Goal: Task Accomplishment & Management: Use online tool/utility

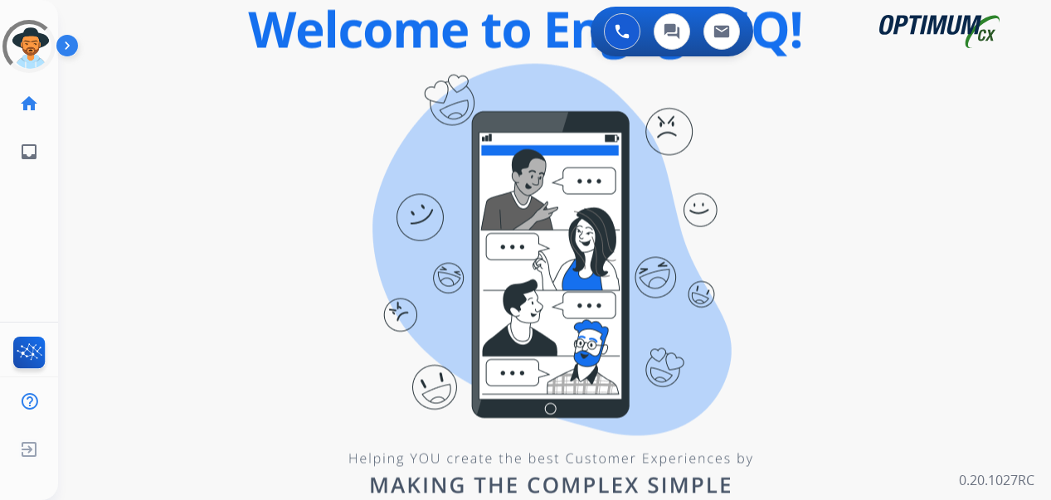
click at [347, 101] on div "swap_horiz Break voice bridge close_fullscreen Connect 3-Way Call merge_type Se…" at bounding box center [534, 100] width 953 height 80
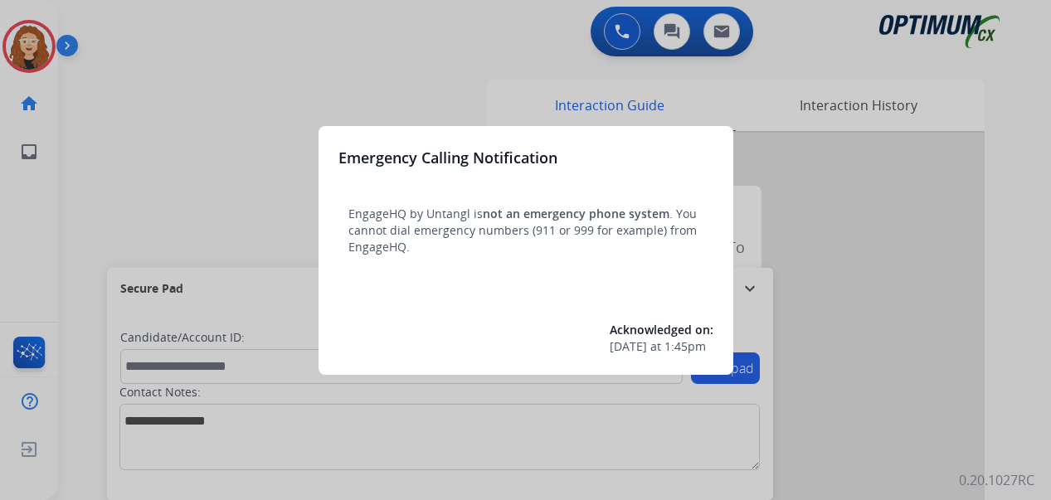
click at [132, 114] on div at bounding box center [525, 250] width 1051 height 500
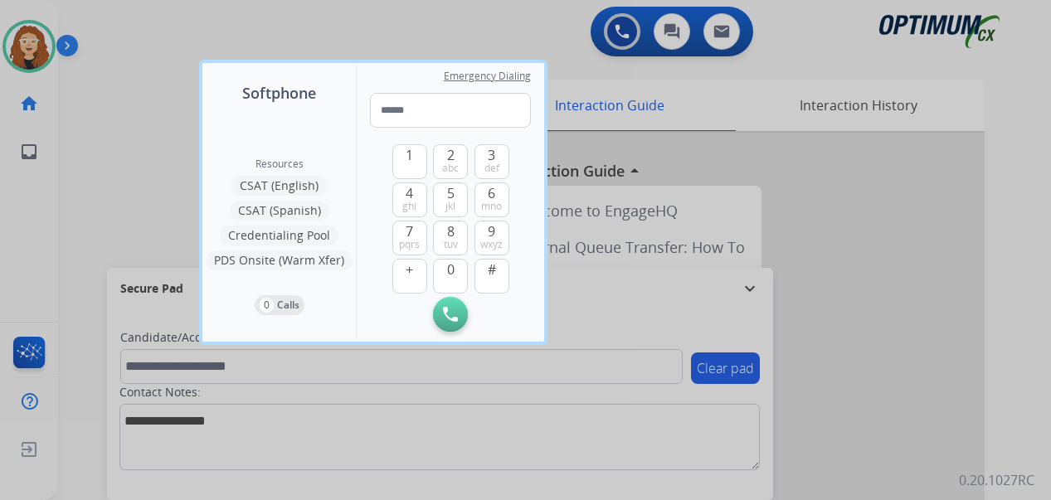
click at [1004, 90] on div at bounding box center [525, 250] width 1051 height 500
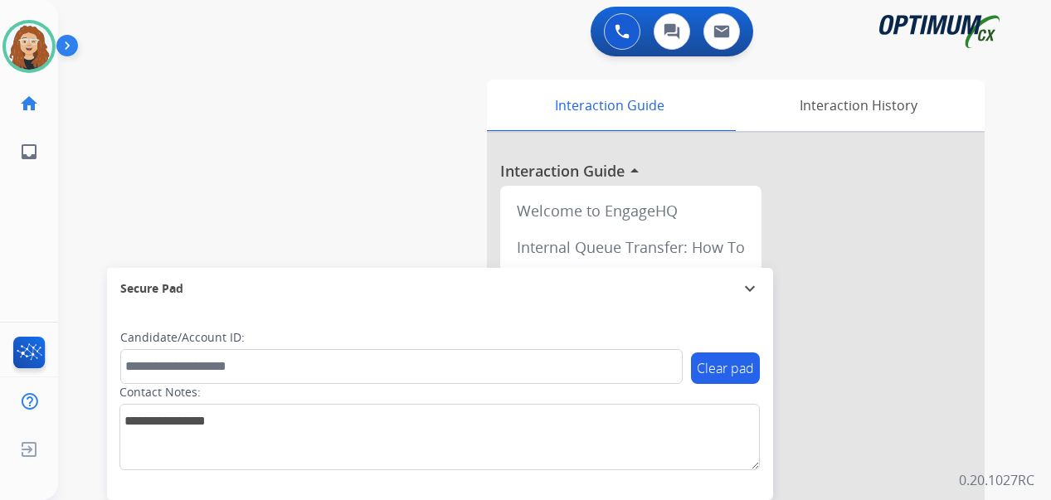
click at [77, 201] on div "swap_horiz Break voice bridge close_fullscreen Connect 3-Way Call merge_type Se…" at bounding box center [534, 406] width 953 height 692
click at [70, 216] on div "swap_horiz Break voice bridge close_fullscreen Connect 3-Way Call merge_type Se…" at bounding box center [534, 406] width 953 height 692
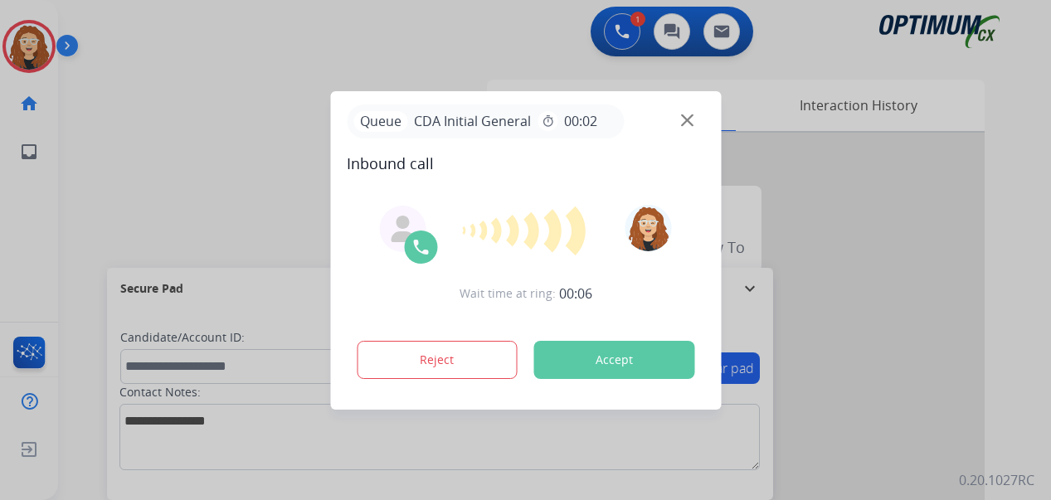
click at [87, 216] on div at bounding box center [525, 250] width 1051 height 500
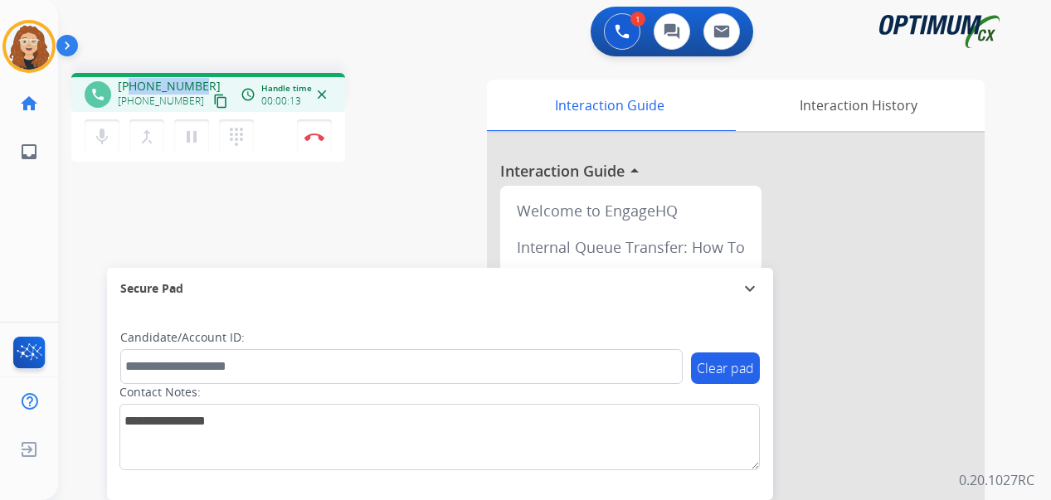
drag, startPoint x: 132, startPoint y: 85, endPoint x: 201, endPoint y: 78, distance: 69.1
click at [201, 78] on div "[PHONE_NUMBER] [PHONE_NUMBER] content_copy" at bounding box center [174, 94] width 113 height 33
copy span "2674085039"
click at [315, 137] on img at bounding box center [314, 137] width 20 height 8
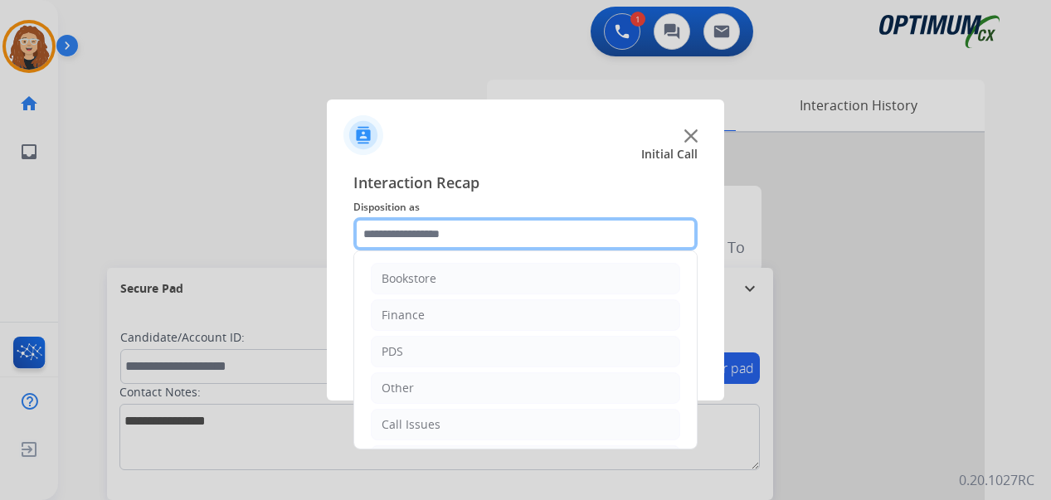
drag, startPoint x: 433, startPoint y: 236, endPoint x: 448, endPoint y: 241, distance: 15.7
click at [430, 235] on input "text" at bounding box center [525, 233] width 344 height 33
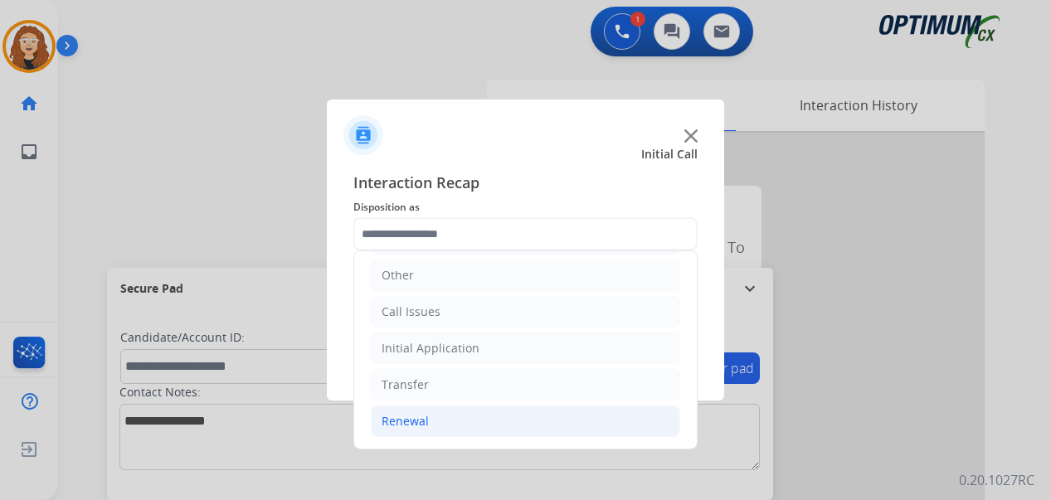
click at [529, 410] on li "Renewal" at bounding box center [525, 421] width 309 height 32
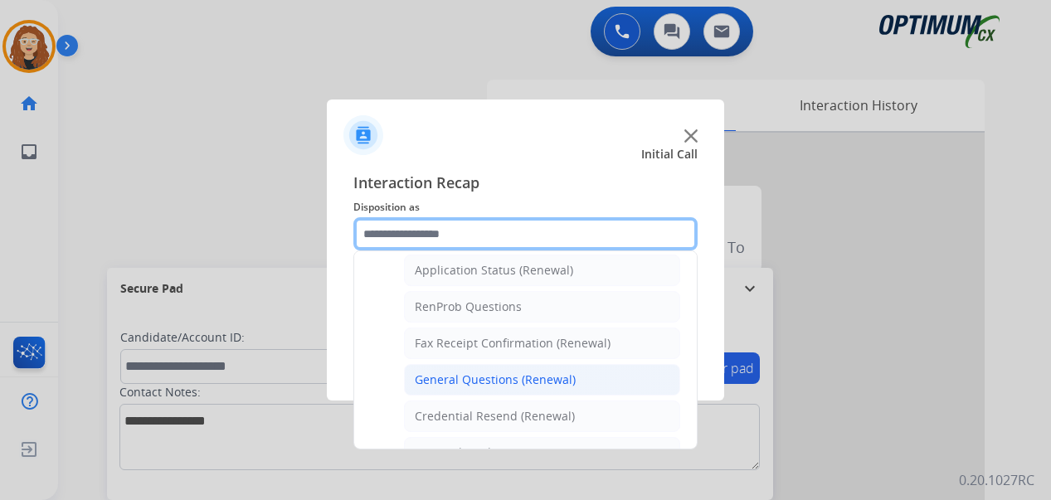
scroll to position [391, 0]
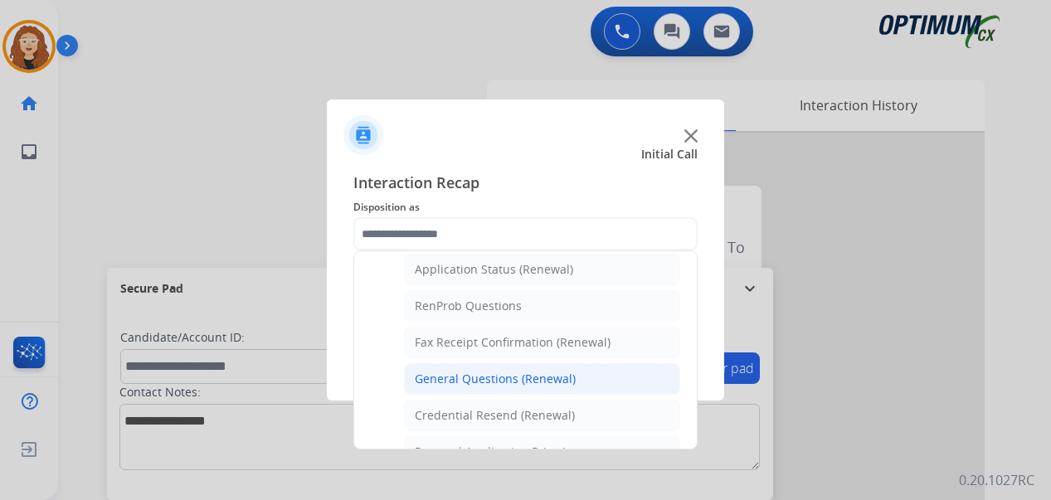
click at [591, 371] on li "General Questions (Renewal)" at bounding box center [542, 379] width 276 height 32
type input "**********"
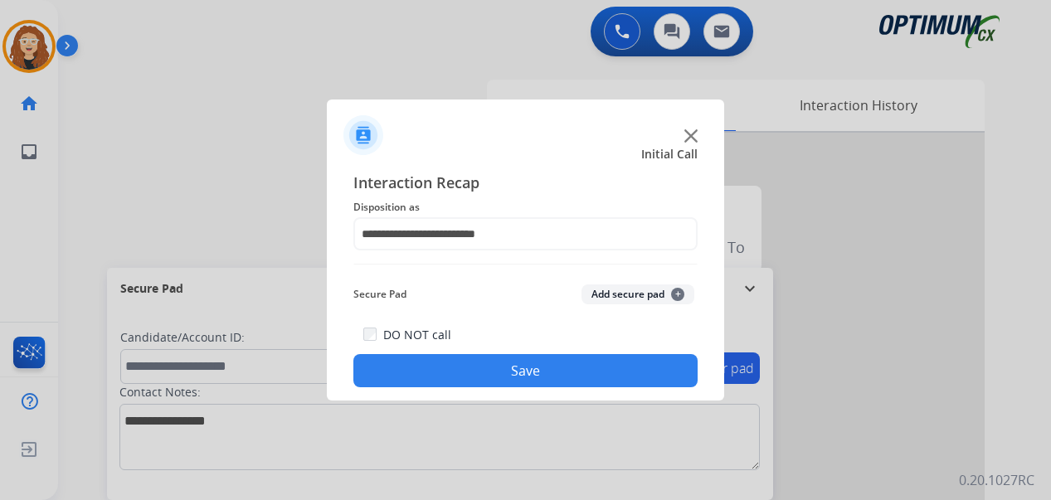
drag, startPoint x: 567, startPoint y: 366, endPoint x: 491, endPoint y: 237, distance: 150.2
click at [561, 337] on div "DO NOT call Save" at bounding box center [525, 355] width 344 height 63
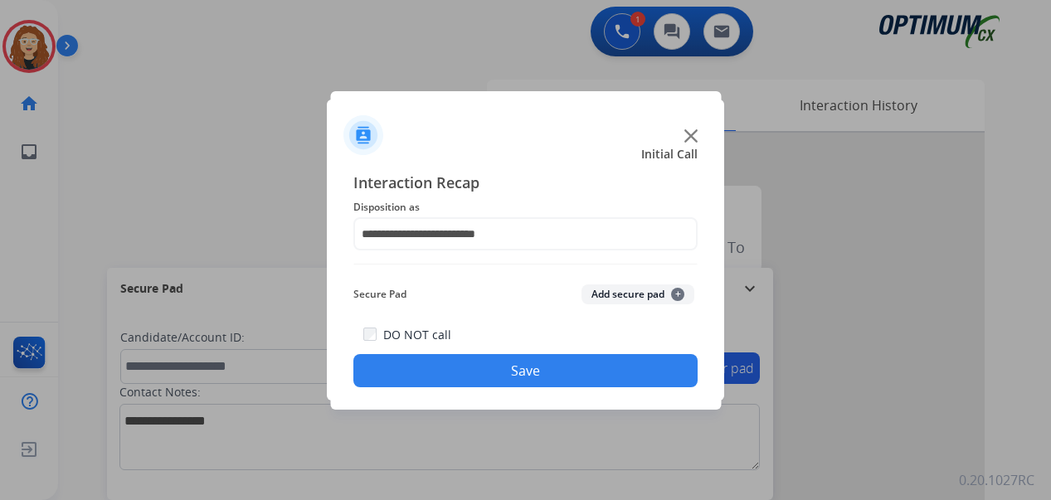
click at [498, 371] on button "Save" at bounding box center [525, 370] width 344 height 33
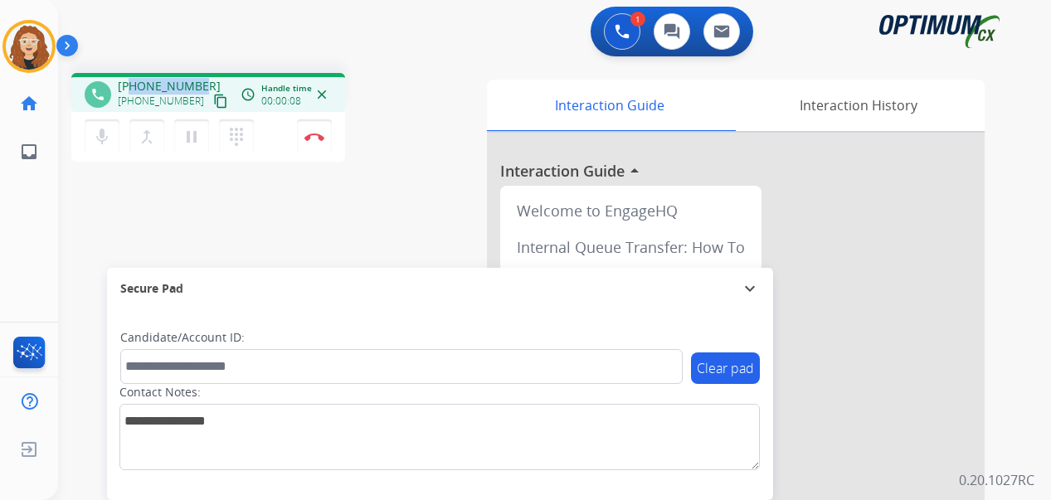
drag, startPoint x: 132, startPoint y: 85, endPoint x: 201, endPoint y: 80, distance: 68.9
click at [201, 80] on div "[PHONE_NUMBER] [PHONE_NUMBER] content_copy" at bounding box center [174, 94] width 113 height 33
copy span "5742625678"
click at [318, 140] on img at bounding box center [314, 137] width 20 height 8
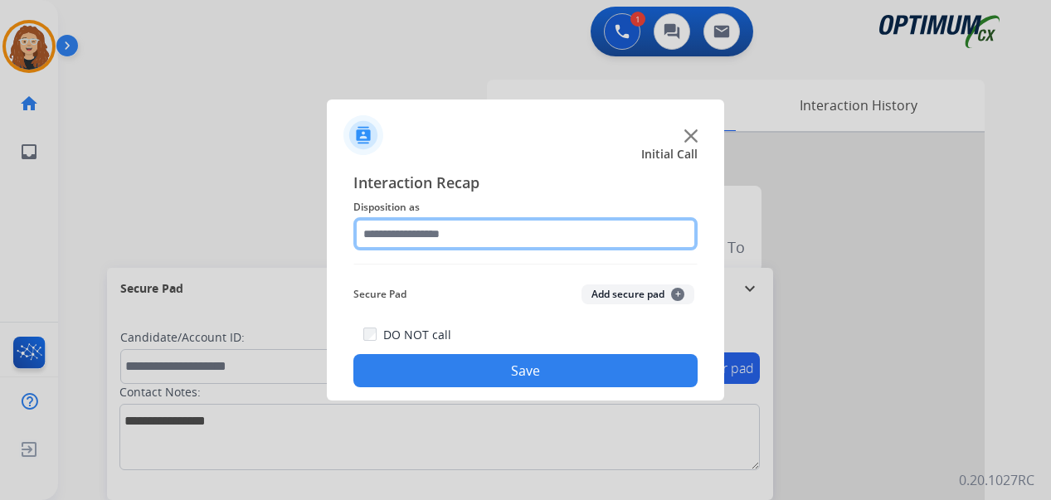
click at [434, 228] on input "text" at bounding box center [525, 233] width 344 height 33
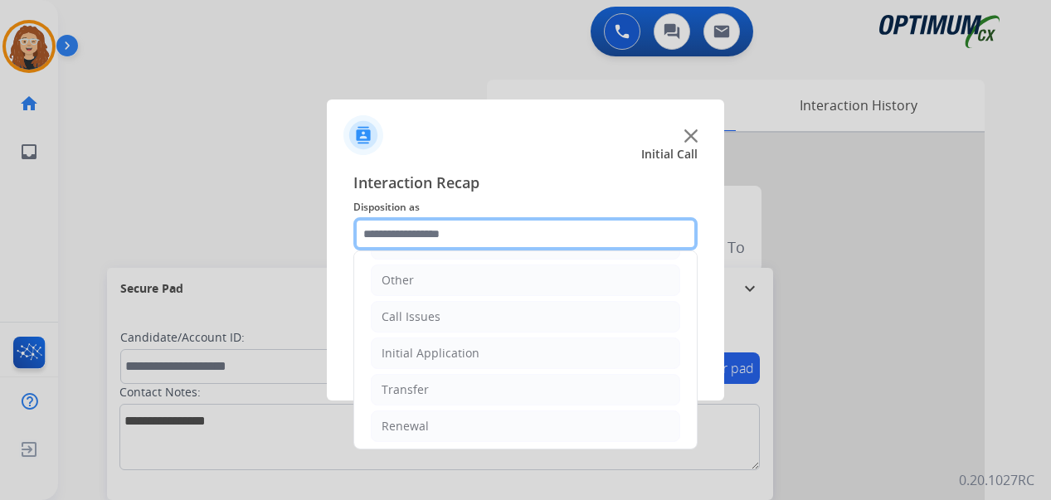
scroll to position [113, 0]
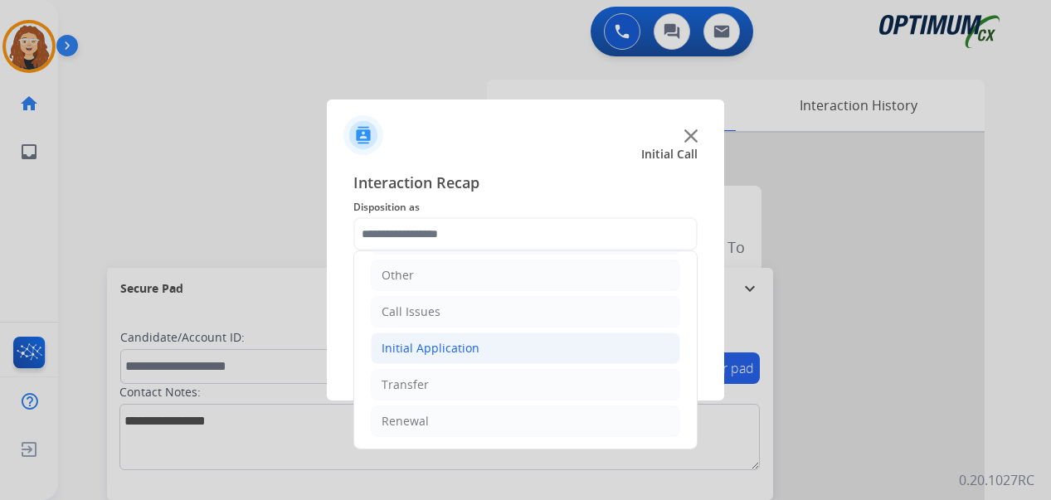
click at [494, 346] on li "Initial Application" at bounding box center [525, 348] width 309 height 32
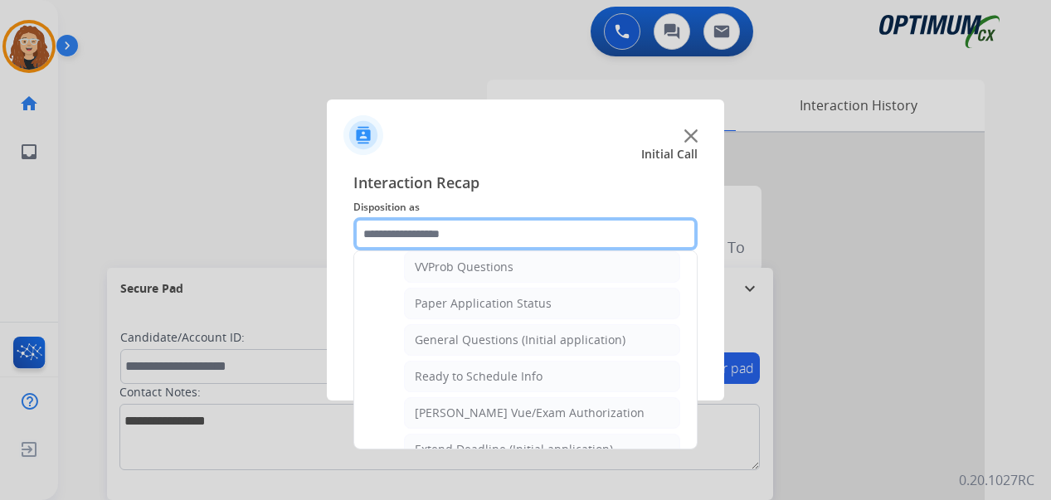
scroll to position [905, 0]
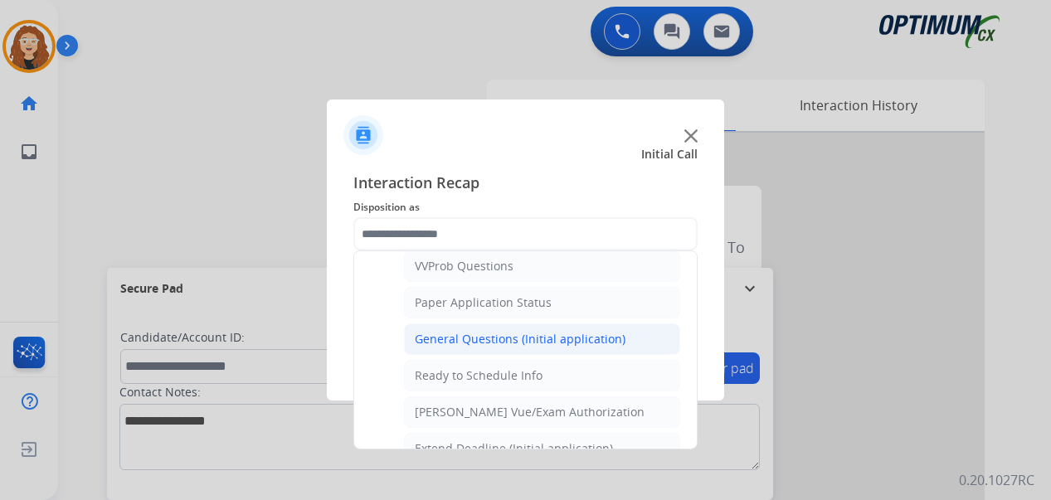
click at [582, 342] on div "General Questions (Initial application)" at bounding box center [520, 339] width 211 height 17
type input "**********"
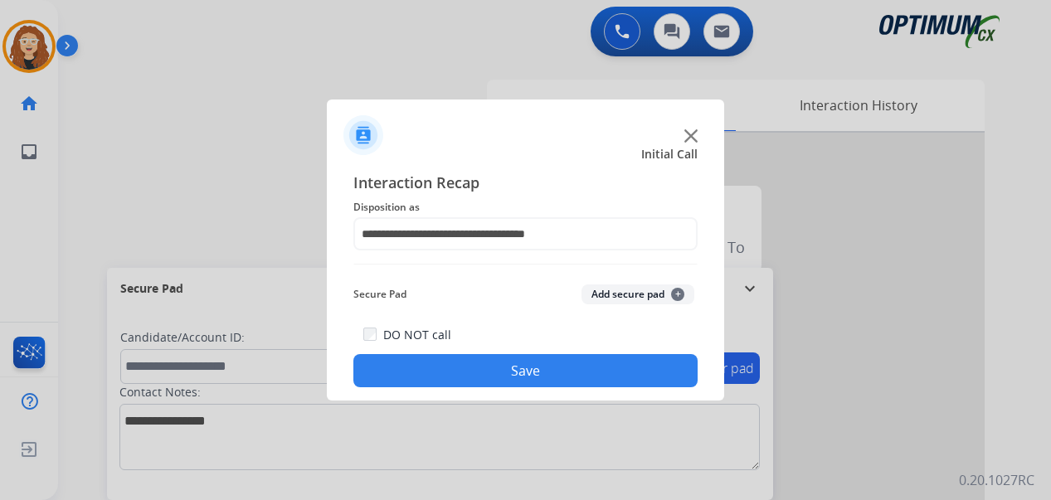
click at [519, 386] on div "DO NOT call Save" at bounding box center [525, 355] width 344 height 63
click at [512, 374] on button "Save" at bounding box center [525, 370] width 344 height 33
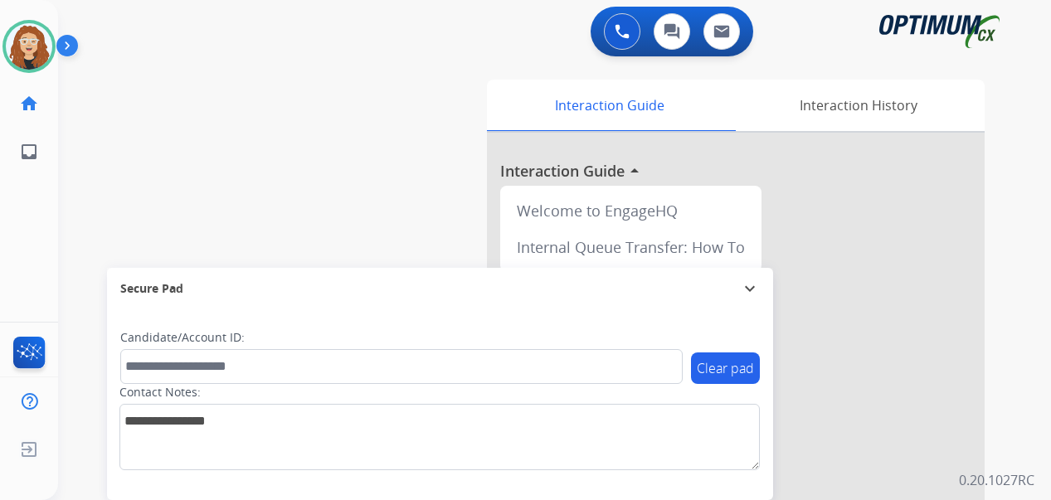
click at [80, 291] on div "swap_horiz Break voice bridge close_fullscreen Connect 3-Way Call merge_type Se…" at bounding box center [534, 406] width 953 height 692
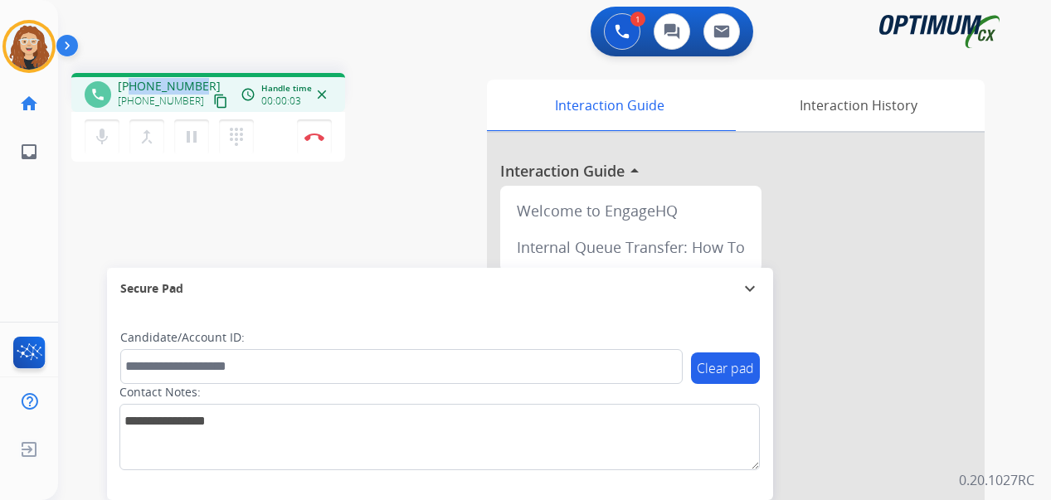
drag, startPoint x: 133, startPoint y: 86, endPoint x: 201, endPoint y: 83, distance: 68.9
click at [201, 83] on div "[PHONE_NUMBER] [PHONE_NUMBER] content_copy" at bounding box center [174, 94] width 113 height 33
copy span "3139157502"
click at [319, 136] on img at bounding box center [314, 137] width 20 height 8
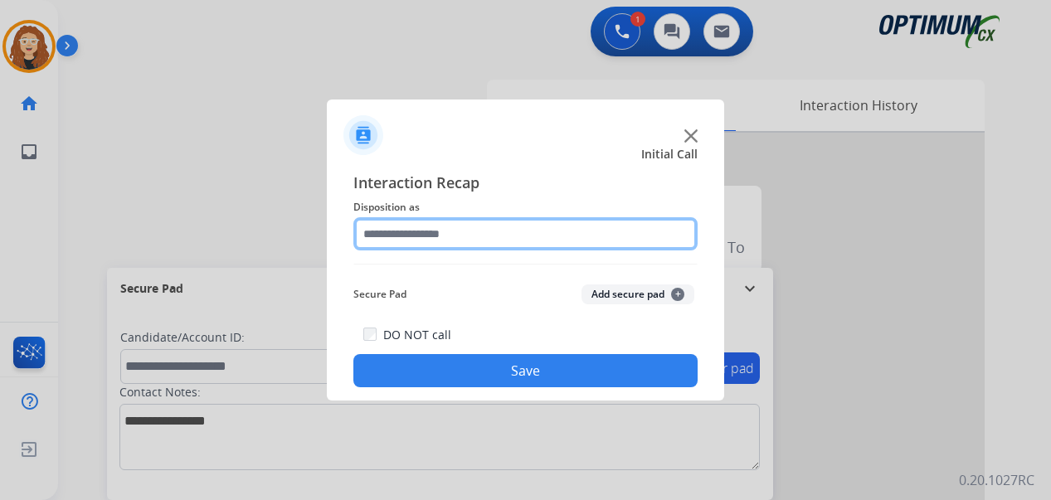
click at [452, 231] on input "text" at bounding box center [525, 233] width 344 height 33
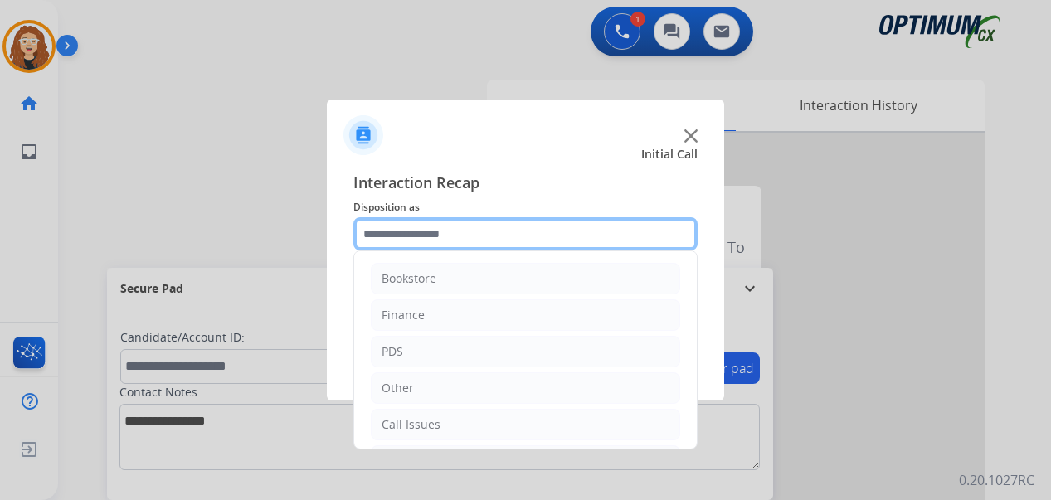
scroll to position [113, 0]
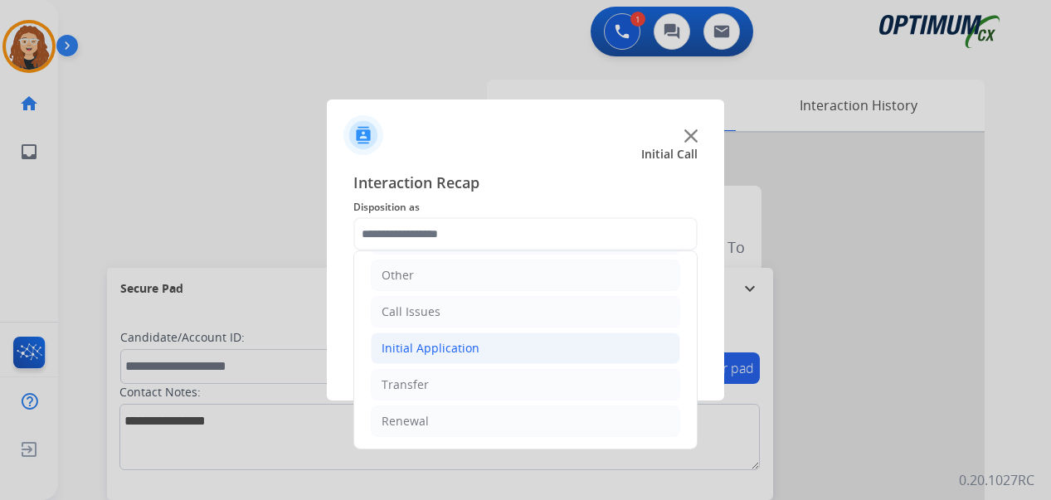
click at [506, 348] on li "Initial Application" at bounding box center [525, 348] width 309 height 32
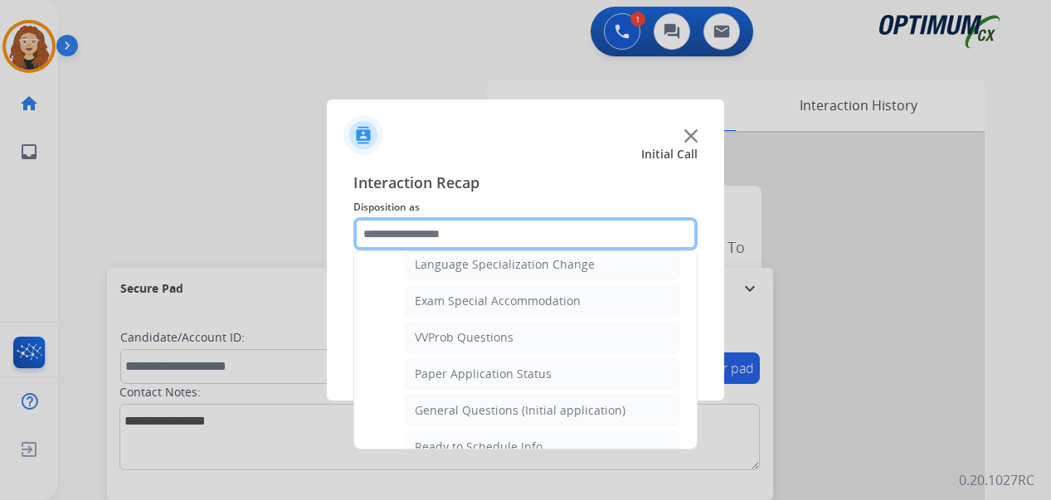
scroll to position [854, 0]
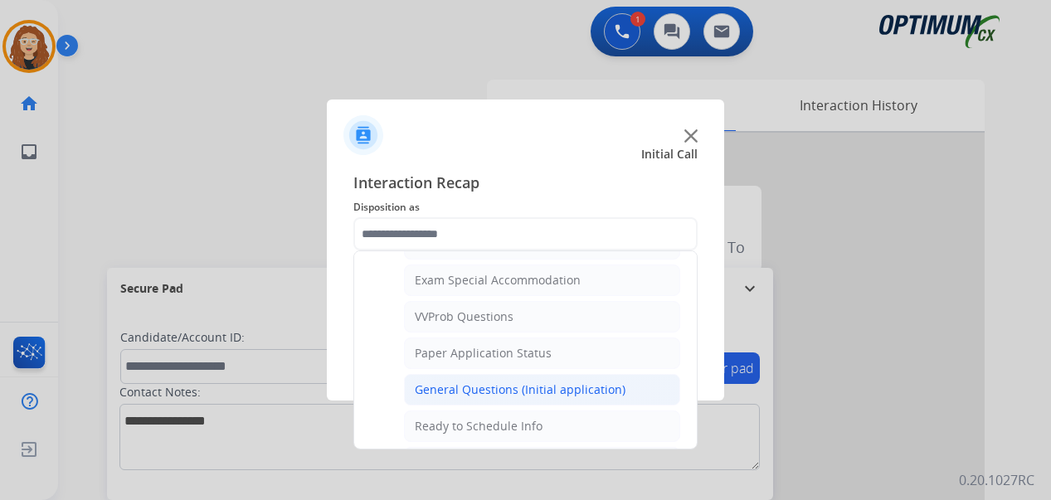
click at [601, 392] on div "General Questions (Initial application)" at bounding box center [520, 389] width 211 height 17
type input "**********"
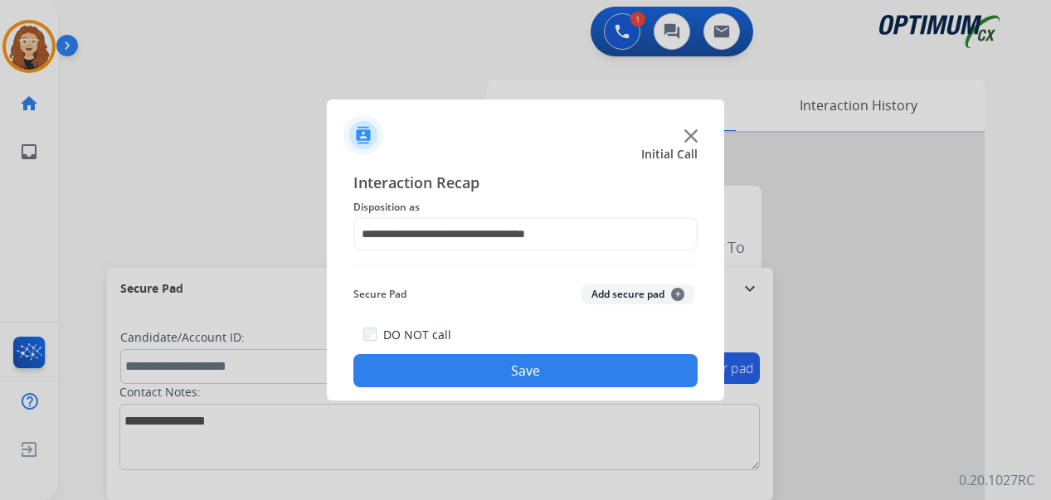
click at [557, 366] on button "Save" at bounding box center [525, 370] width 344 height 33
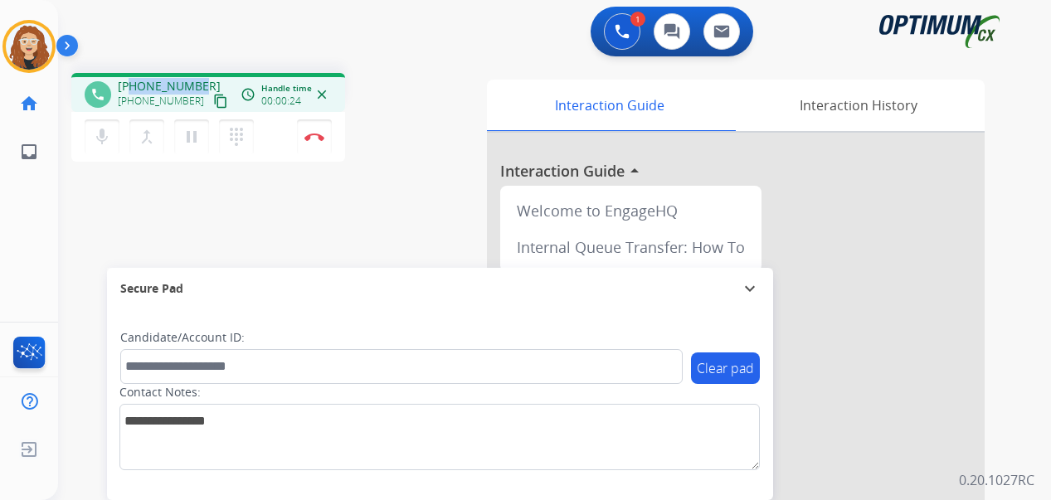
drag, startPoint x: 140, startPoint y: 85, endPoint x: 199, endPoint y: 82, distance: 59.0
click at [199, 82] on div "[PHONE_NUMBER] [PHONE_NUMBER] content_copy" at bounding box center [174, 94] width 113 height 33
copy span "9412776099"
click at [319, 142] on button "Disconnect" at bounding box center [314, 136] width 35 height 35
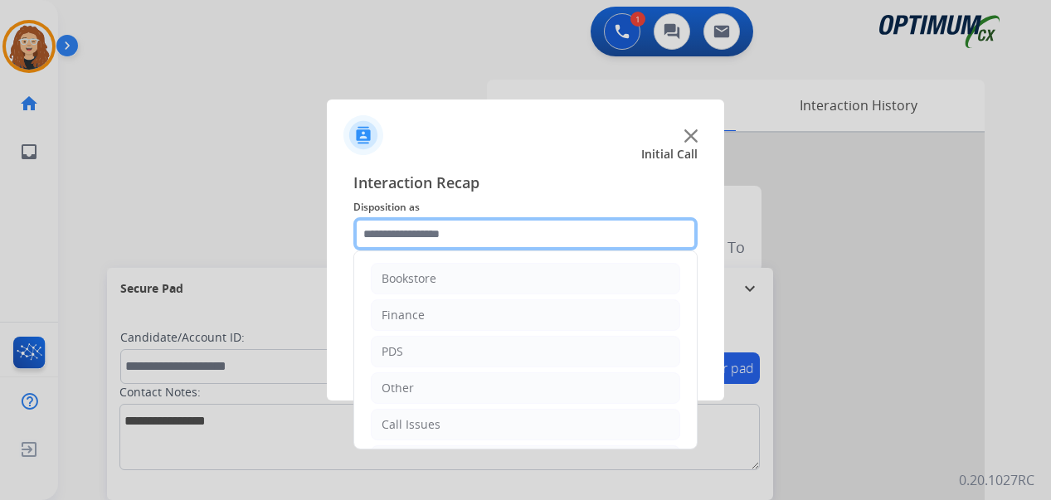
click at [449, 238] on input "text" at bounding box center [525, 233] width 344 height 33
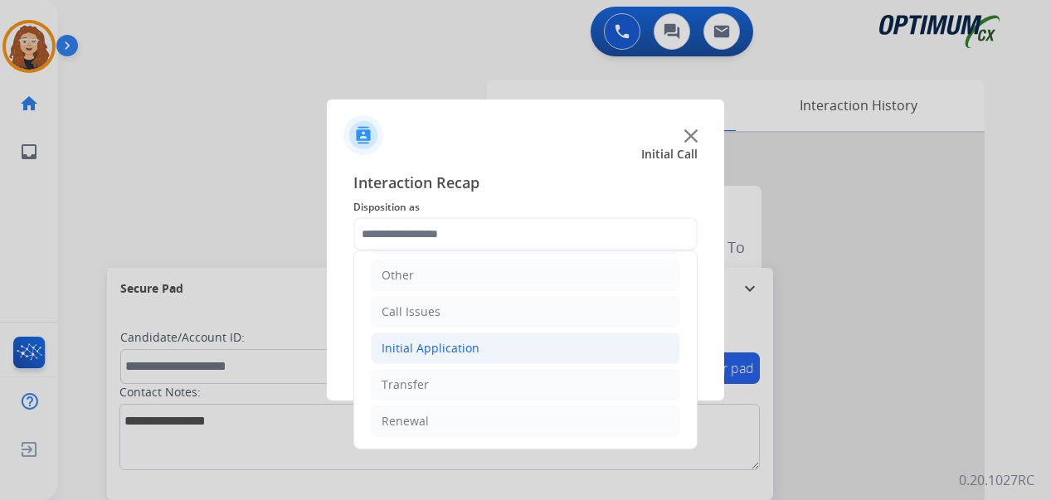
click at [520, 345] on li "Initial Application" at bounding box center [525, 348] width 309 height 32
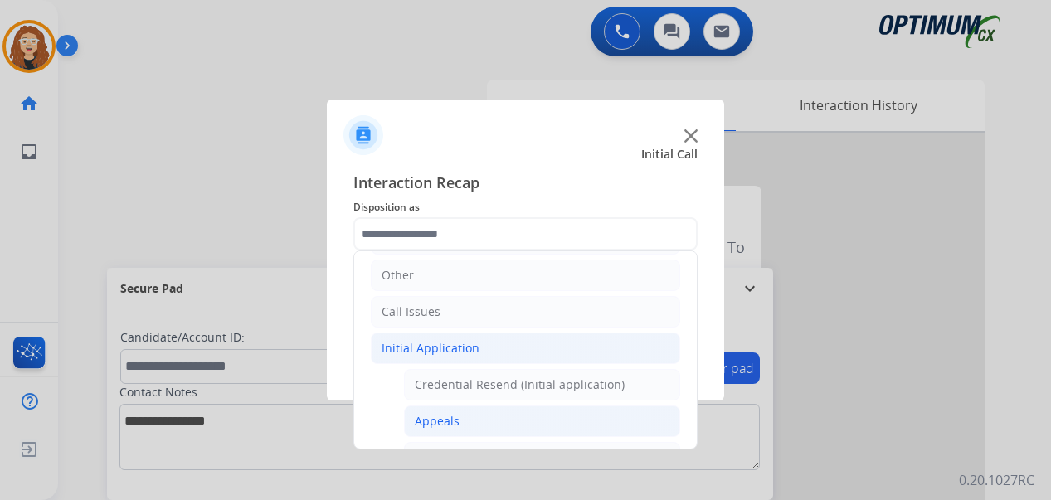
click at [495, 419] on li "Appeals" at bounding box center [542, 421] width 276 height 32
type input "*******"
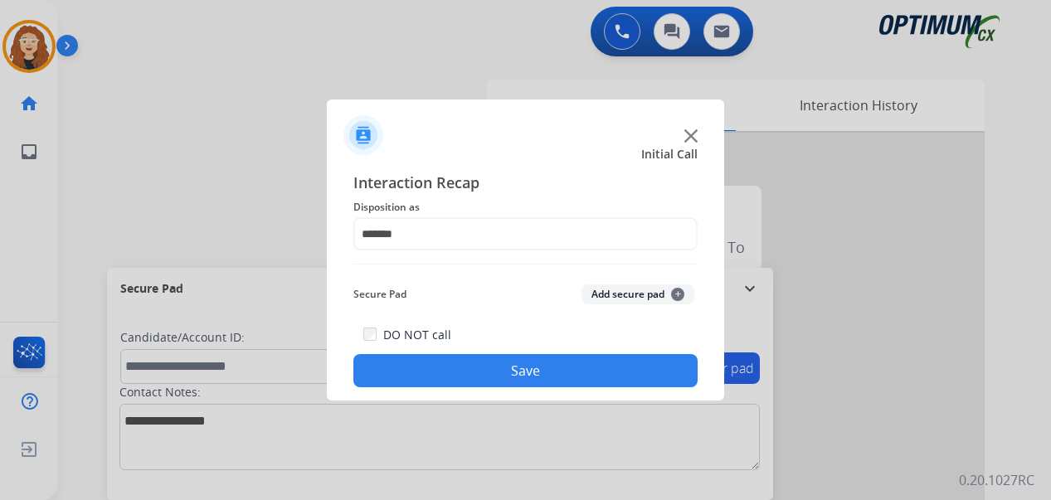
click at [472, 371] on button "Save" at bounding box center [525, 370] width 344 height 33
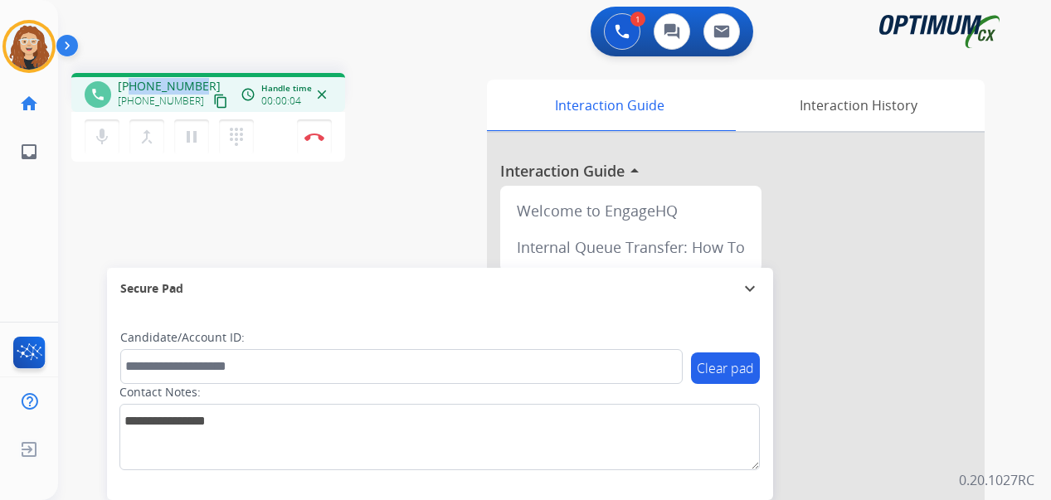
drag, startPoint x: 130, startPoint y: 86, endPoint x: 201, endPoint y: 80, distance: 70.7
click at [201, 80] on div "[PHONE_NUMBER] [PHONE_NUMBER] content_copy" at bounding box center [174, 94] width 113 height 33
copy span "6462389272"
click at [314, 138] on img at bounding box center [314, 137] width 20 height 8
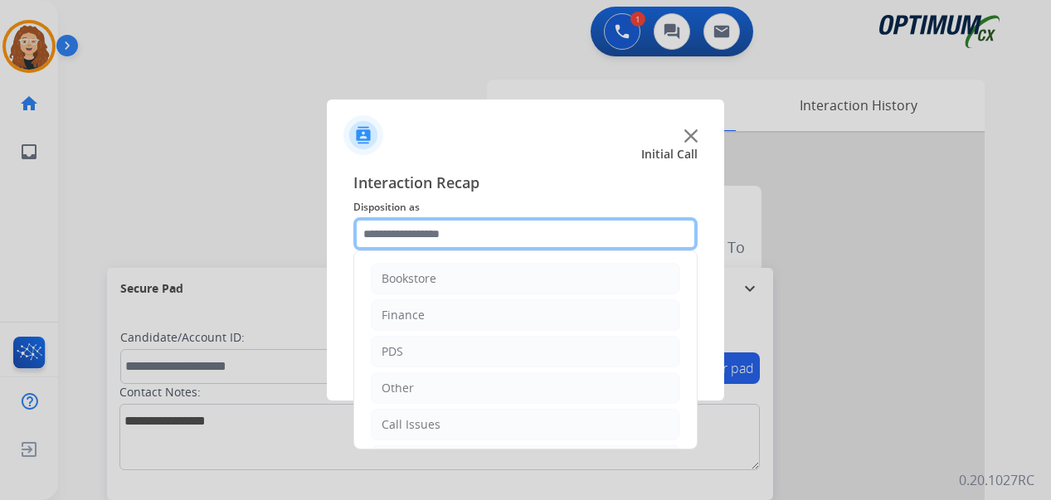
click at [418, 235] on input "text" at bounding box center [525, 233] width 344 height 33
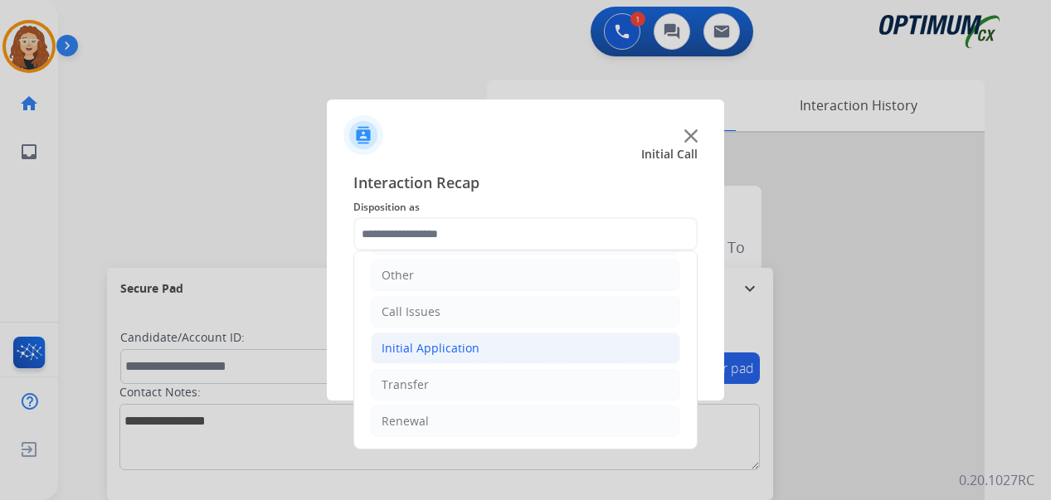
click at [440, 345] on div "Initial Application" at bounding box center [430, 348] width 98 height 17
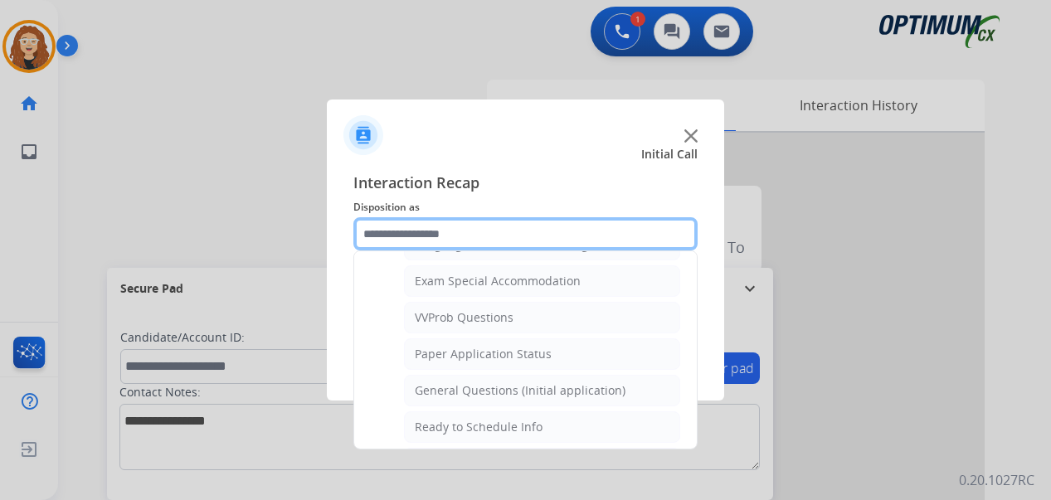
scroll to position [869, 0]
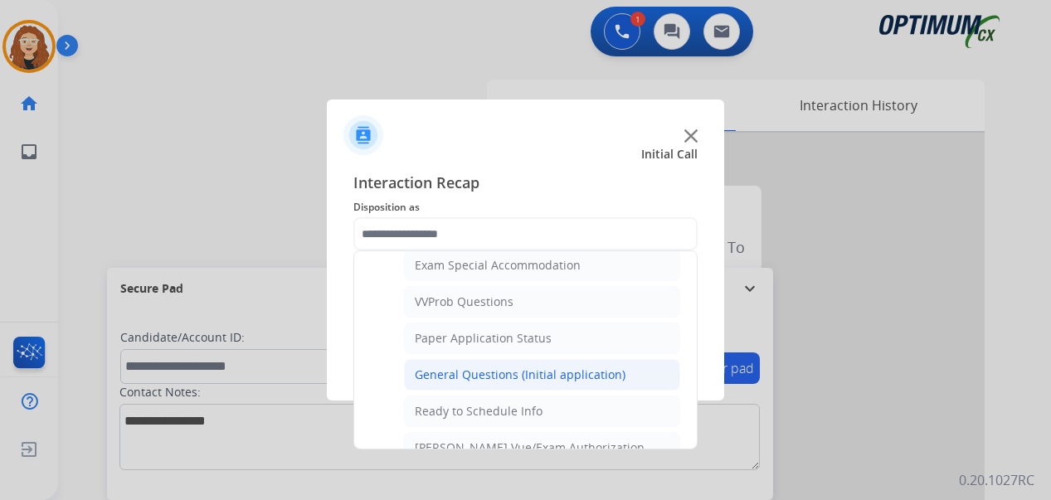
click at [586, 376] on div "General Questions (Initial application)" at bounding box center [520, 374] width 211 height 17
type input "**********"
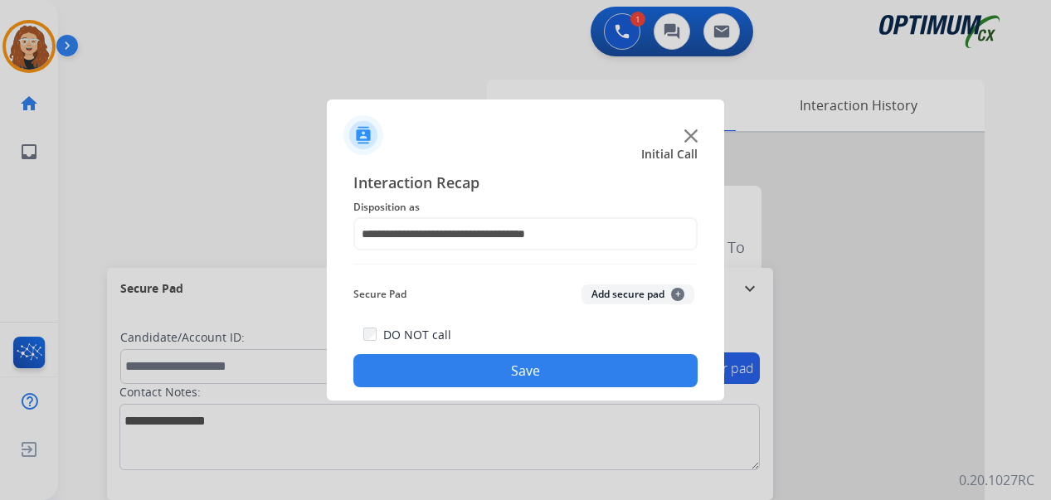
click at [583, 376] on button "Save" at bounding box center [525, 370] width 344 height 33
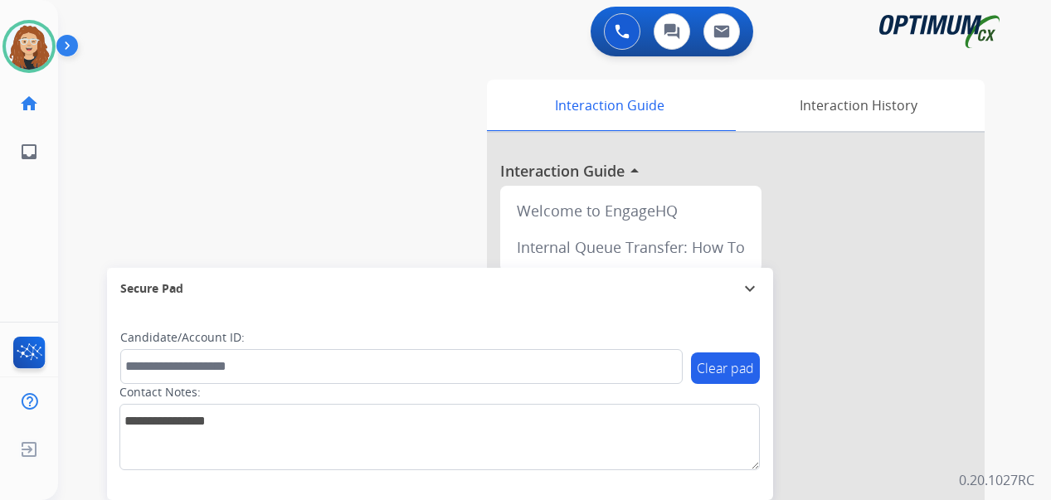
click at [89, 184] on div "swap_horiz Break voice bridge close_fullscreen Connect 3-Way Call merge_type Se…" at bounding box center [534, 406] width 953 height 692
click at [27, 46] on img at bounding box center [29, 46] width 46 height 46
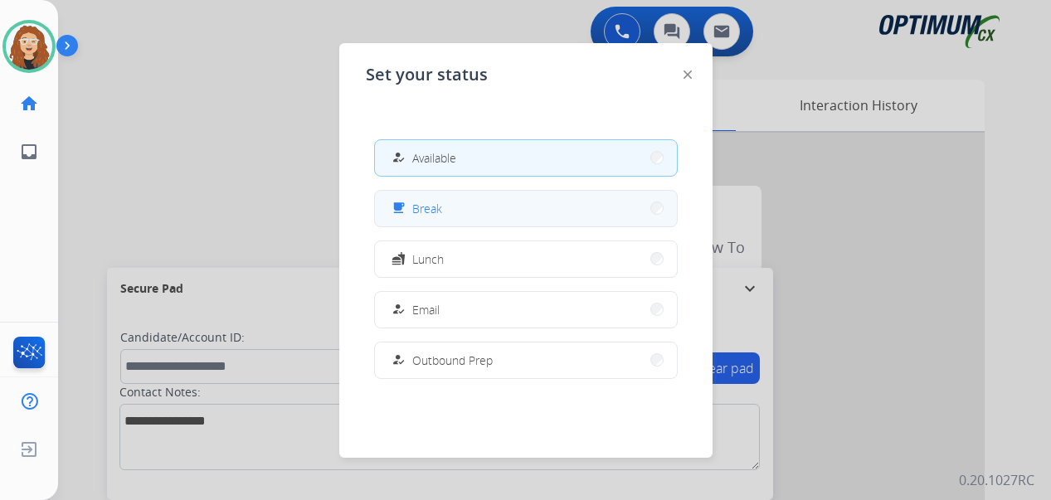
click at [449, 213] on button "free_breakfast Break" at bounding box center [526, 209] width 302 height 36
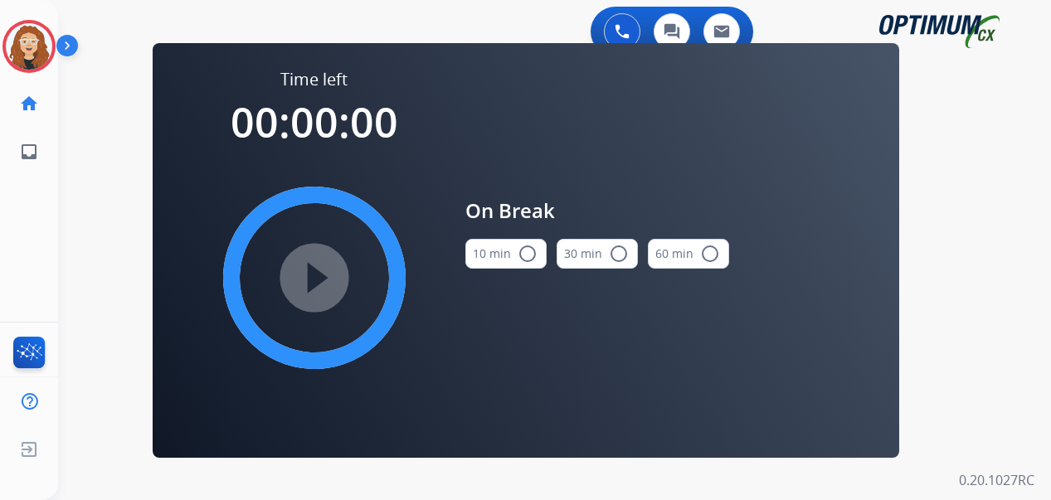
click at [529, 256] on mat-icon "radio_button_unchecked" at bounding box center [527, 254] width 20 height 20
click at [314, 284] on mat-icon "play_circle_filled" at bounding box center [314, 278] width 20 height 20
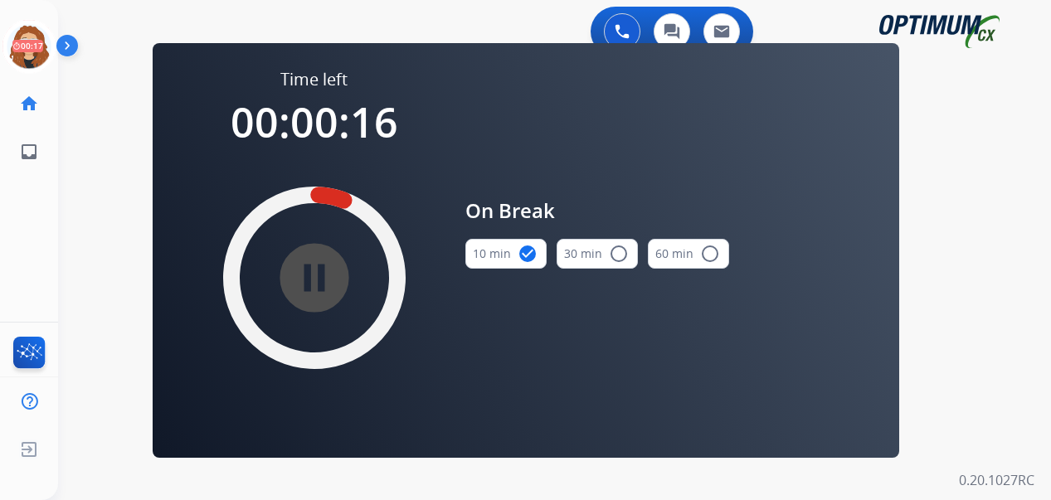
click at [88, 204] on div "0 Voice Interactions 0 Chat Interactions 0 Email Interactions swap_horiz Break …" at bounding box center [554, 250] width 992 height 500
click at [23, 49] on icon at bounding box center [29, 47] width 54 height 54
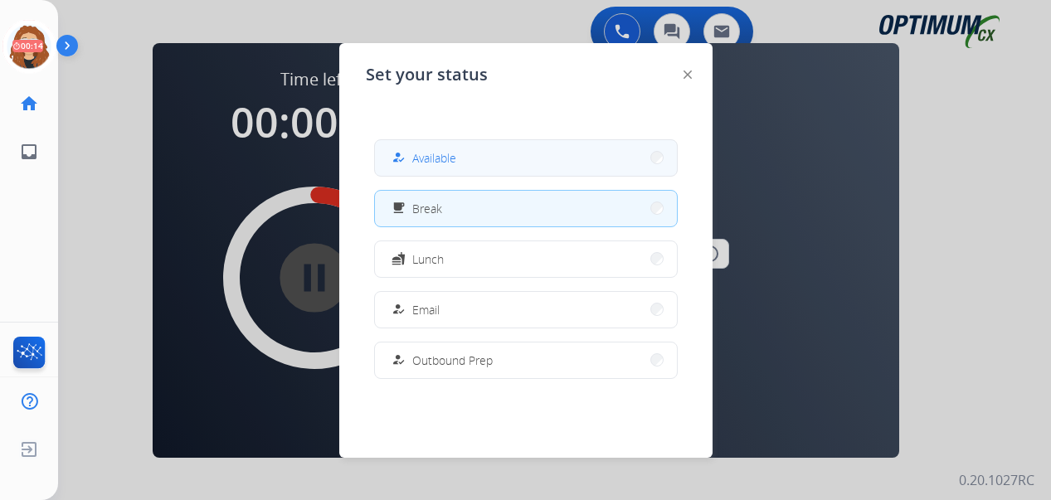
click at [416, 154] on div "how_to_reg Available" at bounding box center [422, 158] width 68 height 20
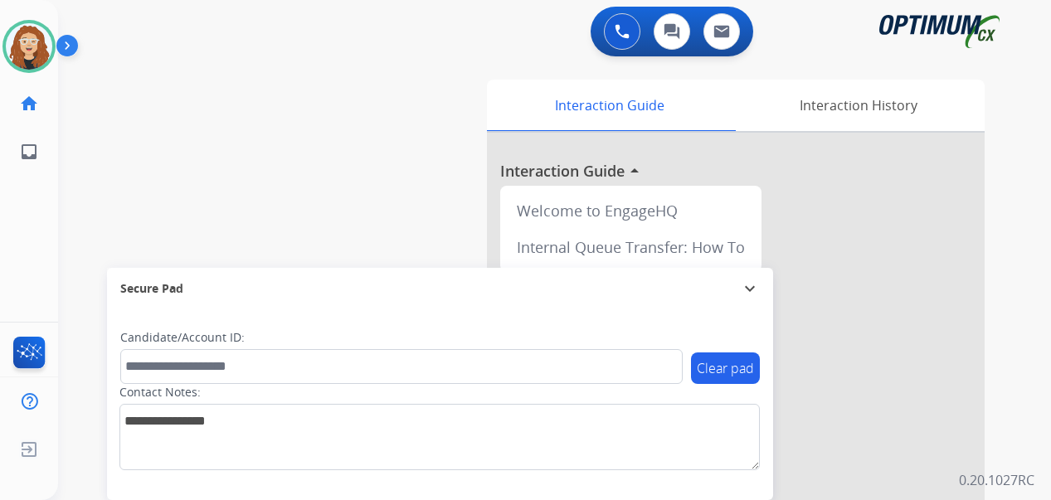
click at [71, 224] on div "swap_horiz Break voice bridge close_fullscreen Connect 3-Way Call merge_type Se…" at bounding box center [534, 406] width 953 height 692
click at [75, 267] on div "swap_horiz Break voice bridge close_fullscreen Connect 3-Way Call merge_type Se…" at bounding box center [534, 406] width 953 height 692
click at [75, 265] on div "swap_horiz Break voice bridge close_fullscreen Connect 3-Way Call merge_type Se…" at bounding box center [534, 406] width 953 height 692
click at [74, 323] on div "swap_horiz Break voice bridge close_fullscreen Connect 3-Way Call merge_type Se…" at bounding box center [534, 406] width 953 height 692
click at [79, 147] on div "swap_horiz Break voice bridge close_fullscreen Connect 3-Way Call merge_type Se…" at bounding box center [534, 406] width 953 height 692
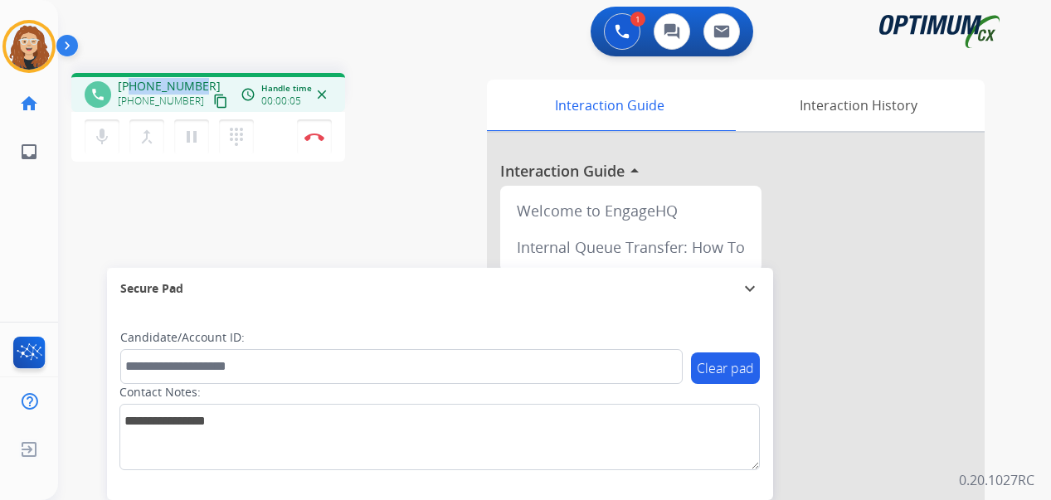
drag, startPoint x: 132, startPoint y: 85, endPoint x: 197, endPoint y: 78, distance: 65.0
click at [197, 77] on div "phone [PHONE_NUMBER] [PHONE_NUMBER] content_copy access_time Call metrics Queue…" at bounding box center [208, 92] width 274 height 39
copy span "7346524015"
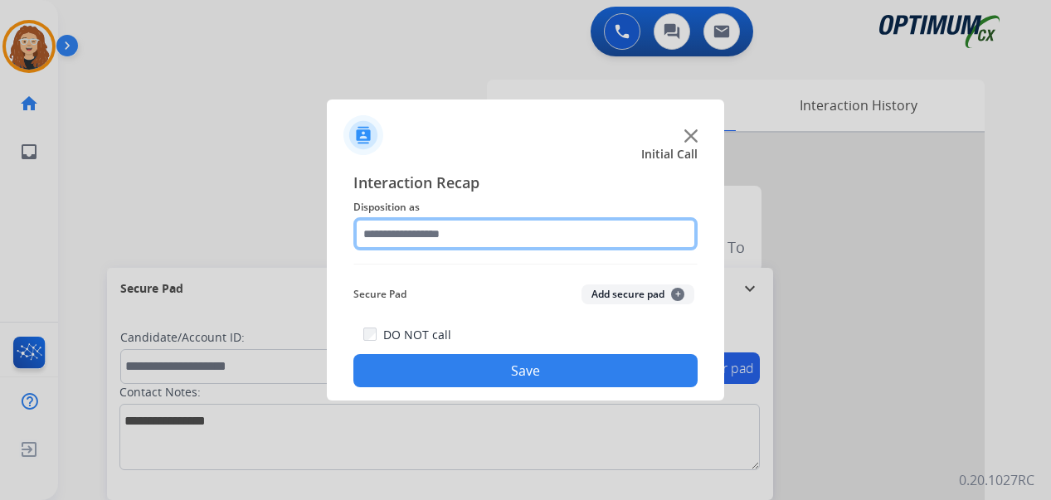
click at [409, 224] on input "text" at bounding box center [525, 233] width 344 height 33
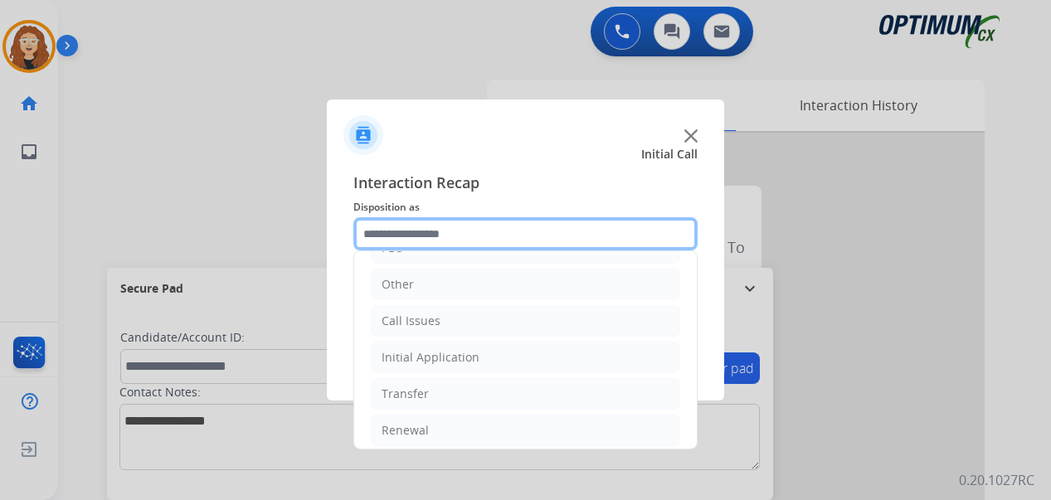
scroll to position [113, 0]
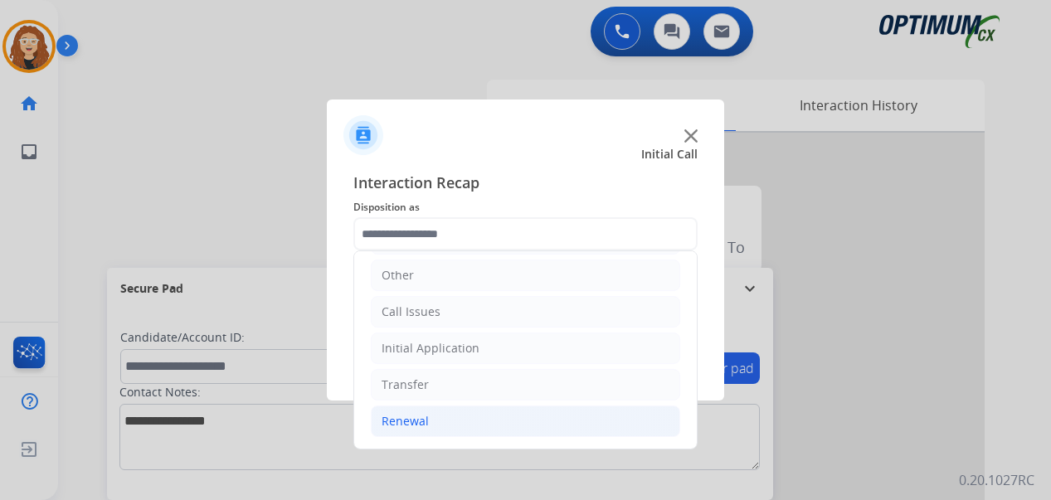
click at [490, 411] on li "Renewal" at bounding box center [525, 421] width 309 height 32
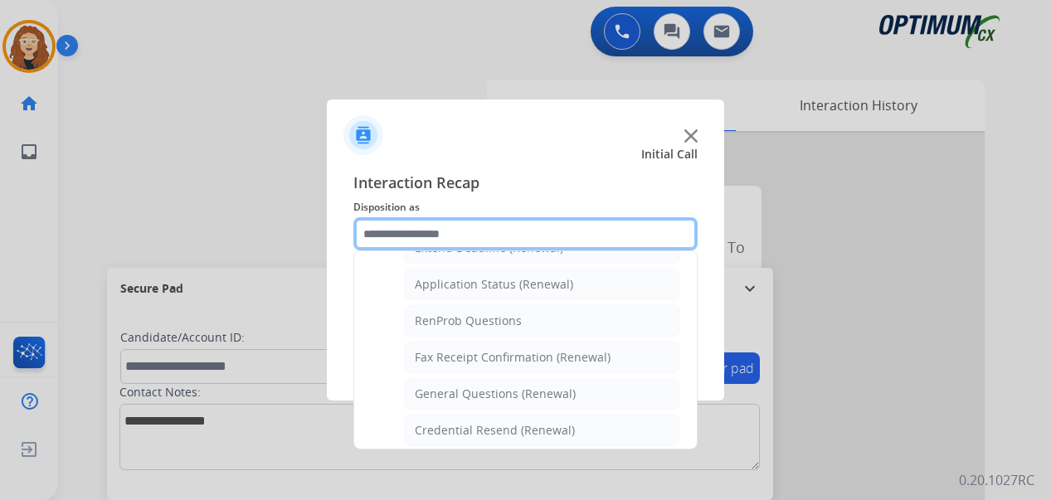
scroll to position [398, 0]
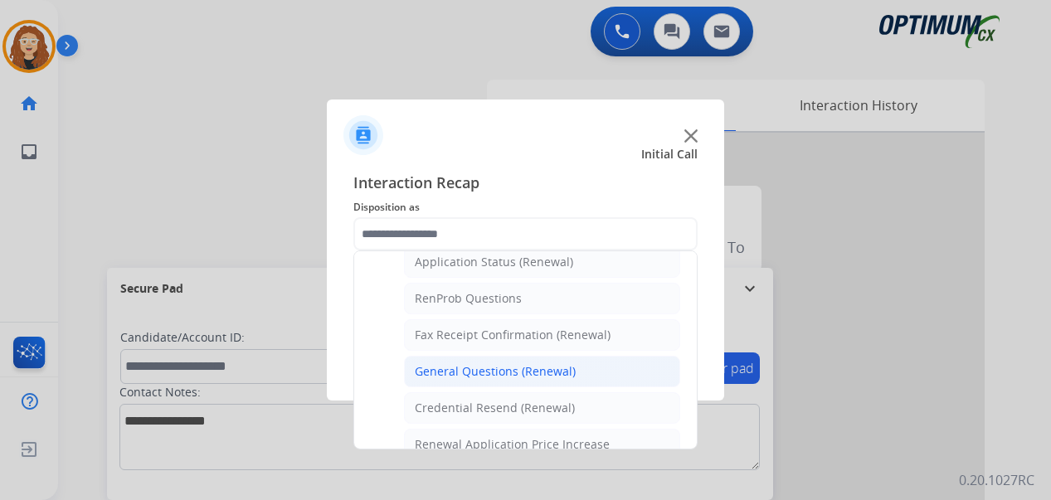
click at [551, 381] on li "General Questions (Renewal)" at bounding box center [542, 372] width 276 height 32
type input "**********"
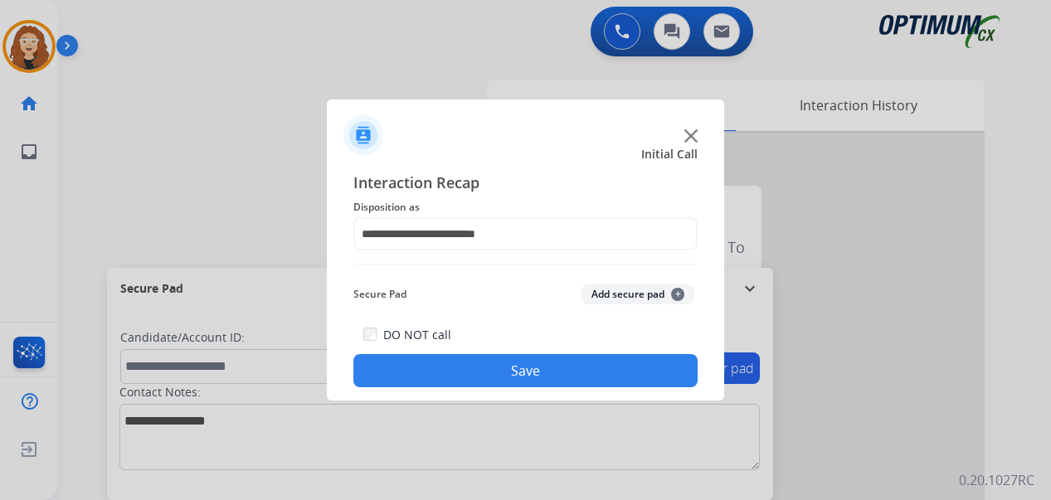
click at [548, 379] on button "Save" at bounding box center [525, 370] width 344 height 33
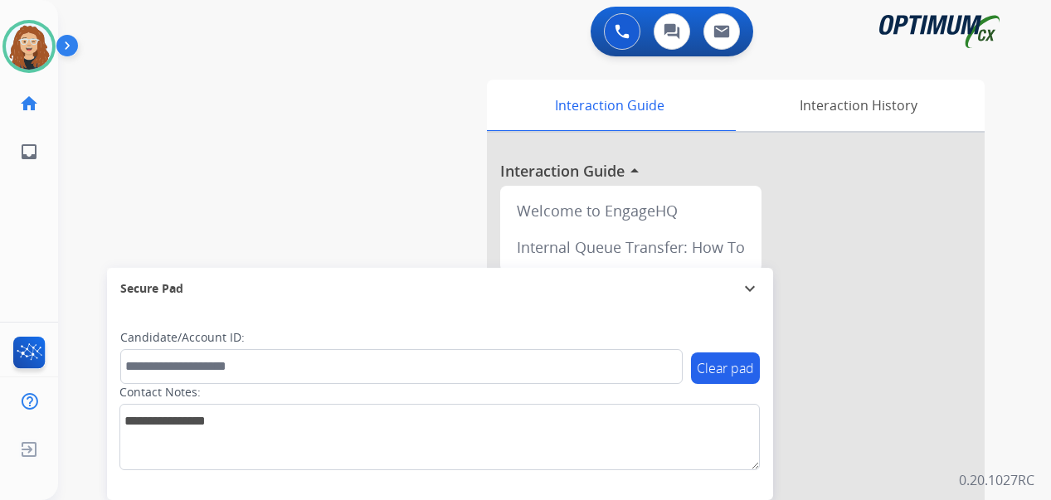
click at [77, 302] on div "swap_horiz Break voice bridge close_fullscreen Connect 3-Way Call merge_type Se…" at bounding box center [534, 406] width 953 height 692
click at [85, 352] on div "swap_horiz Break voice bridge close_fullscreen Connect 3-Way Call merge_type Se…" at bounding box center [534, 406] width 953 height 692
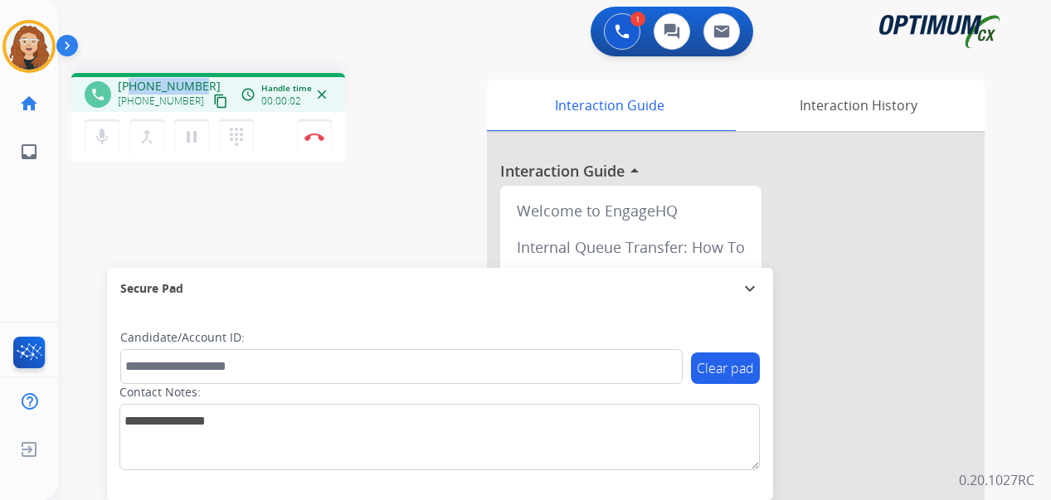
drag, startPoint x: 133, startPoint y: 83, endPoint x: 198, endPoint y: 81, distance: 65.5
click at [198, 81] on div "[PHONE_NUMBER] [PHONE_NUMBER] content_copy" at bounding box center [174, 94] width 113 height 33
copy span "7085179861"
click at [315, 141] on button "Disconnect" at bounding box center [314, 136] width 35 height 35
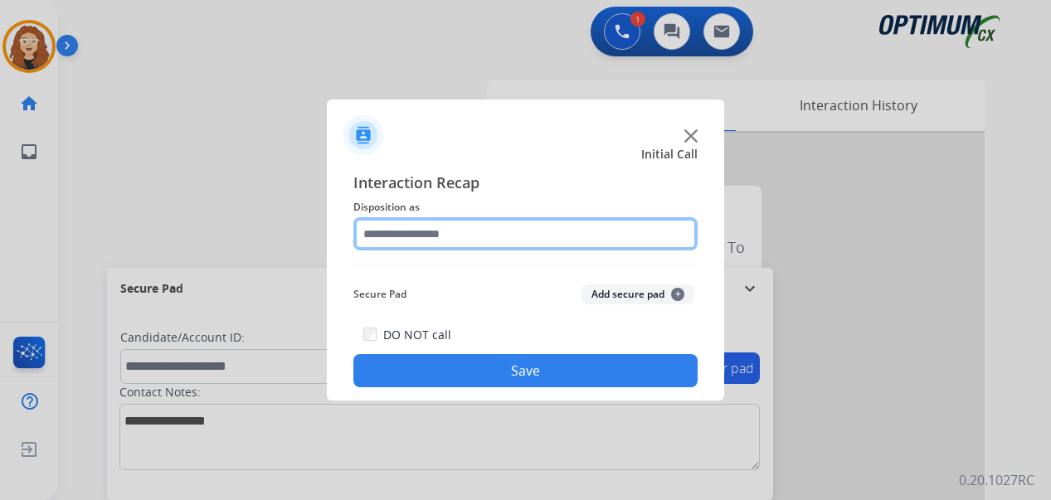
click at [404, 231] on input "text" at bounding box center [525, 233] width 344 height 33
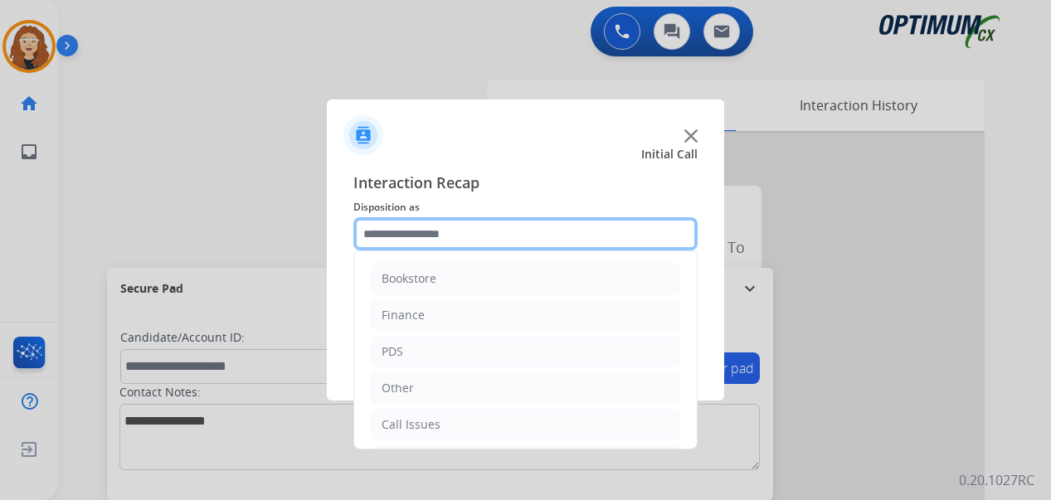
scroll to position [113, 0]
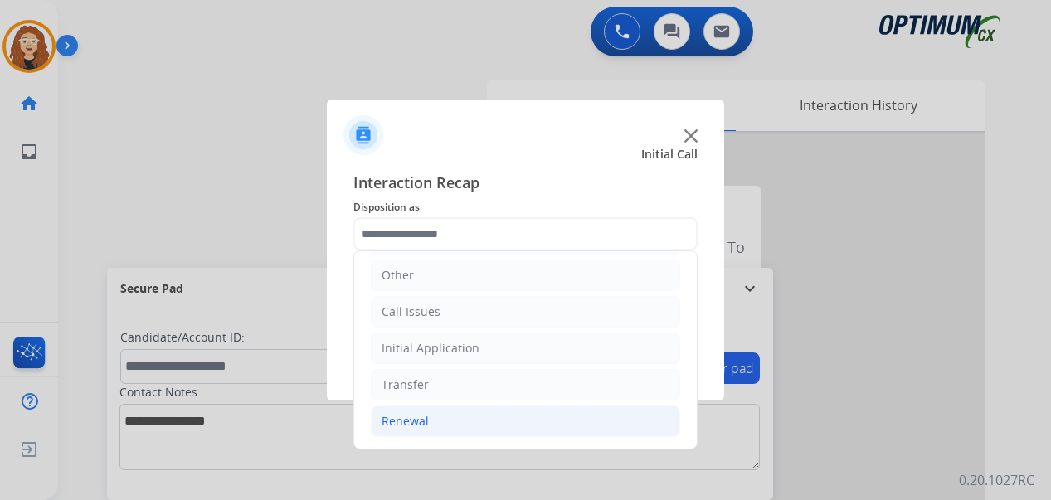
click at [531, 422] on li "Renewal" at bounding box center [525, 421] width 309 height 32
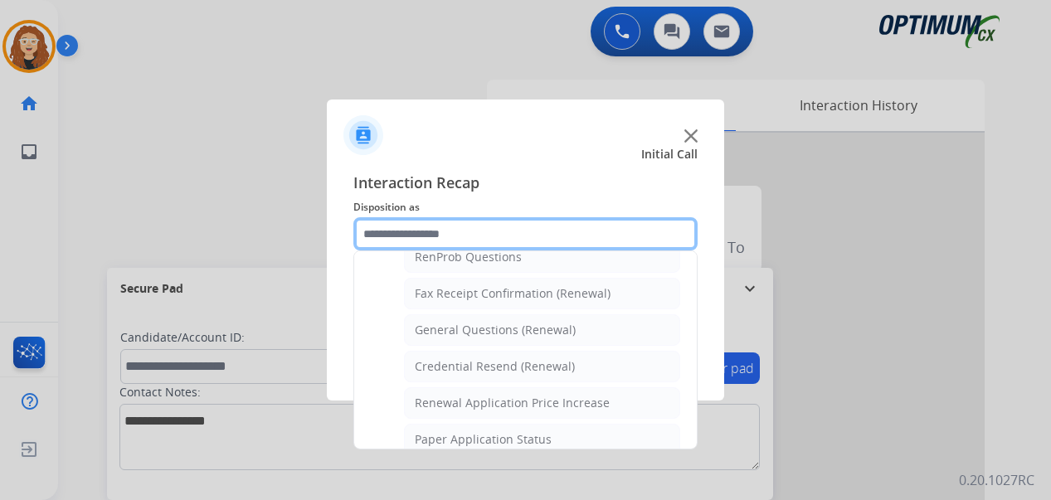
scroll to position [443, 0]
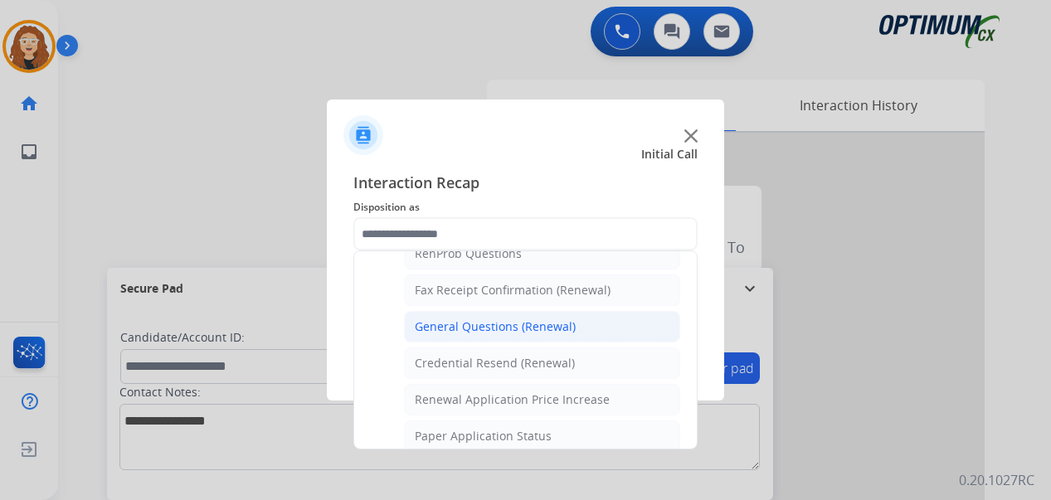
click at [561, 328] on div "General Questions (Renewal)" at bounding box center [495, 326] width 161 height 17
type input "**********"
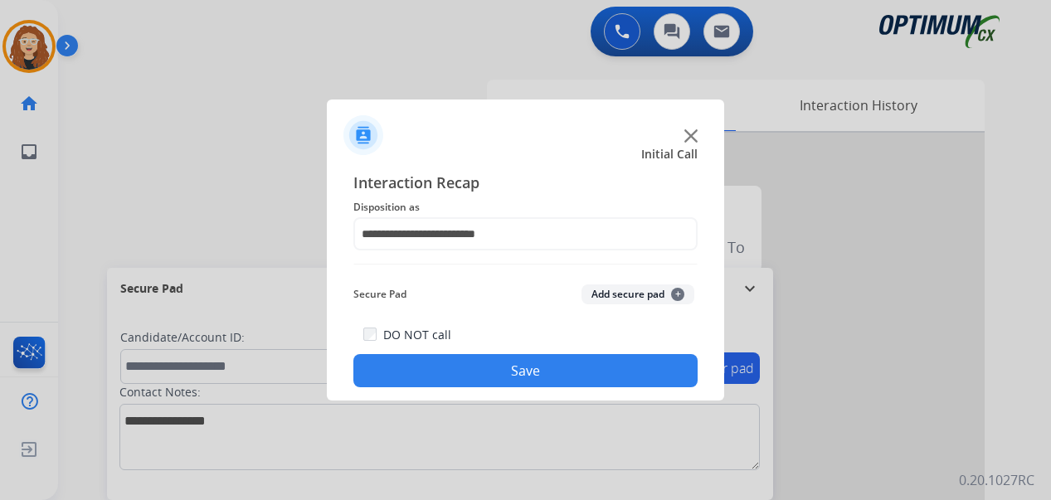
drag, startPoint x: 522, startPoint y: 369, endPoint x: 399, endPoint y: 221, distance: 191.9
click at [518, 368] on button "Save" at bounding box center [525, 370] width 344 height 33
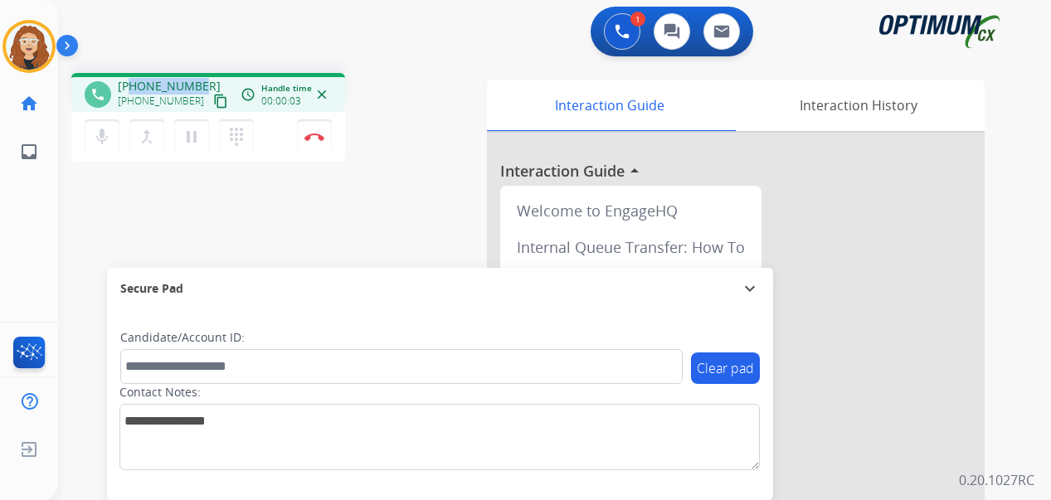
drag, startPoint x: 129, startPoint y: 85, endPoint x: 203, endPoint y: 81, distance: 73.9
click at [203, 81] on div "[PHONE_NUMBER] [PHONE_NUMBER] content_copy" at bounding box center [174, 94] width 113 height 33
copy span "9048025385"
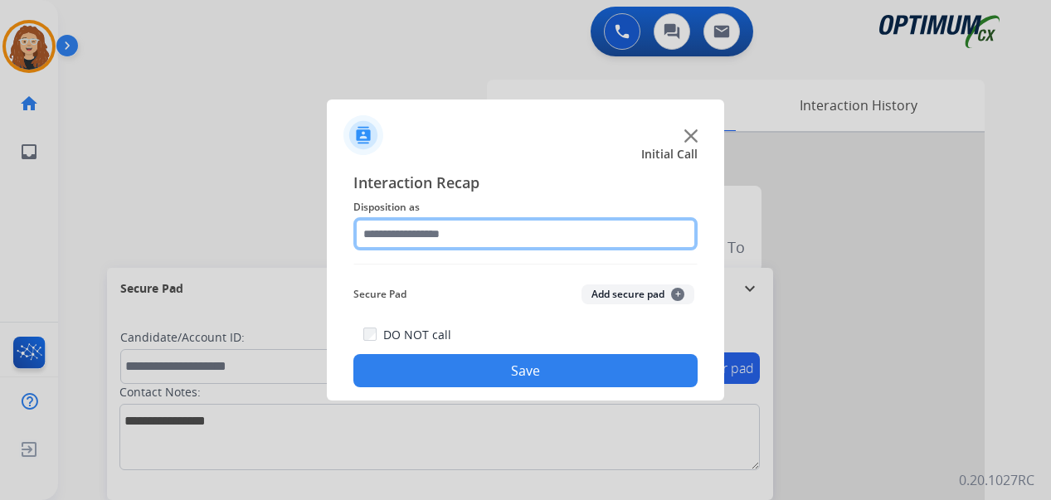
click at [473, 242] on input "text" at bounding box center [525, 233] width 344 height 33
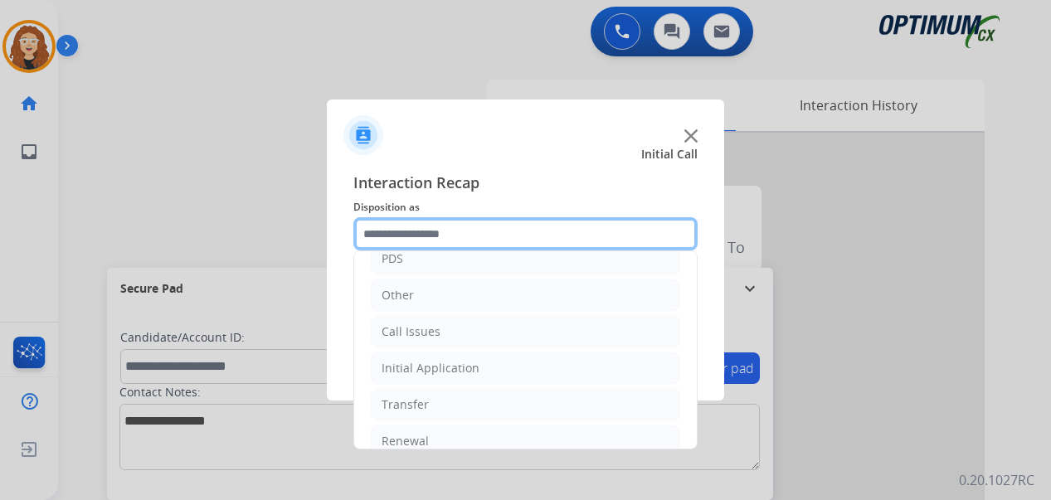
scroll to position [113, 0]
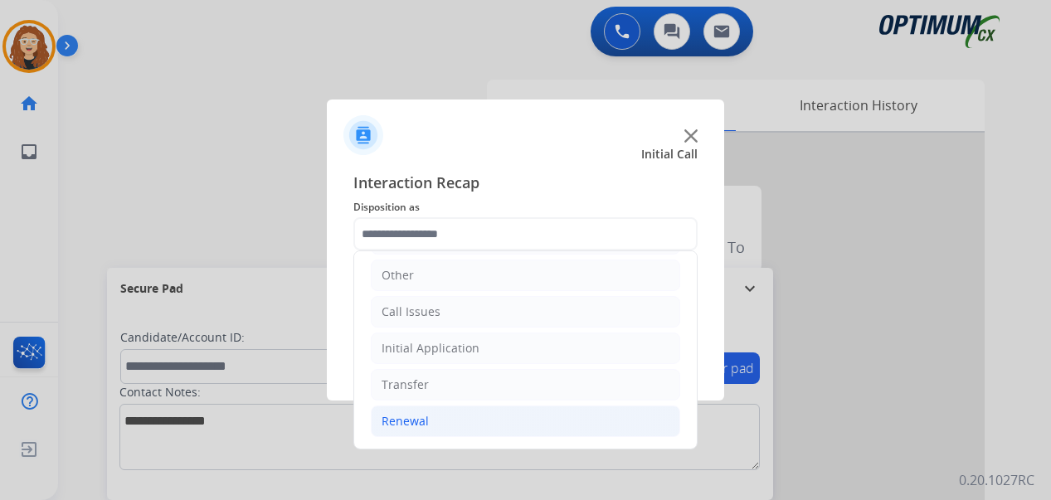
click at [461, 425] on li "Renewal" at bounding box center [525, 421] width 309 height 32
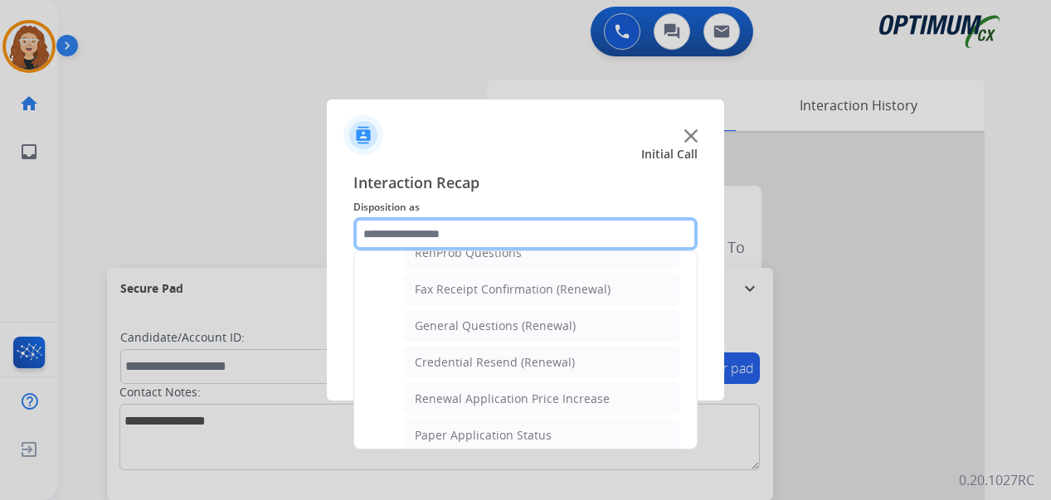
scroll to position [450, 0]
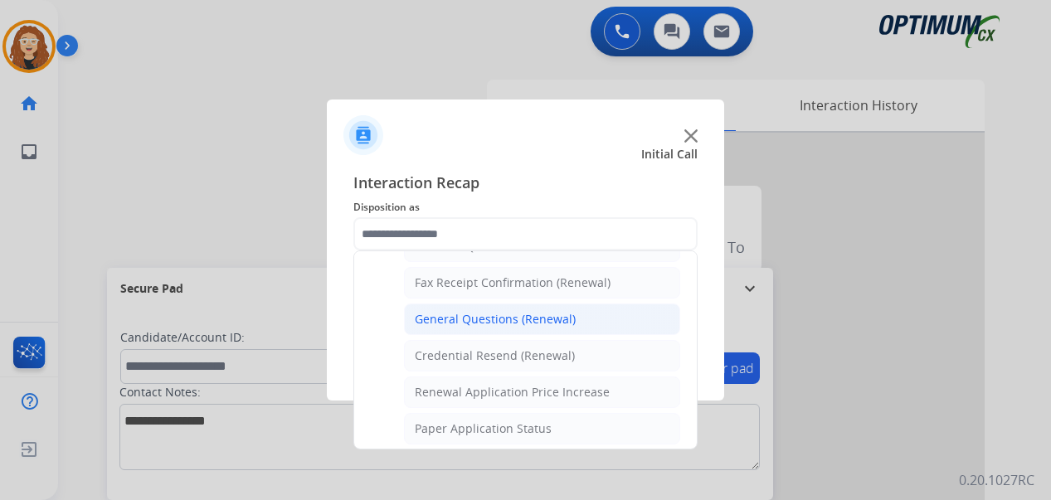
click at [551, 321] on div "General Questions (Renewal)" at bounding box center [495, 319] width 161 height 17
type input "**********"
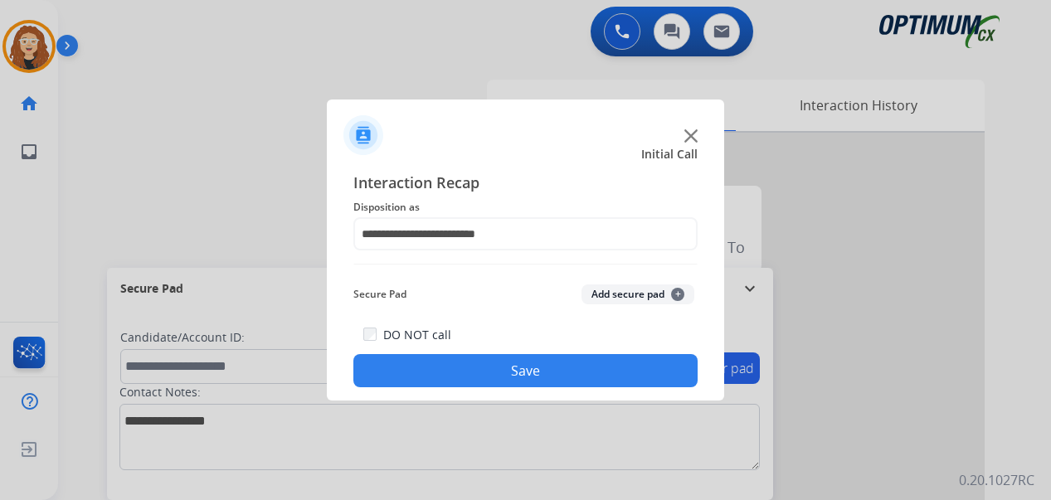
drag, startPoint x: 532, startPoint y: 373, endPoint x: 431, endPoint y: 178, distance: 219.5
click at [526, 366] on button "Save" at bounding box center [525, 370] width 344 height 33
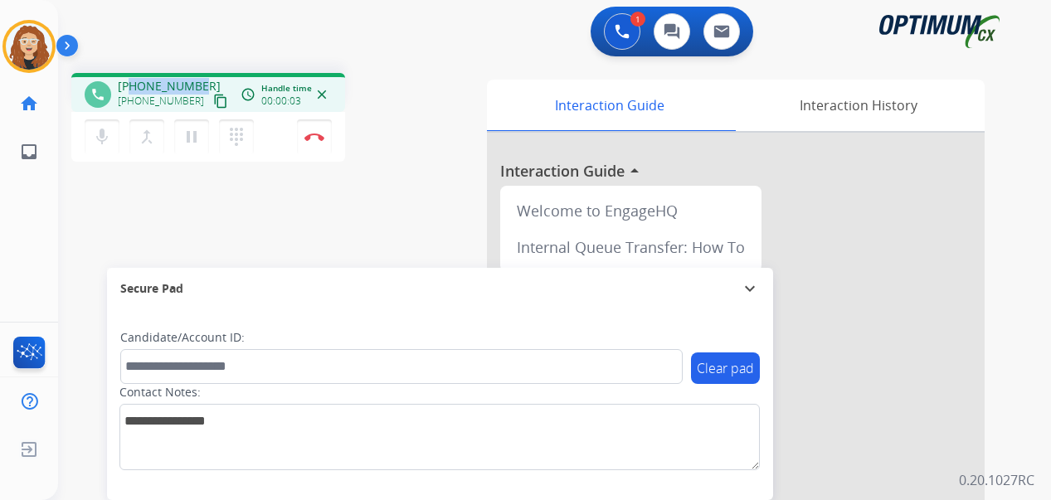
drag, startPoint x: 131, startPoint y: 86, endPoint x: 197, endPoint y: 75, distance: 67.3
click at [197, 75] on div "phone [PHONE_NUMBER] [PHONE_NUMBER] content_copy access_time Call metrics Queue…" at bounding box center [208, 92] width 274 height 39
copy span "5045793663"
click at [320, 141] on button "Disconnect" at bounding box center [314, 136] width 35 height 35
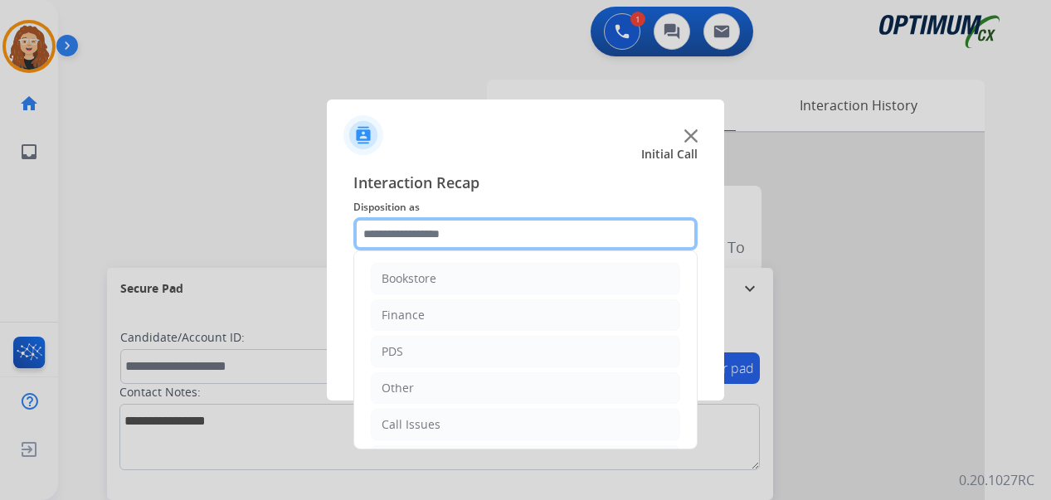
click at [400, 235] on input "text" at bounding box center [525, 233] width 344 height 33
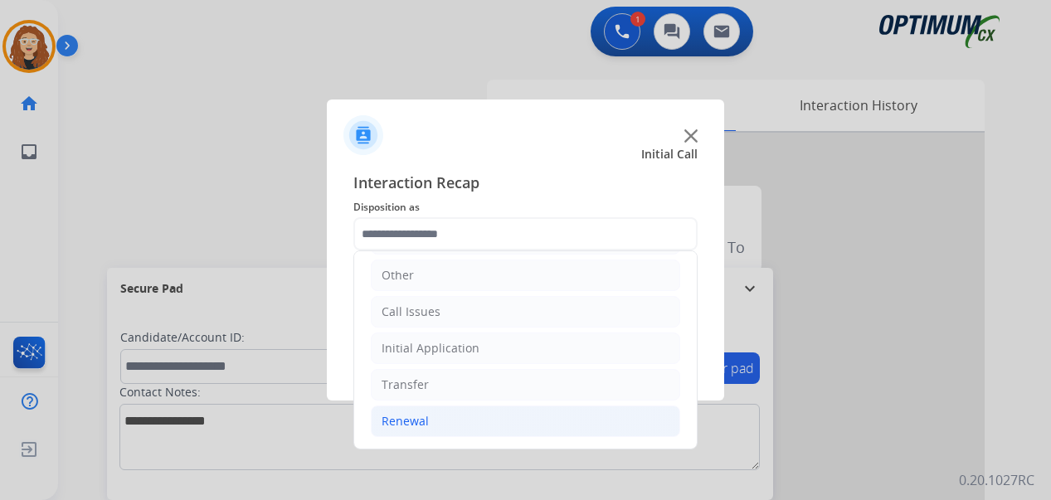
click at [480, 422] on li "Renewal" at bounding box center [525, 421] width 309 height 32
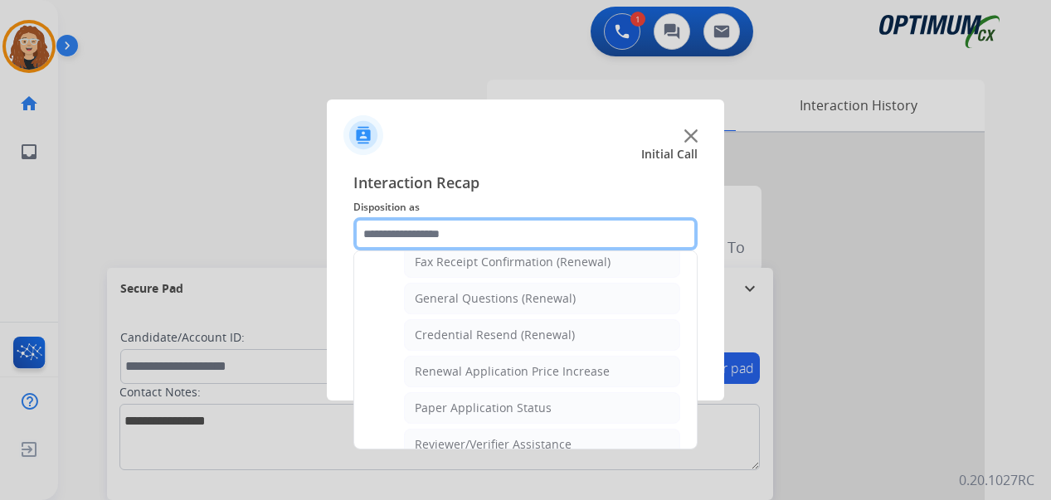
scroll to position [478, 0]
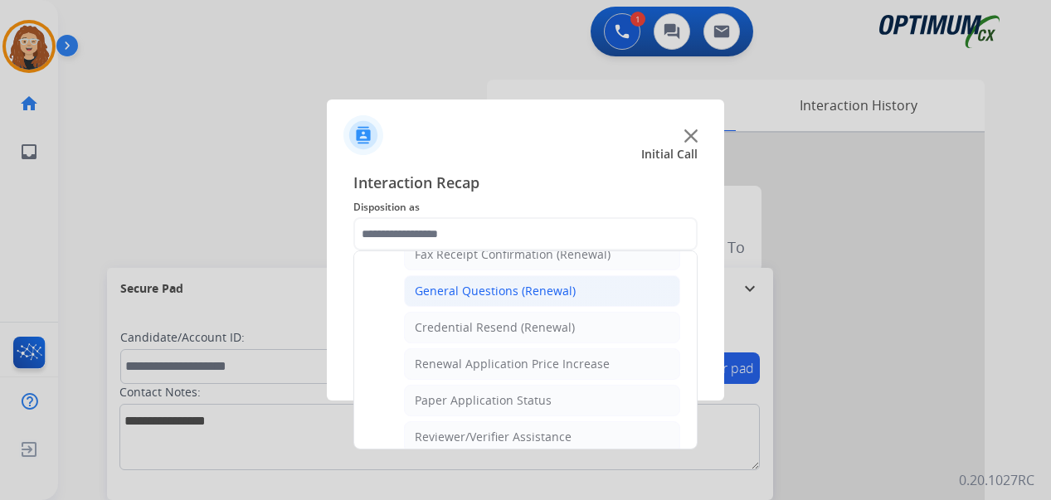
click at [548, 291] on div "General Questions (Renewal)" at bounding box center [495, 291] width 161 height 17
type input "**********"
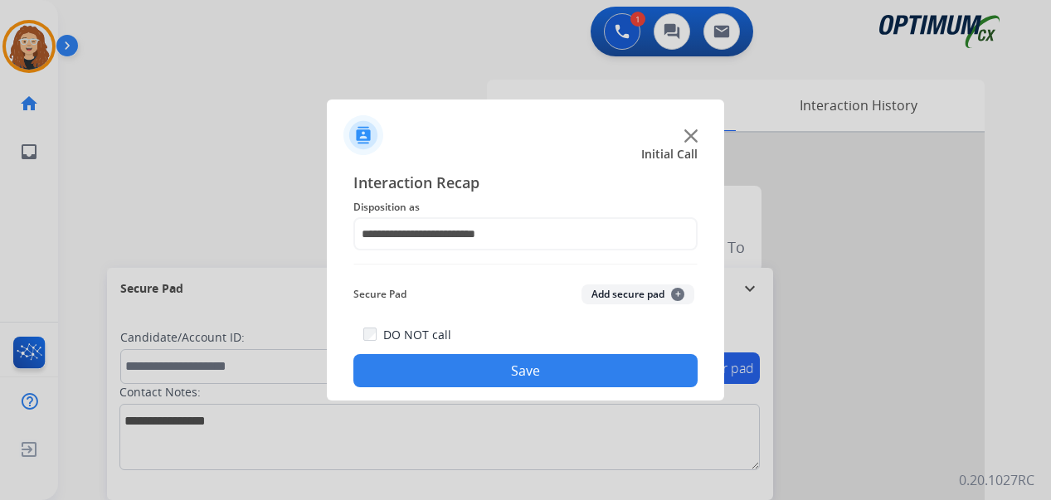
click at [528, 366] on button "Save" at bounding box center [525, 370] width 344 height 33
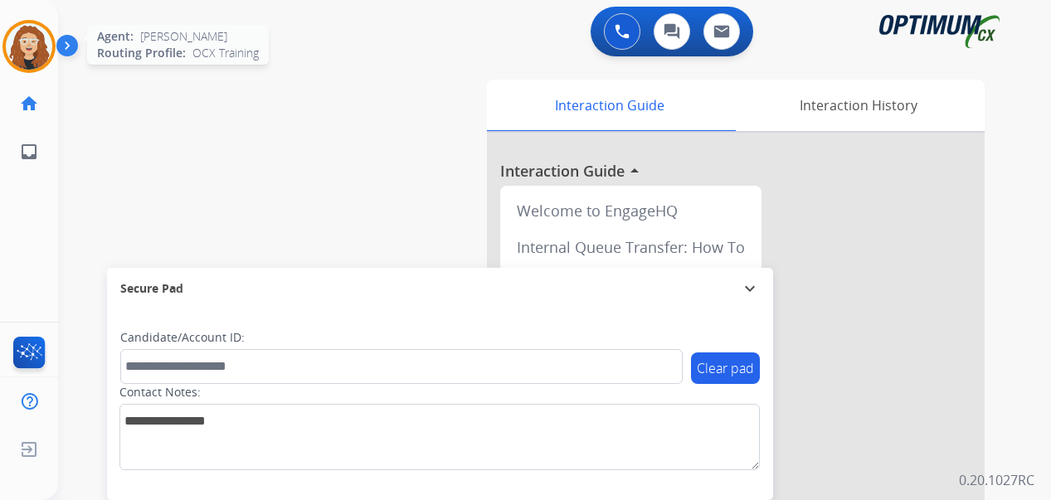
click at [25, 48] on img at bounding box center [29, 46] width 46 height 46
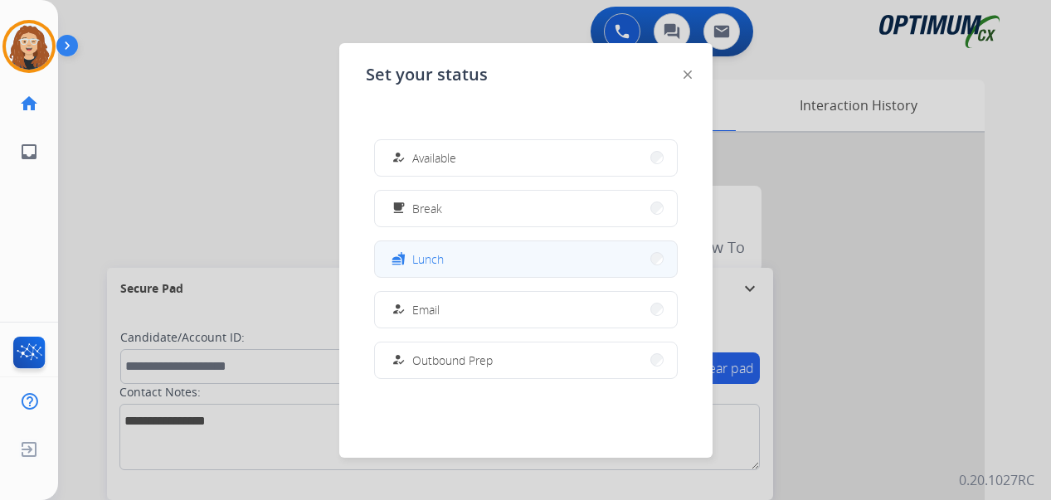
click at [475, 253] on button "fastfood Lunch" at bounding box center [526, 259] width 302 height 36
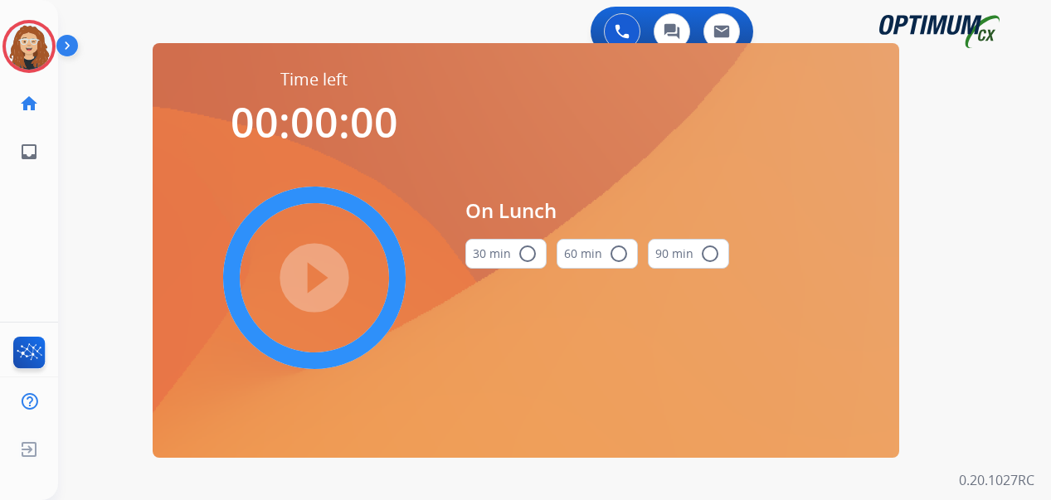
click at [528, 255] on mat-icon "radio_button_unchecked" at bounding box center [527, 254] width 20 height 20
click at [322, 284] on mat-icon "play_circle_filled" at bounding box center [314, 278] width 20 height 20
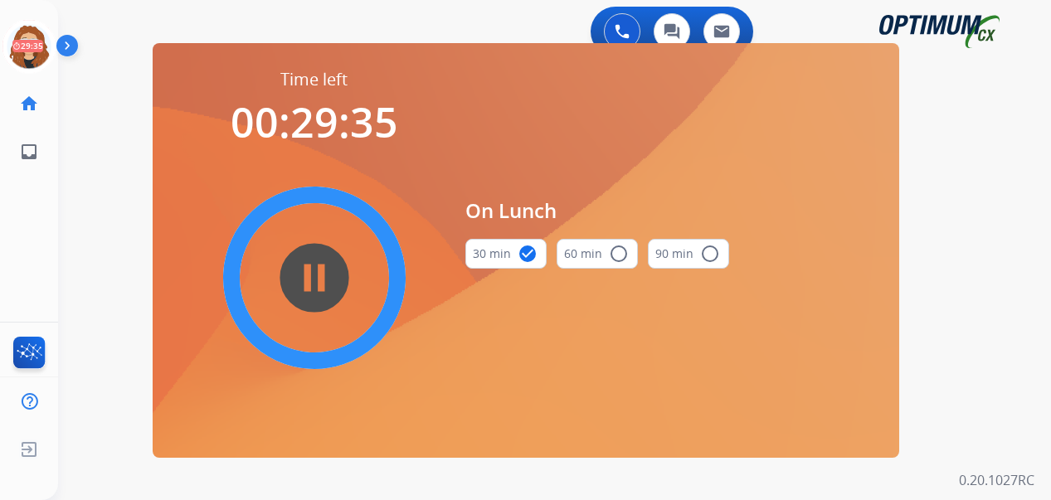
click at [982, 352] on div "0 Voice Interactions 0 Chat Interactions 0 Email Interactions swap_horiz Break …" at bounding box center [554, 250] width 992 height 500
click at [114, 115] on div "swap_horiz Break voice bridge close_fullscreen Connect 3-Way Call merge_type Se…" at bounding box center [534, 100] width 953 height 80
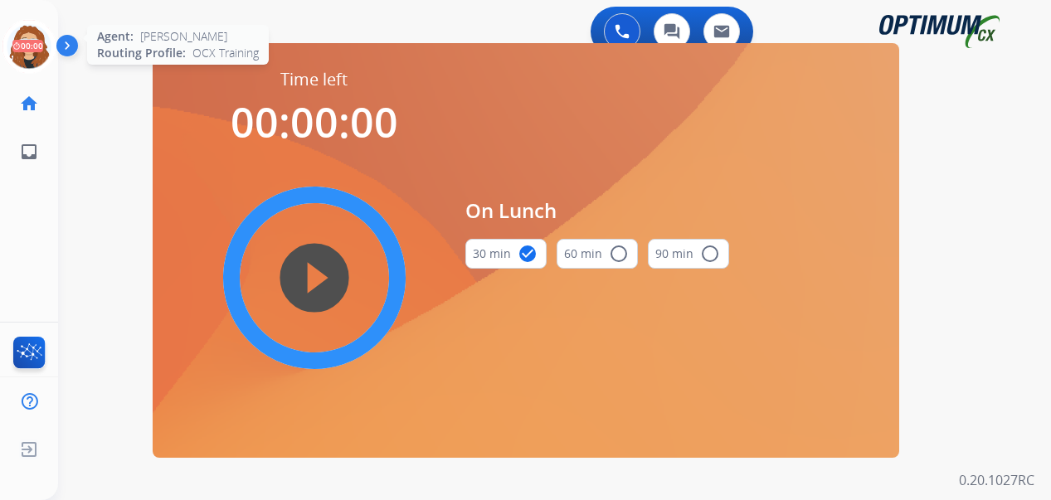
click at [34, 45] on icon at bounding box center [29, 47] width 54 height 54
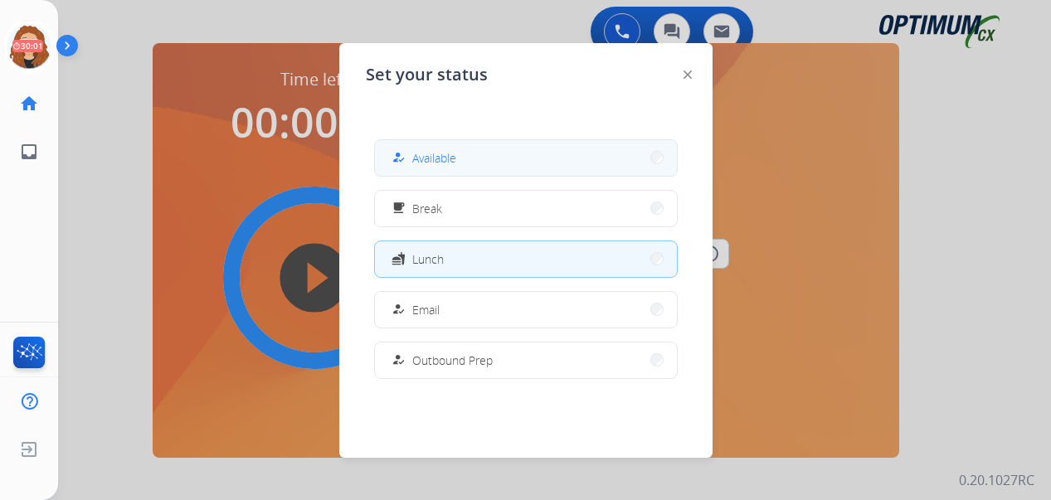
click at [525, 168] on button "how_to_reg Available" at bounding box center [526, 158] width 302 height 36
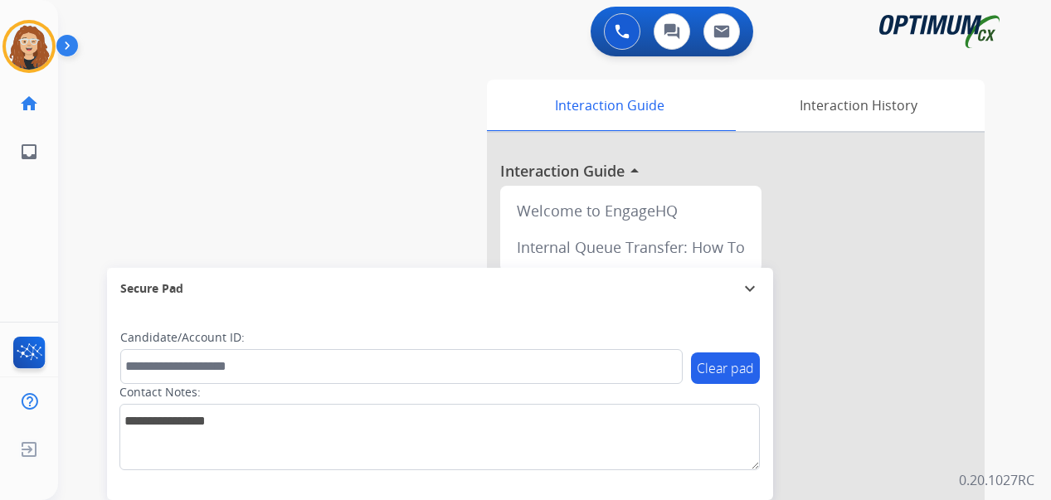
click at [851, 458] on div at bounding box center [735, 442] width 497 height 619
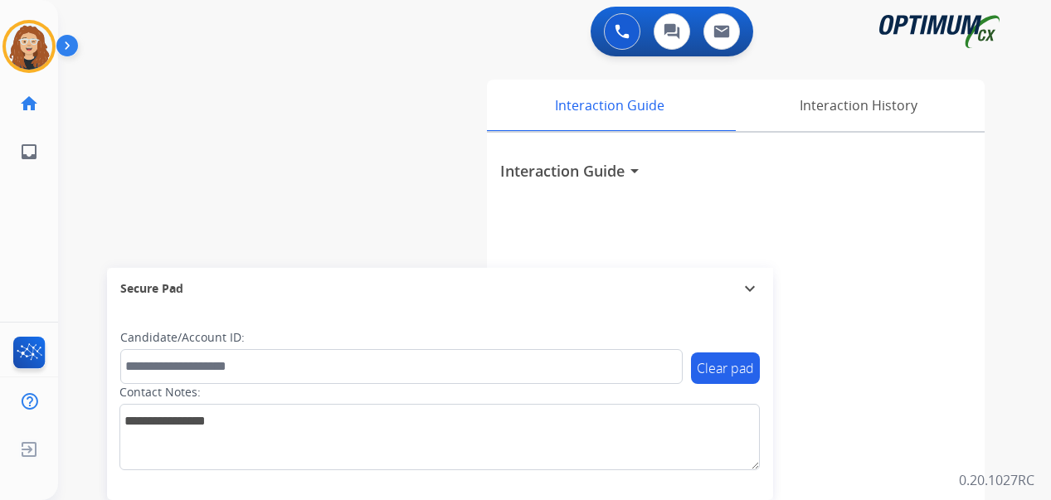
click at [85, 123] on div "swap_horiz Break voice bridge close_fullscreen Connect 3-Way Call merge_type Se…" at bounding box center [534, 406] width 953 height 692
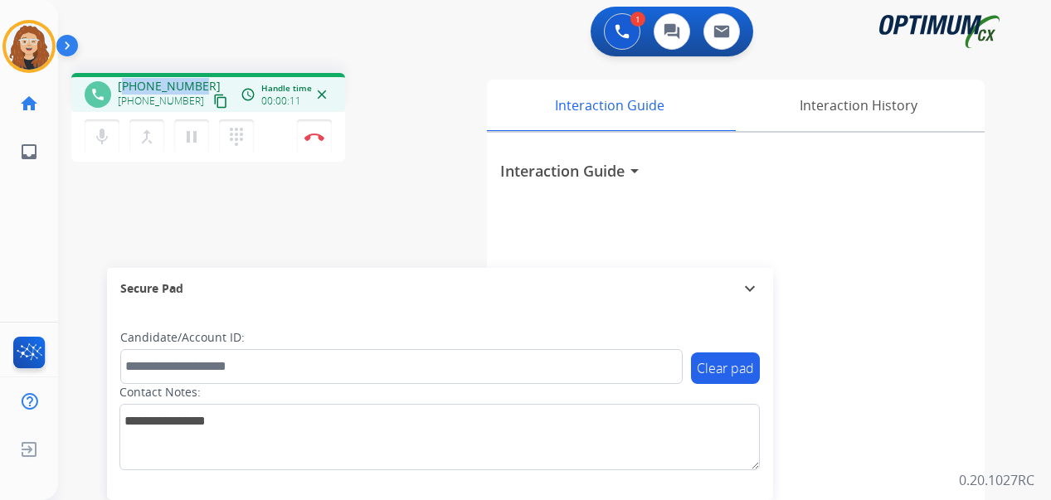
drag, startPoint x: 128, startPoint y: 83, endPoint x: 199, endPoint y: 78, distance: 71.5
click at [199, 78] on div "[PHONE_NUMBER] [PHONE_NUMBER] content_copy" at bounding box center [174, 94] width 113 height 33
copy span "16122290931"
click at [317, 140] on img at bounding box center [314, 137] width 20 height 8
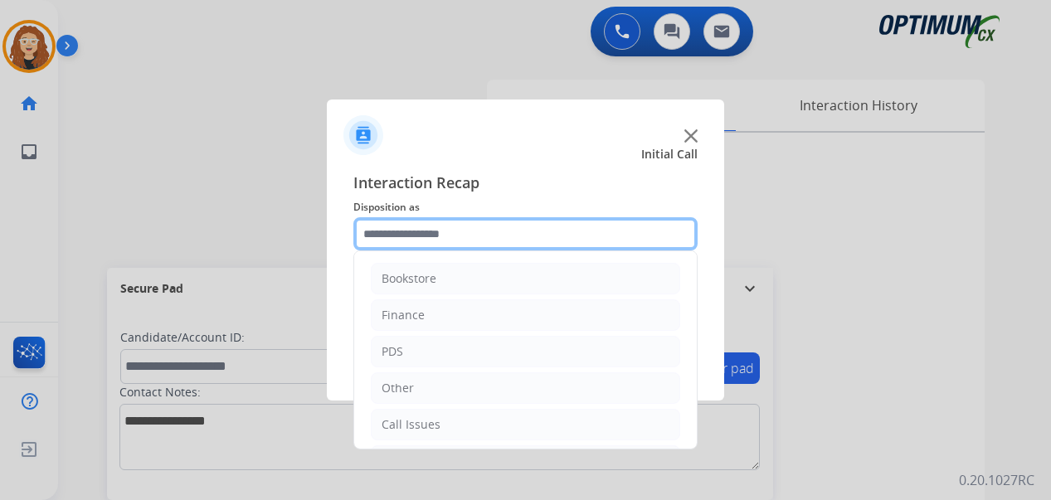
click at [387, 232] on input "text" at bounding box center [525, 233] width 344 height 33
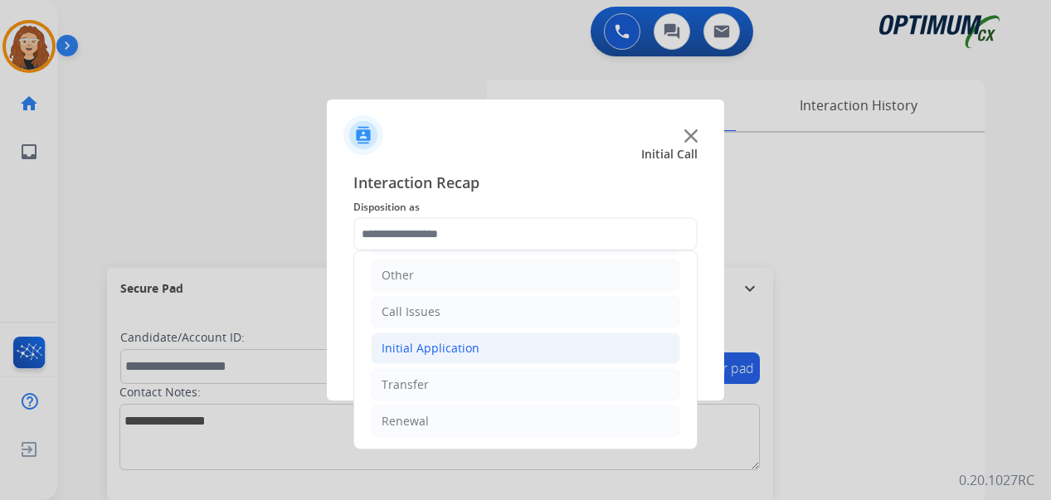
click at [478, 342] on li "Initial Application" at bounding box center [525, 348] width 309 height 32
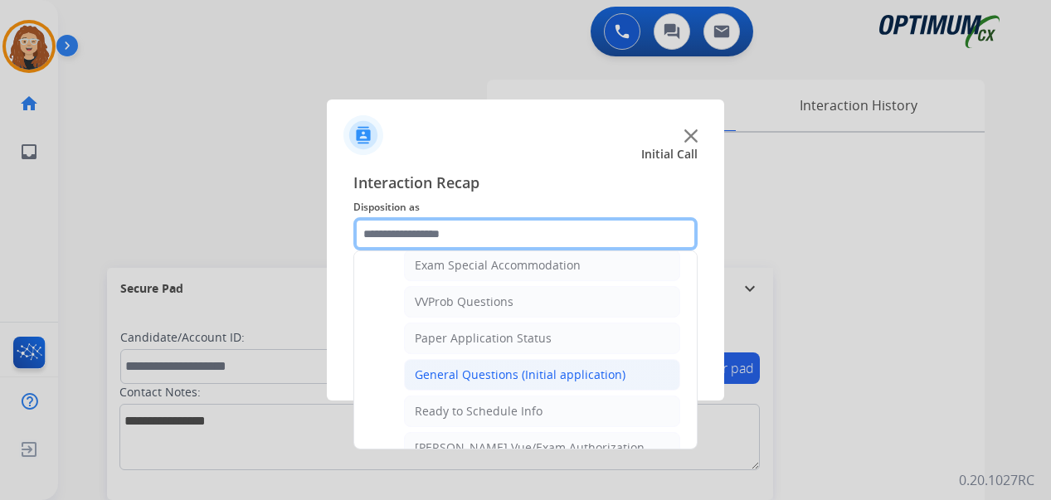
scroll to position [863, 0]
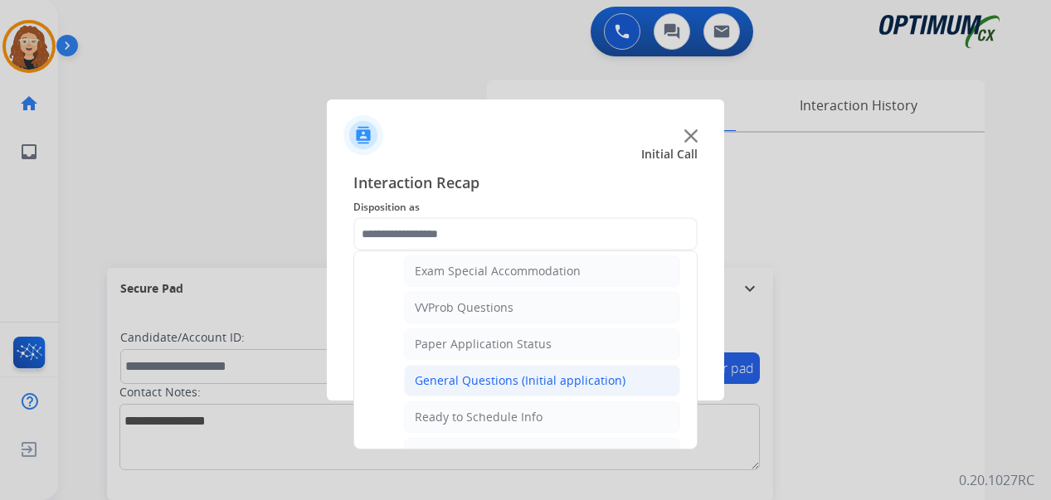
click at [616, 381] on div "General Questions (Initial application)" at bounding box center [520, 380] width 211 height 17
type input "**********"
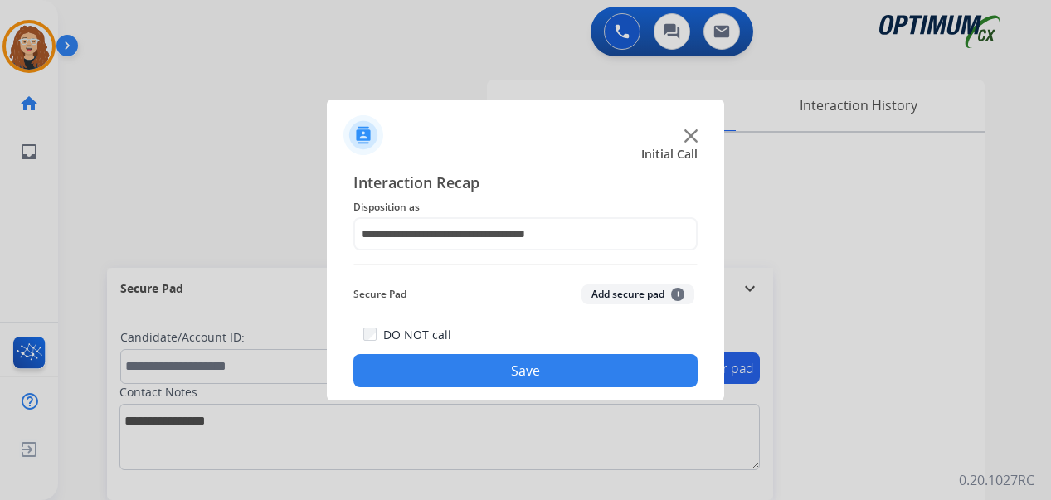
click at [605, 379] on button "Save" at bounding box center [525, 370] width 344 height 33
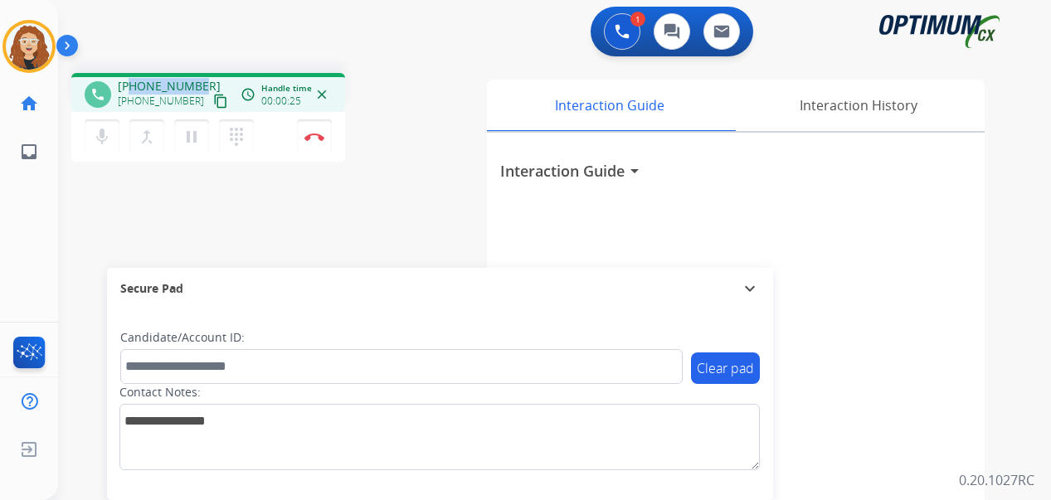
drag, startPoint x: 131, startPoint y: 87, endPoint x: 200, endPoint y: 80, distance: 69.1
click at [200, 80] on div "[PHONE_NUMBER] [PHONE_NUMBER] content_copy" at bounding box center [174, 94] width 113 height 33
click at [318, 141] on button "Disconnect" at bounding box center [314, 136] width 35 height 35
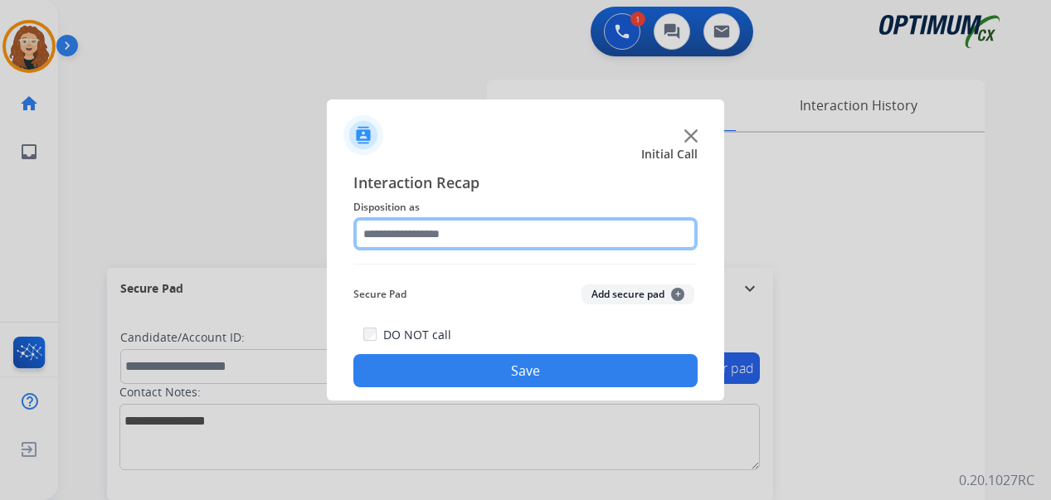
click at [395, 231] on input "text" at bounding box center [525, 233] width 344 height 33
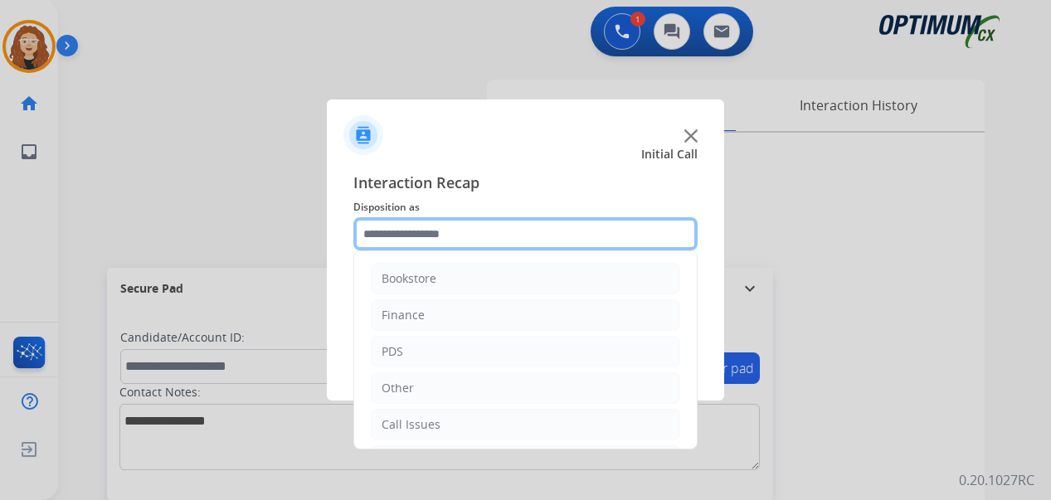
scroll to position [113, 0]
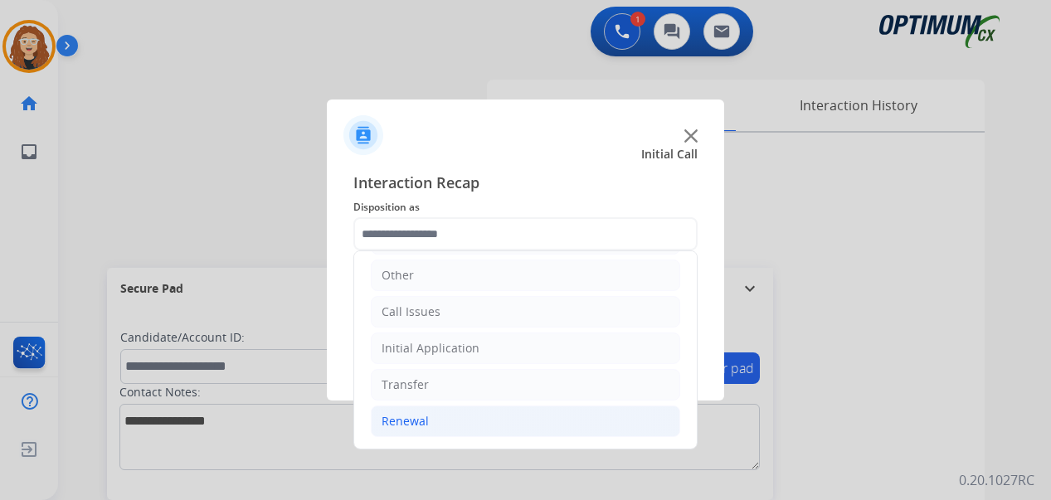
click at [522, 419] on li "Renewal" at bounding box center [525, 421] width 309 height 32
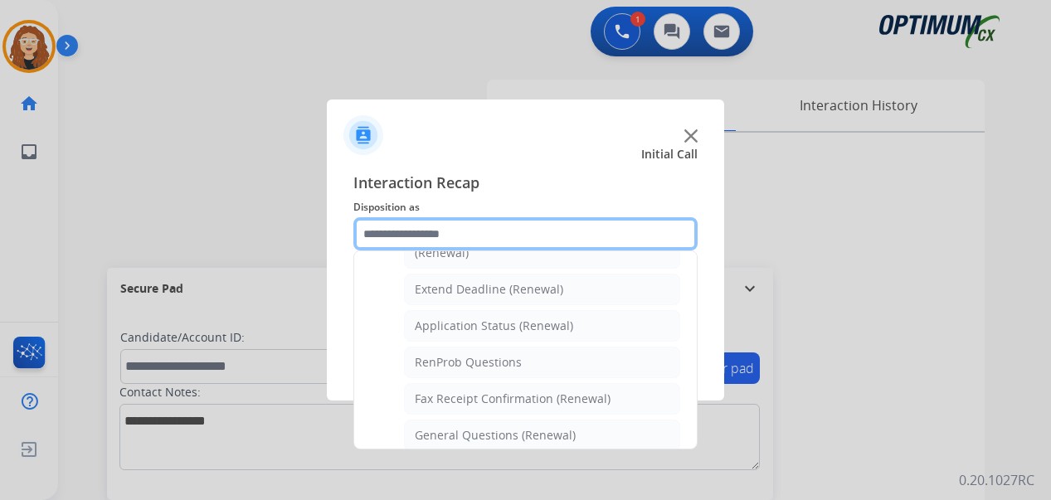
scroll to position [415, 0]
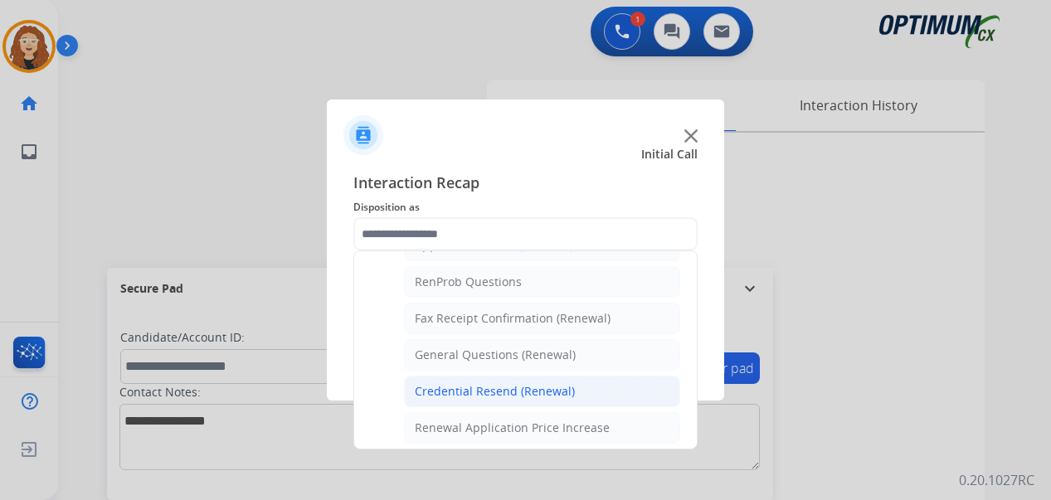
click at [569, 391] on div "Credential Resend (Renewal)" at bounding box center [495, 391] width 160 height 17
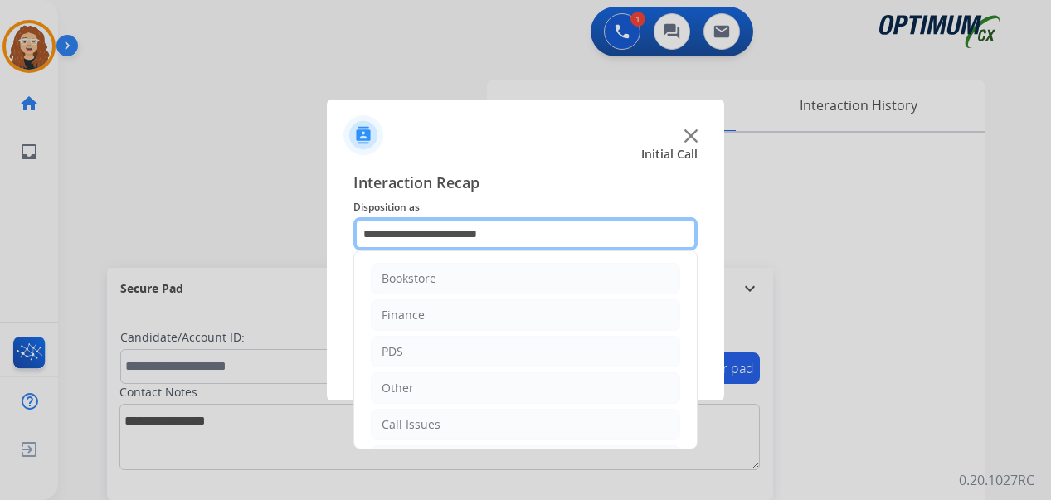
click at [523, 239] on input "**********" at bounding box center [525, 233] width 344 height 33
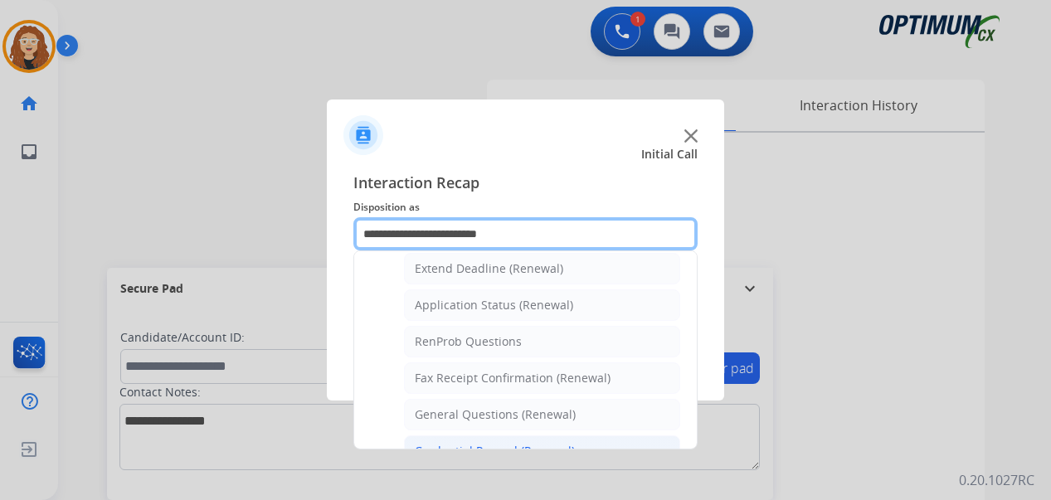
scroll to position [384, 0]
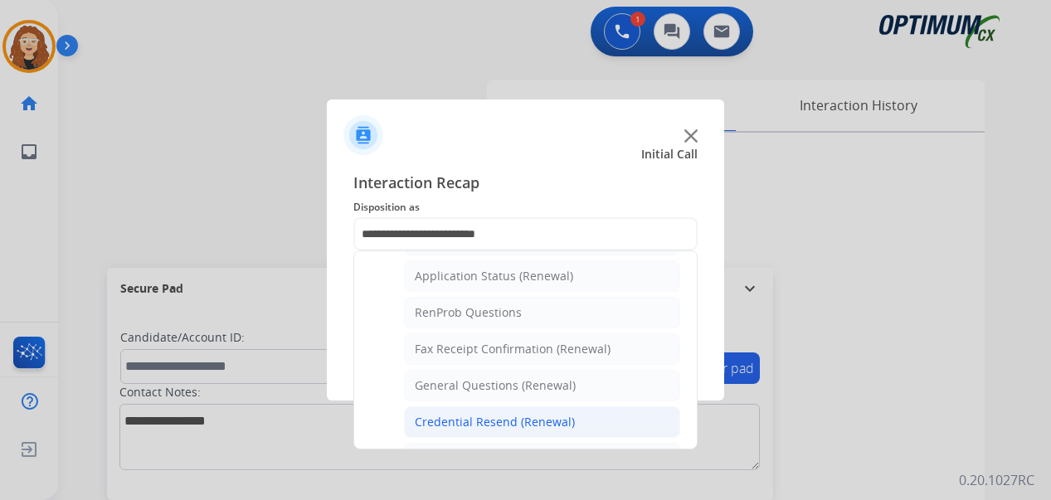
click at [599, 384] on li "General Questions (Renewal)" at bounding box center [542, 386] width 276 height 32
type input "**********"
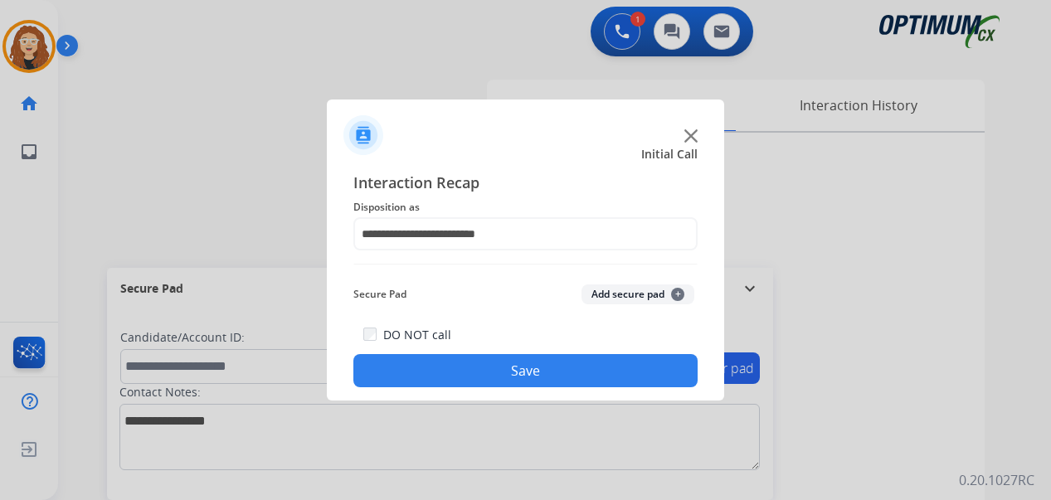
click at [585, 376] on button "Save" at bounding box center [525, 370] width 344 height 33
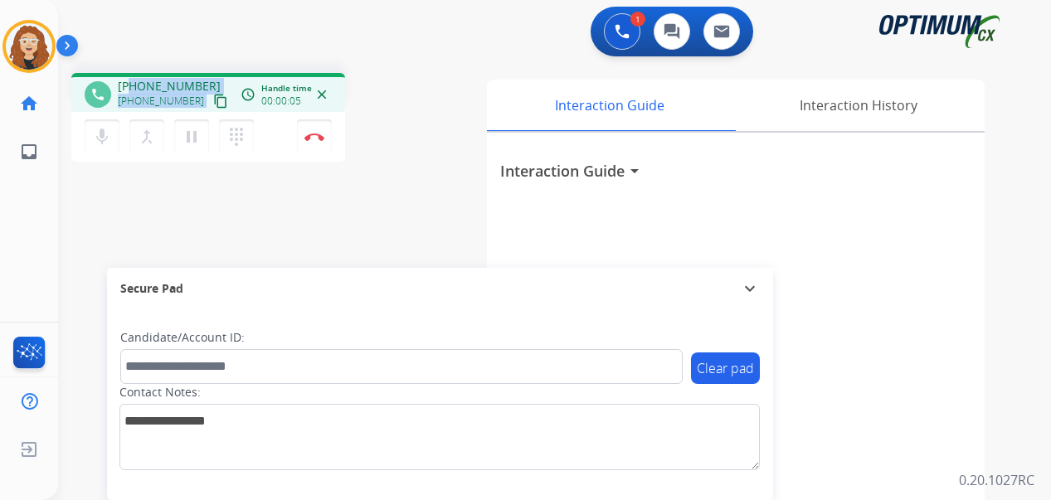
drag, startPoint x: 131, startPoint y: 85, endPoint x: 210, endPoint y: 80, distance: 79.0
click at [210, 80] on div "[PHONE_NUMBER] [PHONE_NUMBER] content_copy" at bounding box center [174, 94] width 113 height 33
click at [201, 60] on div "phone [PHONE_NUMBER] [PHONE_NUMBER] content_copy access_time Call metrics Queue…" at bounding box center [534, 406] width 953 height 692
drag, startPoint x: 131, startPoint y: 86, endPoint x: 191, endPoint y: 80, distance: 60.0
click at [198, 75] on div "phone [PHONE_NUMBER] [PHONE_NUMBER] content_copy access_time Call metrics Queue…" at bounding box center [208, 92] width 274 height 39
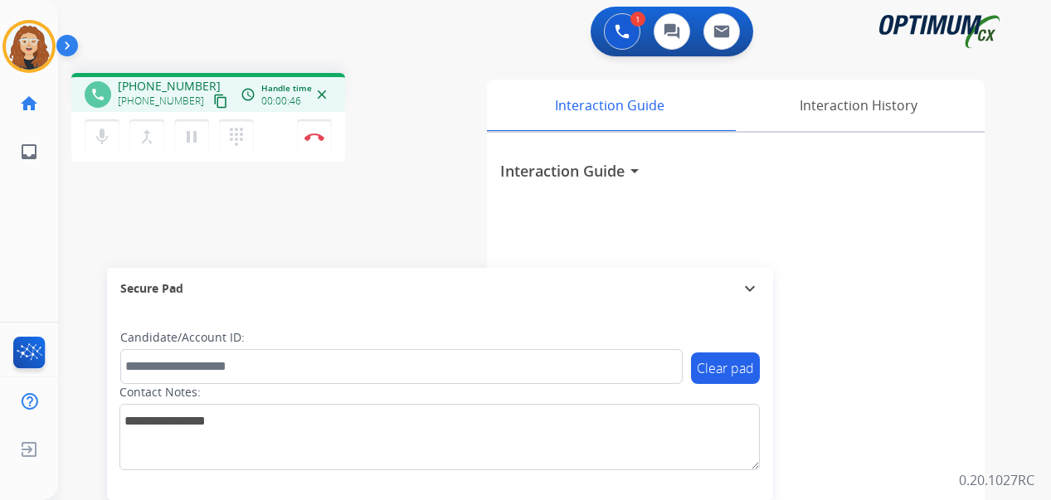
click at [320, 218] on div "phone [PHONE_NUMBER] [PHONE_NUMBER] content_copy access_time Call metrics Queue…" at bounding box center [534, 406] width 953 height 692
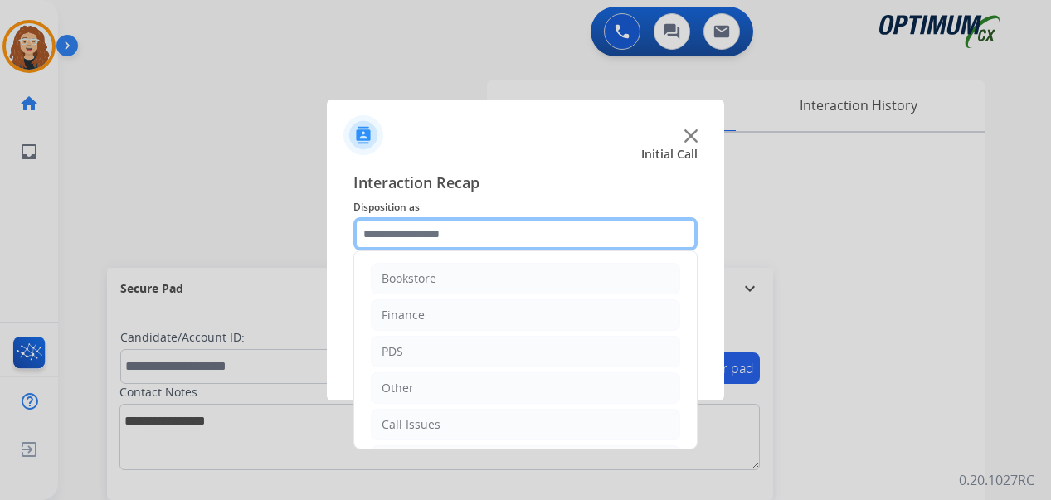
click at [421, 237] on input "text" at bounding box center [525, 233] width 344 height 33
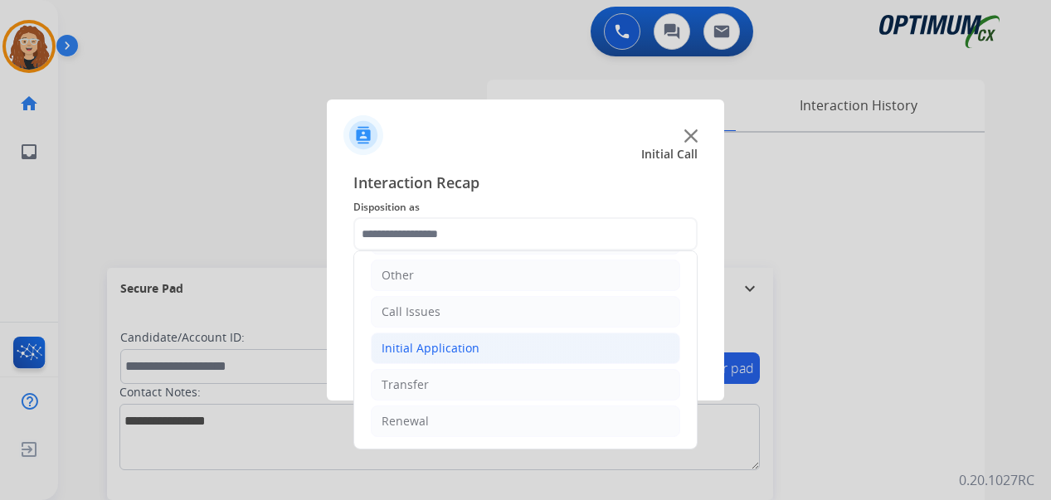
click at [459, 350] on div "Initial Application" at bounding box center [430, 348] width 98 height 17
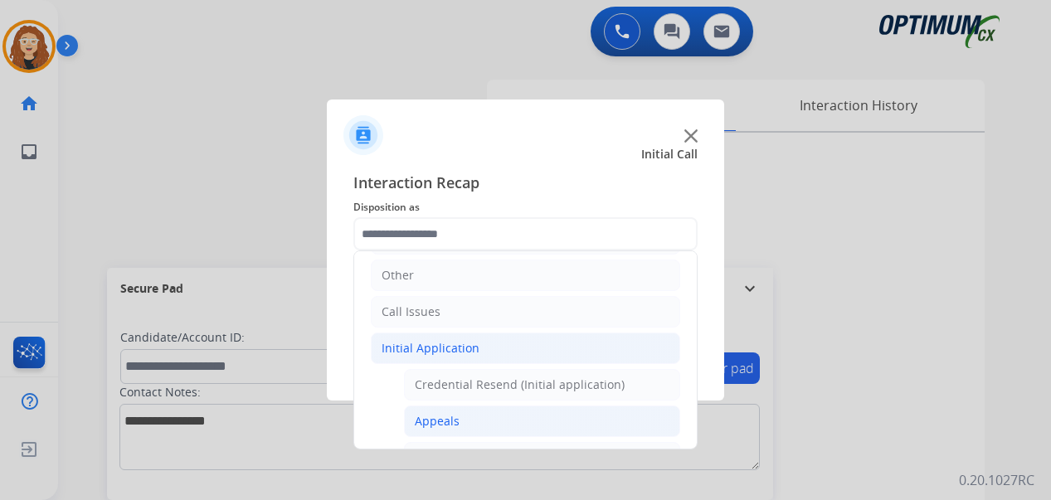
click at [477, 415] on li "Appeals" at bounding box center [542, 421] width 276 height 32
type input "*******"
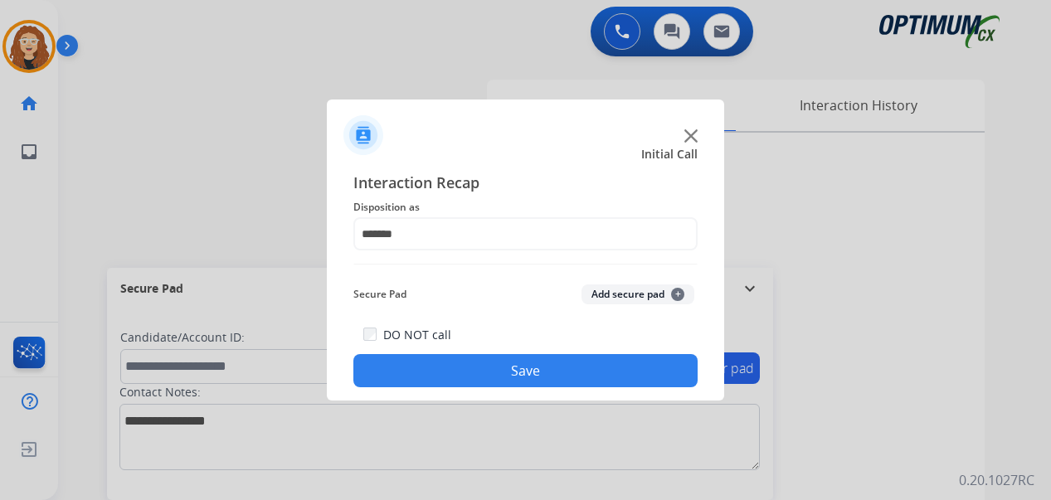
click at [584, 372] on button "Save" at bounding box center [525, 370] width 344 height 33
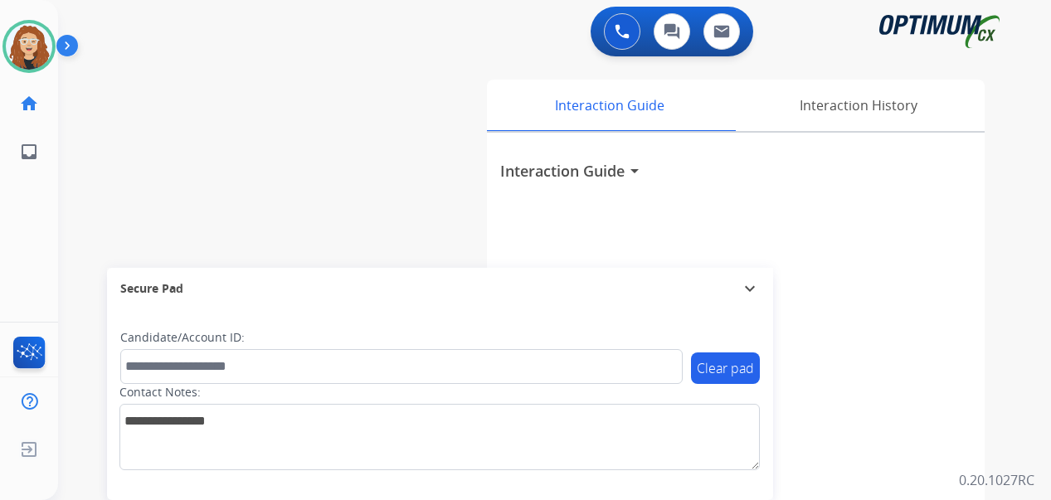
click at [66, 231] on div "swap_horiz Break voice bridge close_fullscreen Connect 3-Way Call merge_type Se…" at bounding box center [534, 406] width 953 height 692
click at [75, 242] on div "swap_horiz Break voice bridge close_fullscreen Connect 3-Way Call merge_type Se…" at bounding box center [534, 406] width 953 height 692
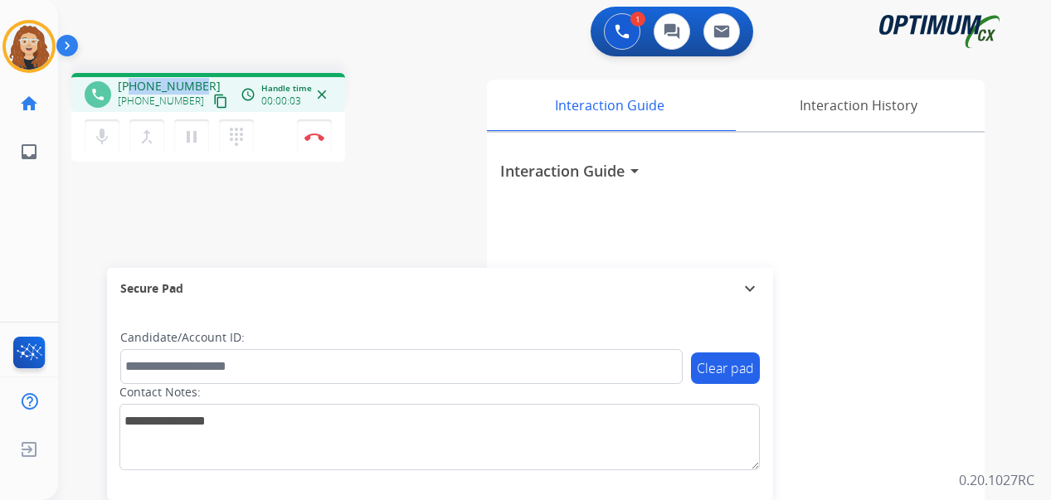
drag, startPoint x: 134, startPoint y: 83, endPoint x: 199, endPoint y: 79, distance: 64.8
click at [199, 79] on div "[PHONE_NUMBER] [PHONE_NUMBER] content_copy" at bounding box center [174, 94] width 113 height 33
click at [321, 134] on img at bounding box center [314, 137] width 20 height 8
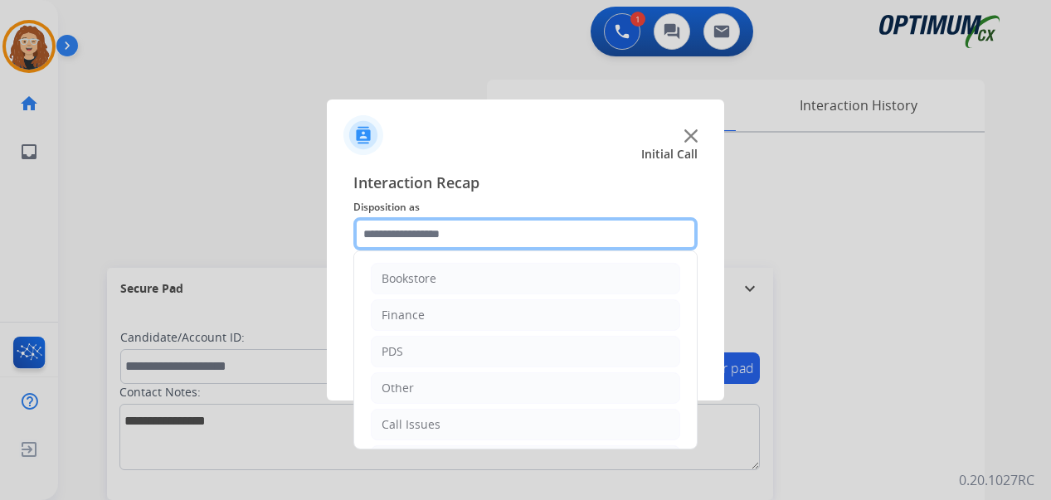
click at [426, 239] on input "text" at bounding box center [525, 233] width 344 height 33
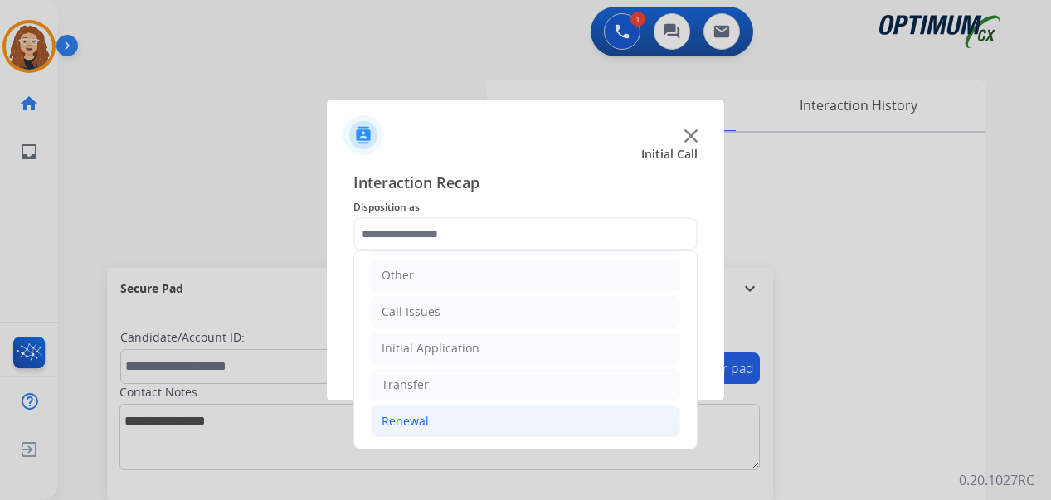
click at [526, 433] on li "Renewal" at bounding box center [525, 421] width 309 height 32
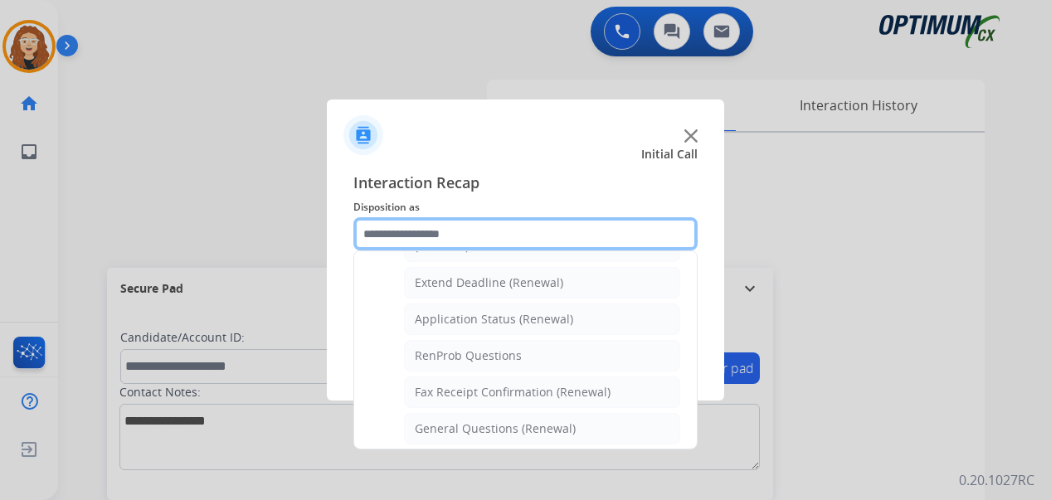
scroll to position [372, 0]
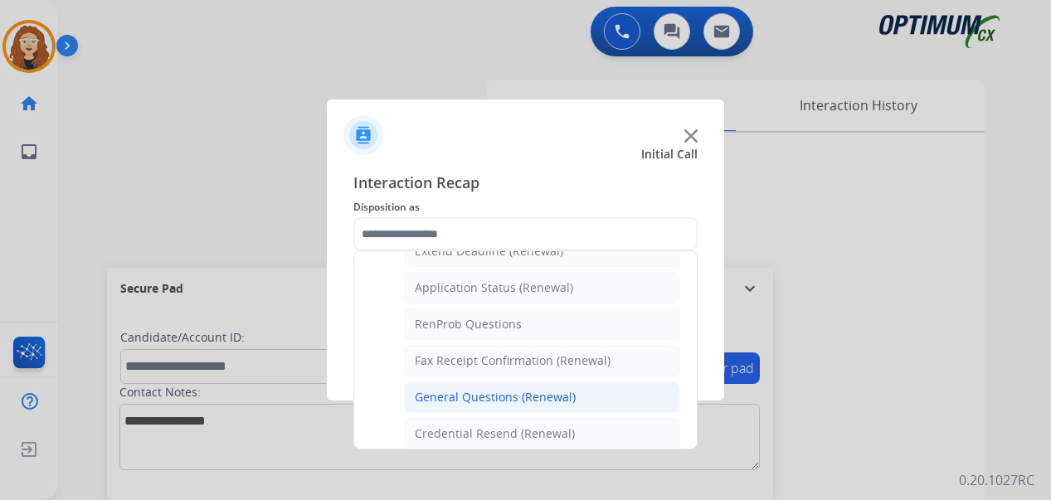
click at [570, 391] on div "General Questions (Renewal)" at bounding box center [495, 397] width 161 height 17
type input "**********"
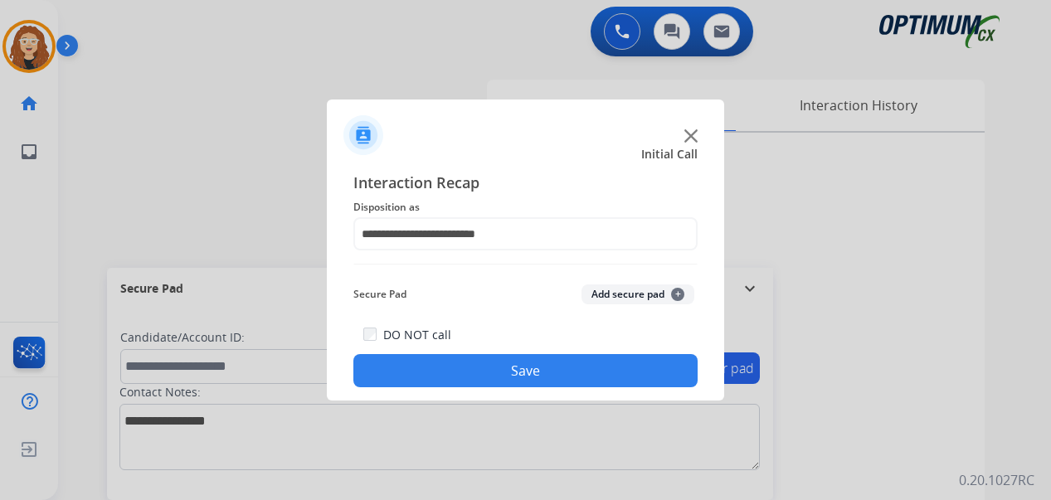
click at [553, 378] on button "Save" at bounding box center [525, 370] width 344 height 33
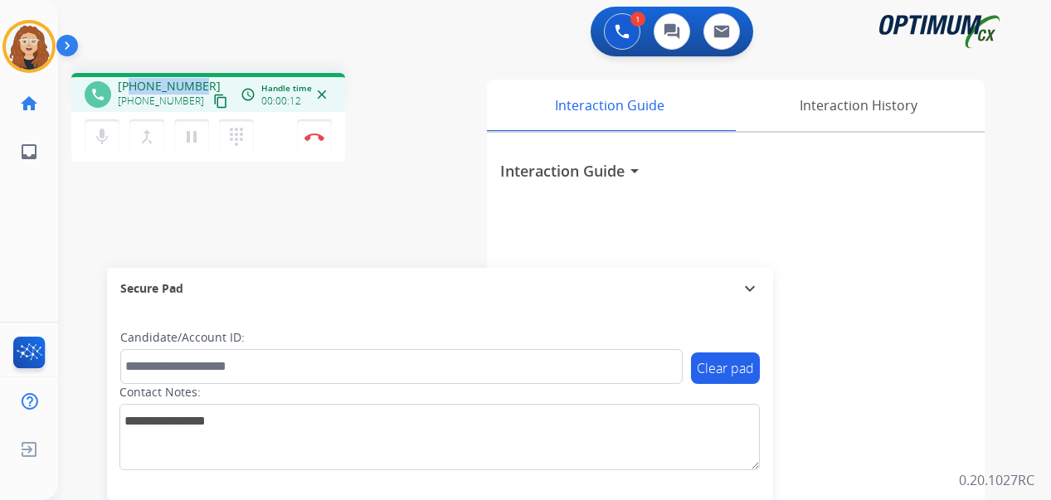
drag, startPoint x: 133, startPoint y: 85, endPoint x: 198, endPoint y: 79, distance: 65.8
click at [198, 79] on div "[PHONE_NUMBER] [PHONE_NUMBER] content_copy" at bounding box center [174, 94] width 113 height 33
click at [319, 137] on img at bounding box center [314, 137] width 20 height 8
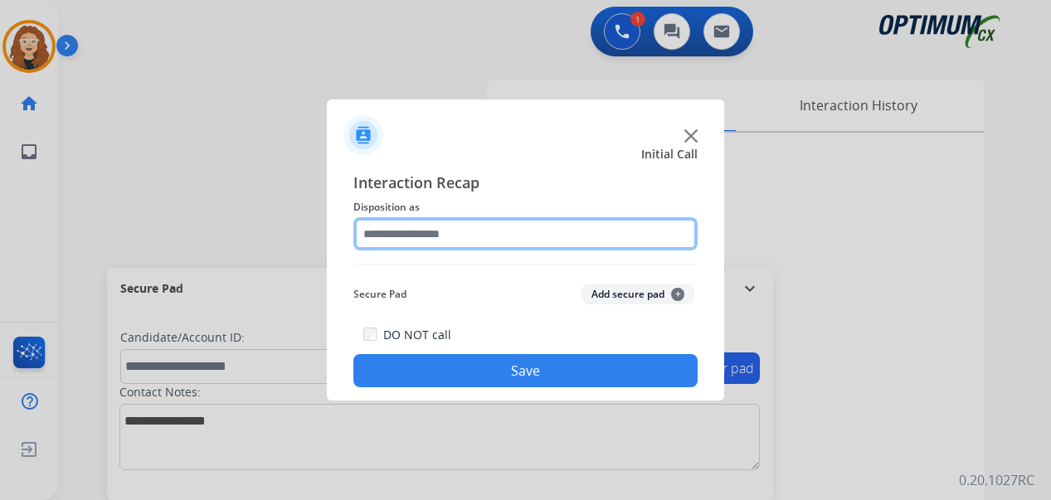
click at [441, 231] on input "text" at bounding box center [525, 233] width 344 height 33
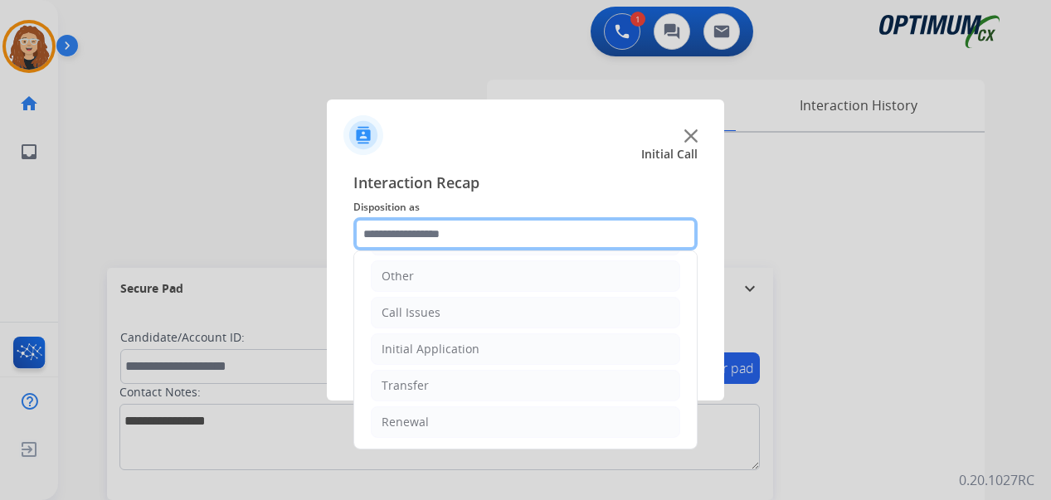
scroll to position [113, 0]
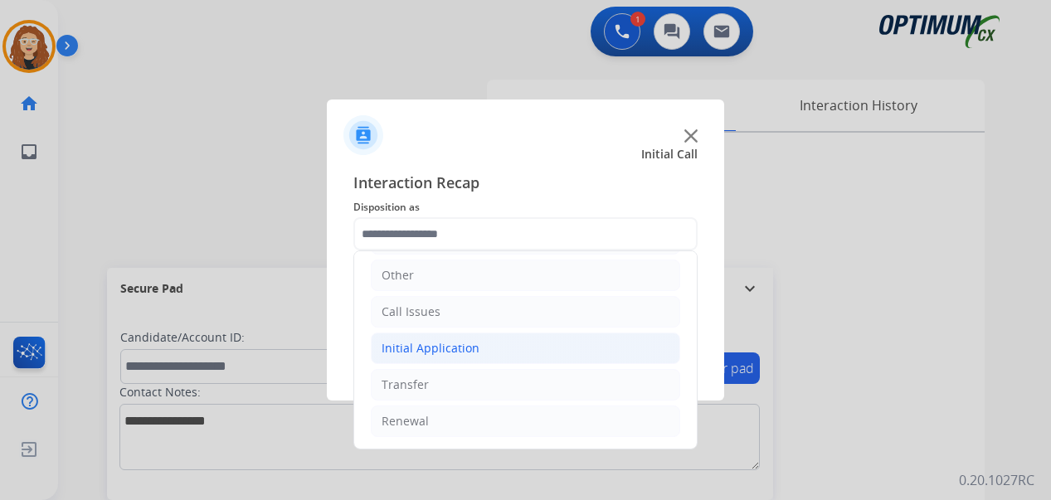
click at [520, 347] on li "Initial Application" at bounding box center [525, 348] width 309 height 32
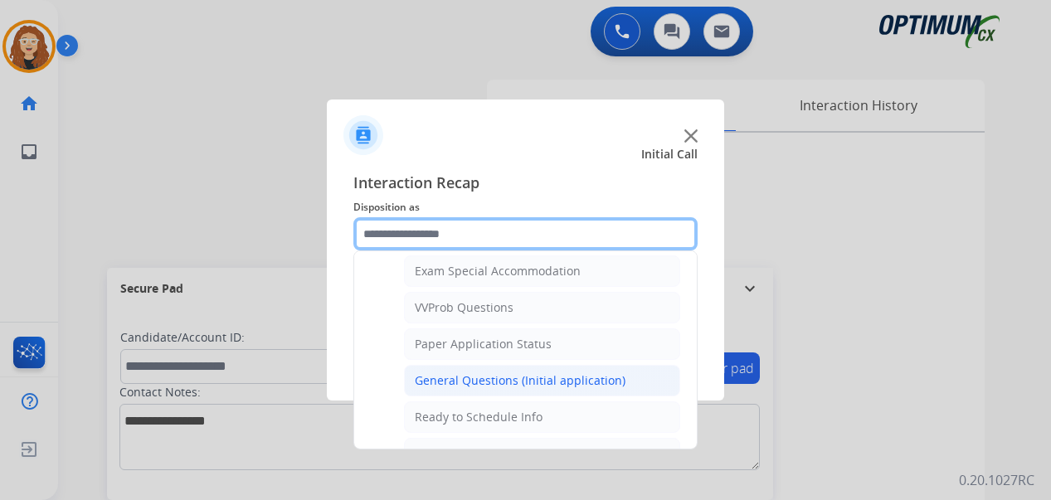
scroll to position [864, 0]
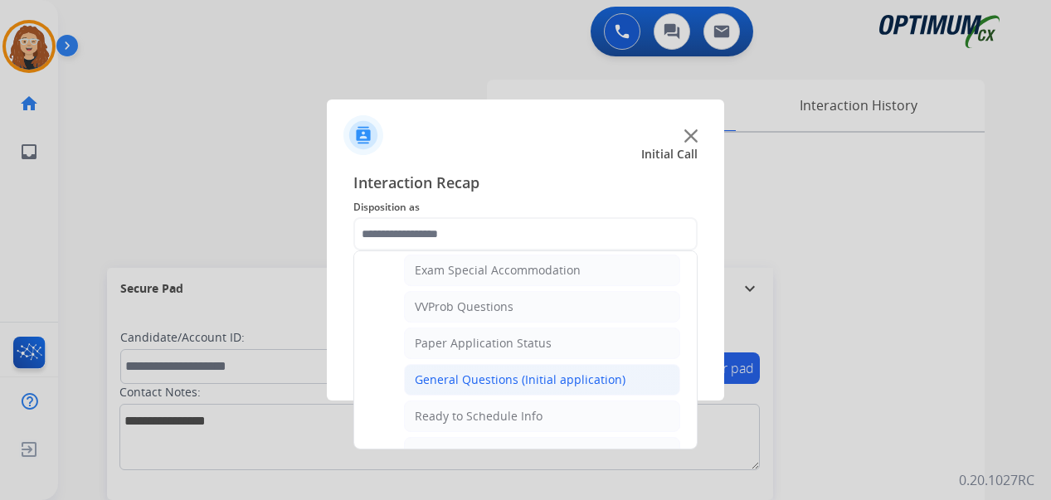
click at [586, 375] on div "General Questions (Initial application)" at bounding box center [520, 379] width 211 height 17
type input "**********"
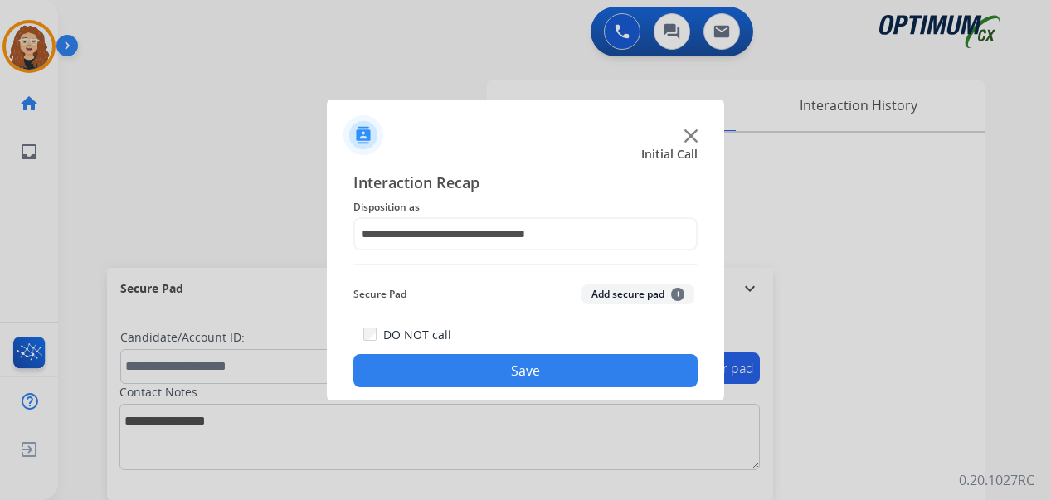
click at [577, 375] on button "Save" at bounding box center [525, 370] width 344 height 33
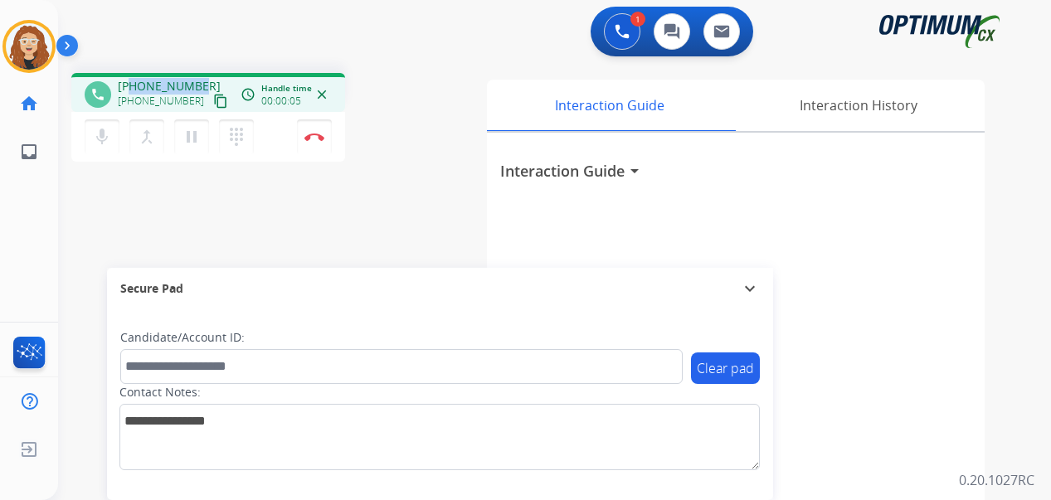
drag, startPoint x: 129, startPoint y: 83, endPoint x: 197, endPoint y: 83, distance: 68.8
click at [197, 83] on span "[PHONE_NUMBER]" at bounding box center [169, 86] width 103 height 17
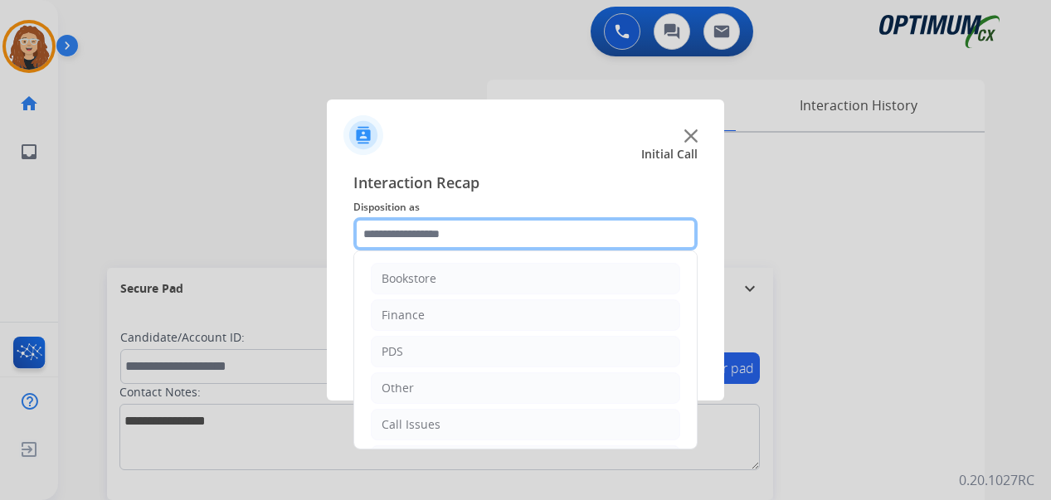
click at [413, 231] on input "text" at bounding box center [525, 233] width 344 height 33
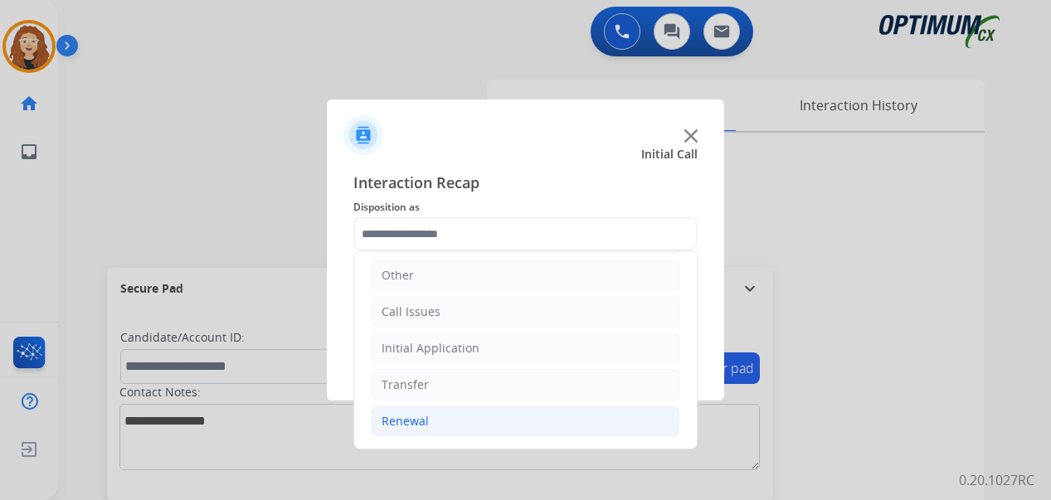
click at [484, 420] on li "Renewal" at bounding box center [525, 421] width 309 height 32
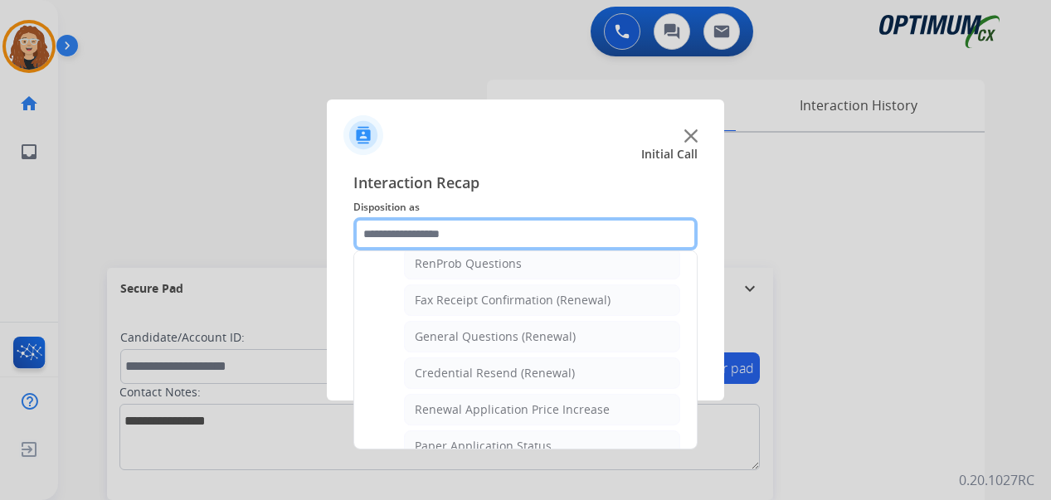
scroll to position [436, 0]
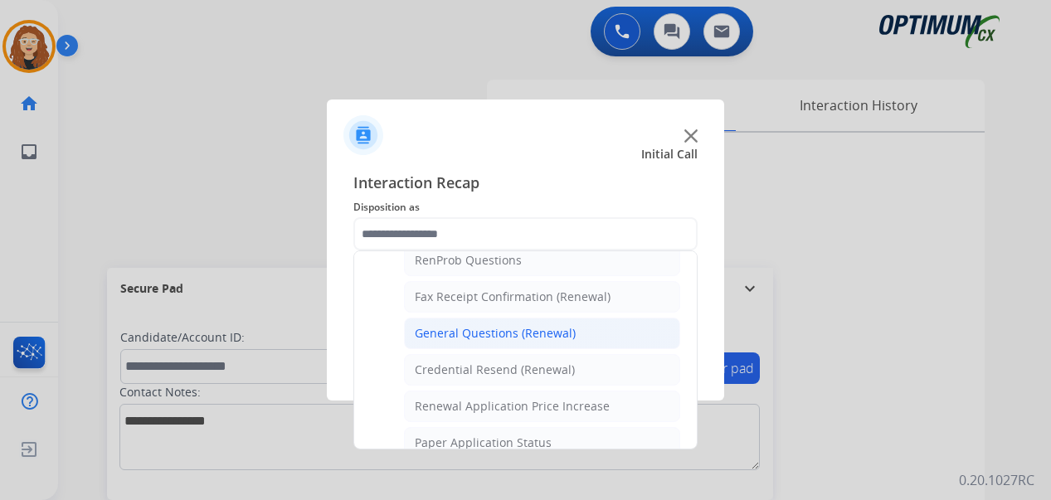
click at [566, 339] on div "General Questions (Renewal)" at bounding box center [495, 333] width 161 height 17
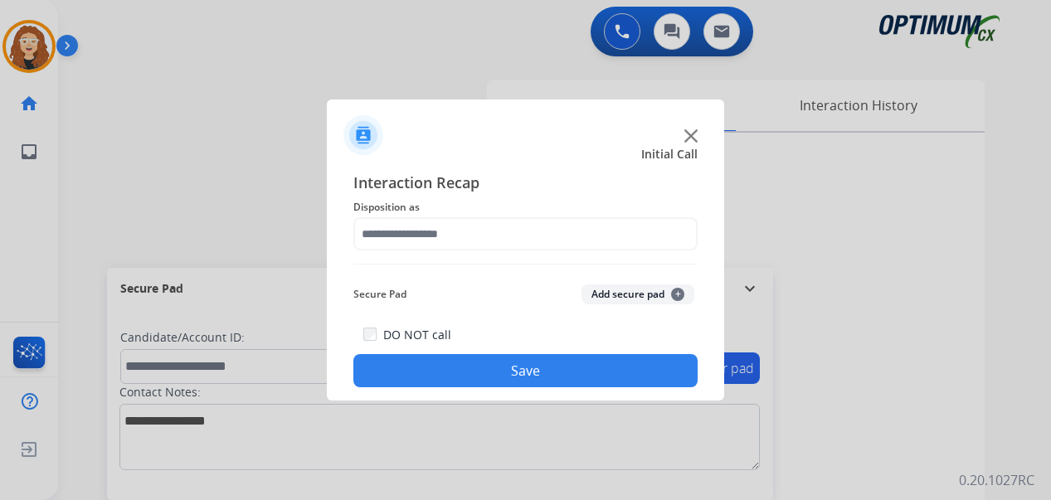
type input "**********"
click at [551, 371] on button "Save" at bounding box center [525, 370] width 344 height 33
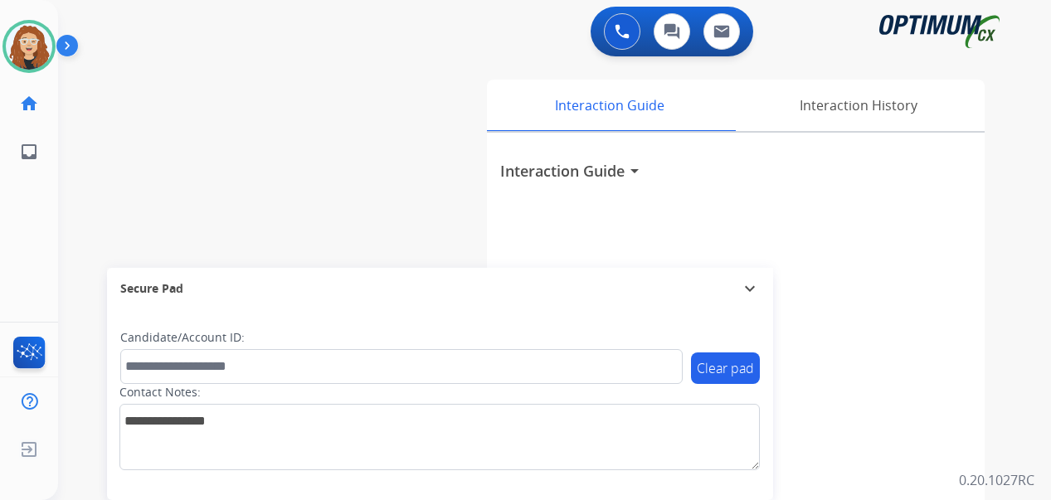
click at [92, 226] on div "swap_horiz Break voice bridge close_fullscreen Connect 3-Way Call merge_type Se…" at bounding box center [534, 406] width 953 height 692
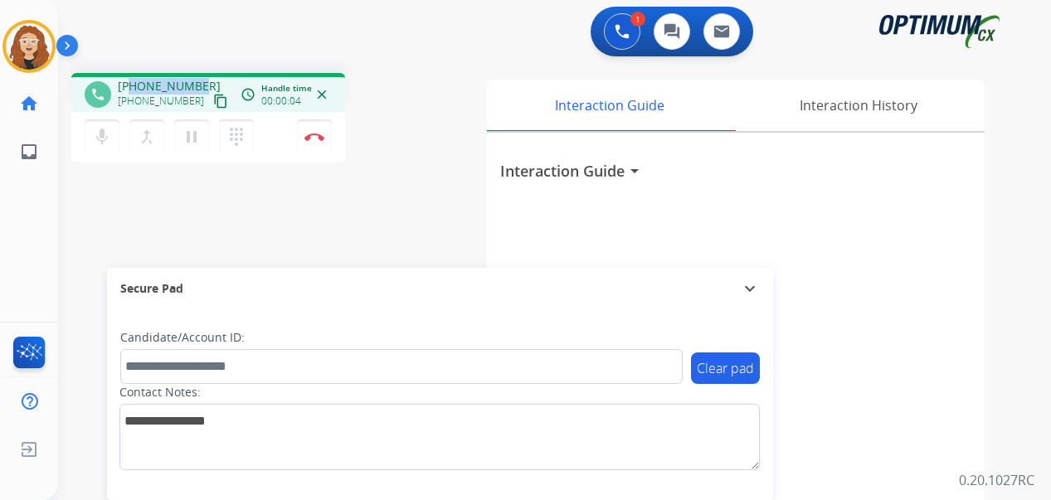
drag, startPoint x: 131, startPoint y: 81, endPoint x: 199, endPoint y: 75, distance: 68.2
click at [199, 75] on div "phone [PHONE_NUMBER] [PHONE_NUMBER] content_copy access_time Call metrics Queue…" at bounding box center [208, 92] width 274 height 39
click at [321, 134] on img at bounding box center [314, 137] width 20 height 8
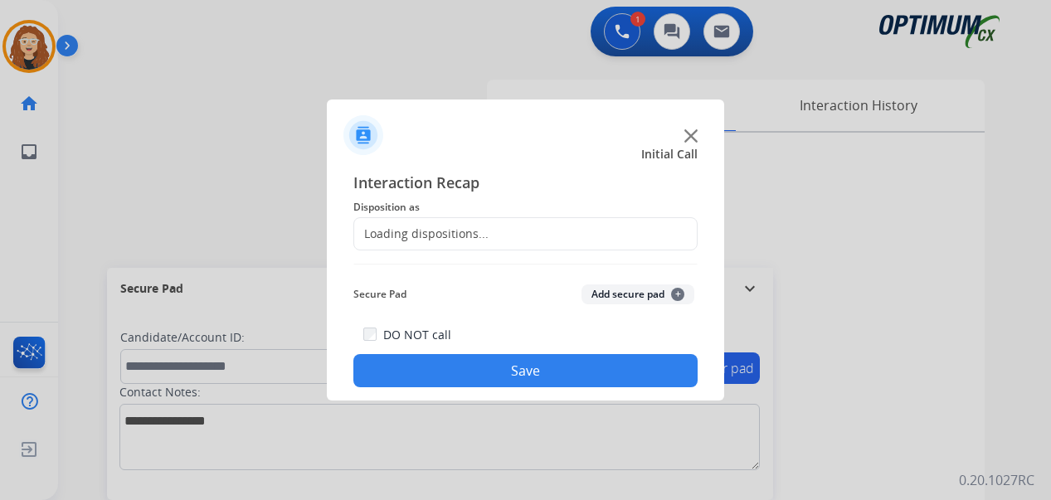
click at [424, 231] on div "Loading dispositions..." at bounding box center [421, 234] width 134 height 17
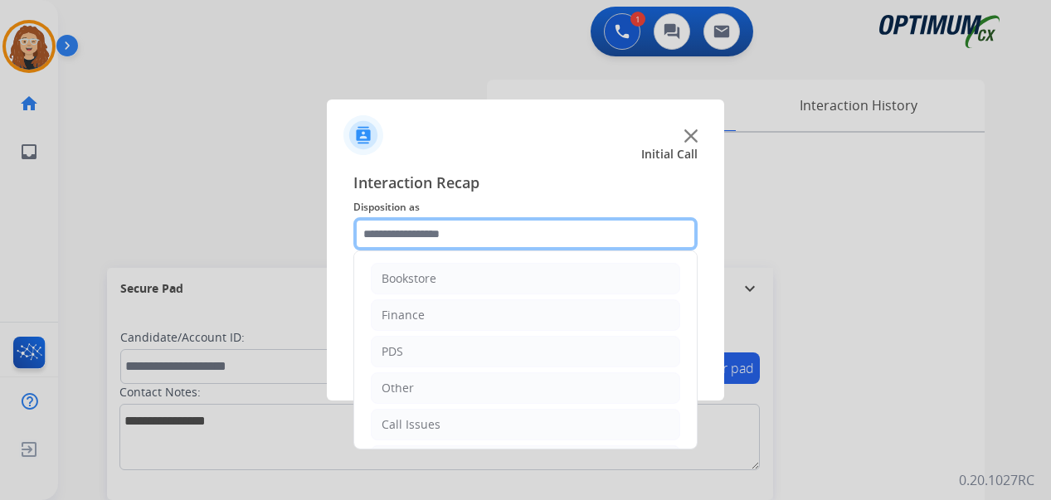
click at [438, 234] on input "text" at bounding box center [525, 233] width 344 height 33
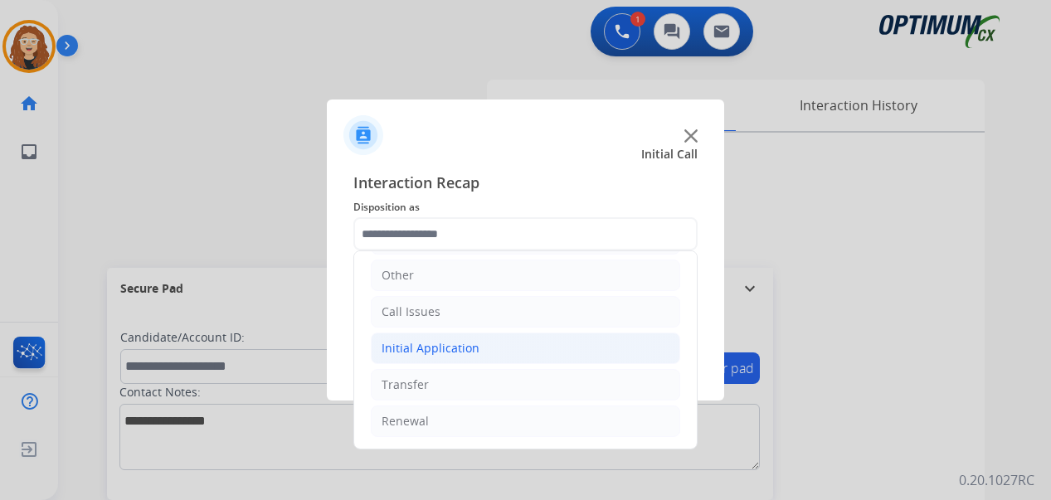
click at [493, 340] on li "Initial Application" at bounding box center [525, 348] width 309 height 32
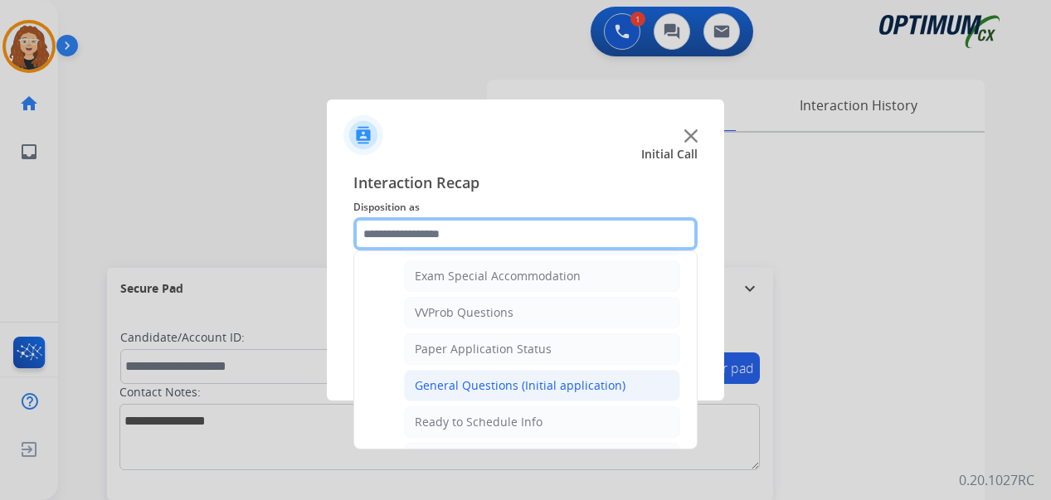
scroll to position [848, 0]
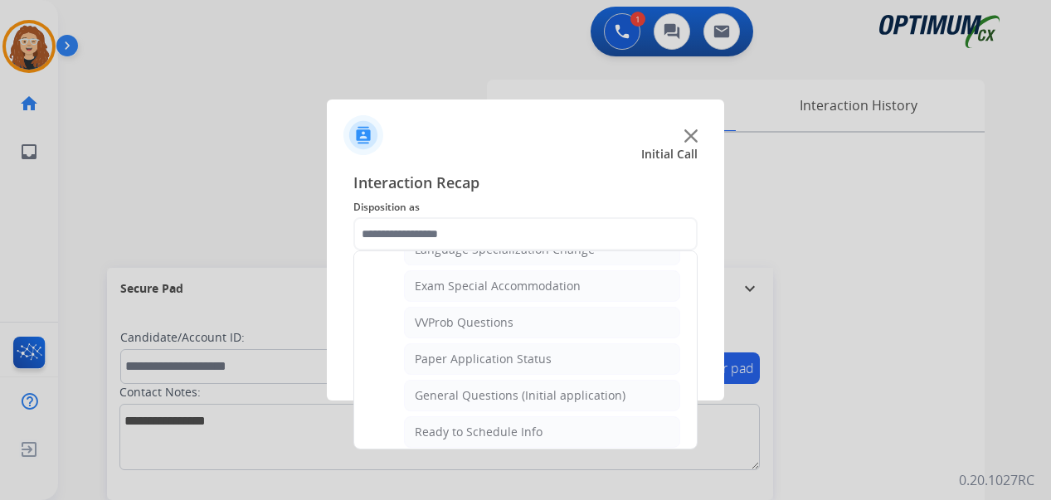
click at [609, 378] on ul "Credential Resend (Initial application) Appeals Stuck in Staff Review Paper Exa…" at bounding box center [525, 77] width 309 height 887
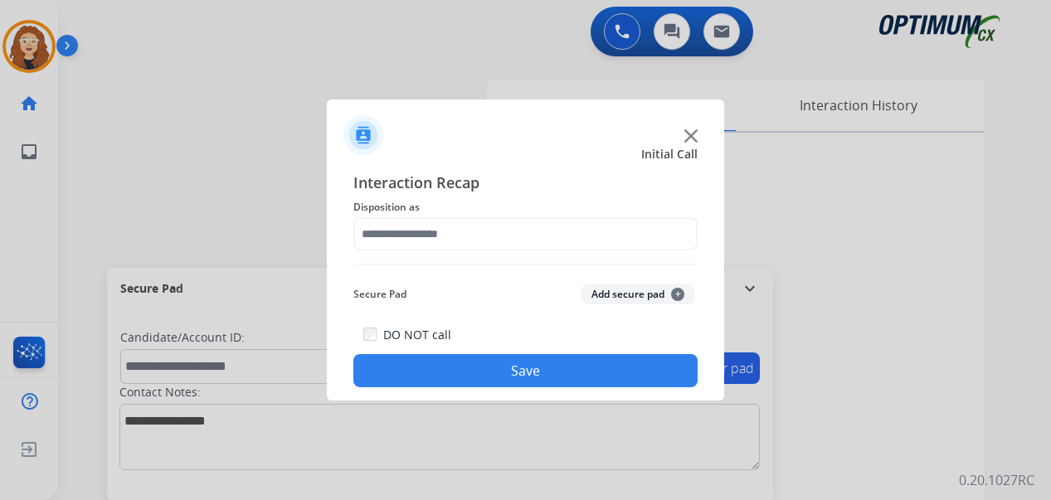
drag, startPoint x: 579, startPoint y: 372, endPoint x: 463, endPoint y: 187, distance: 217.9
click at [577, 372] on button "Save" at bounding box center [525, 370] width 344 height 33
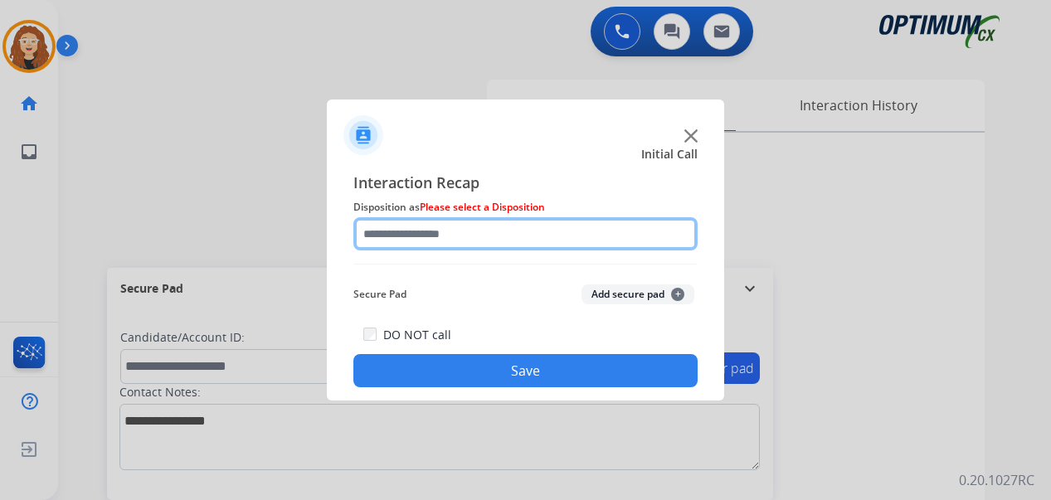
click at [439, 228] on input "text" at bounding box center [525, 233] width 344 height 33
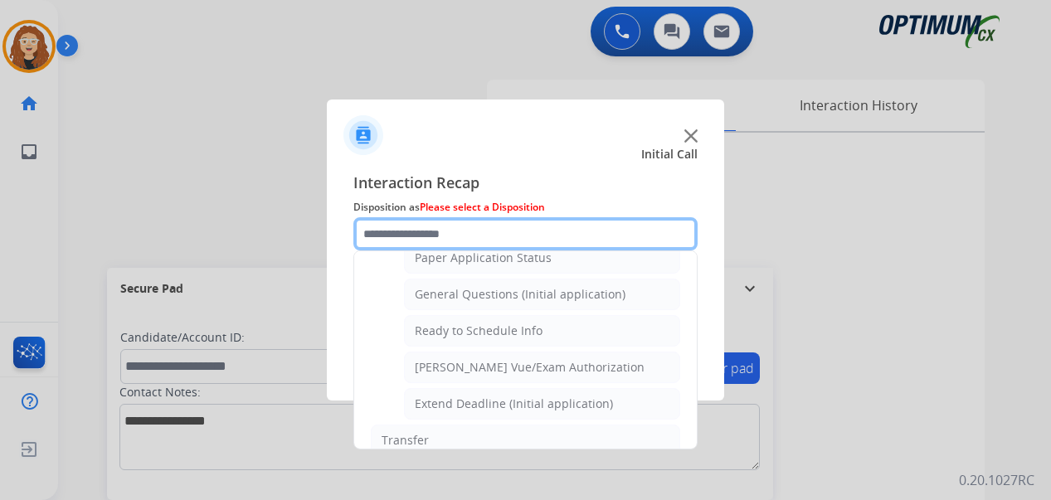
scroll to position [929, 0]
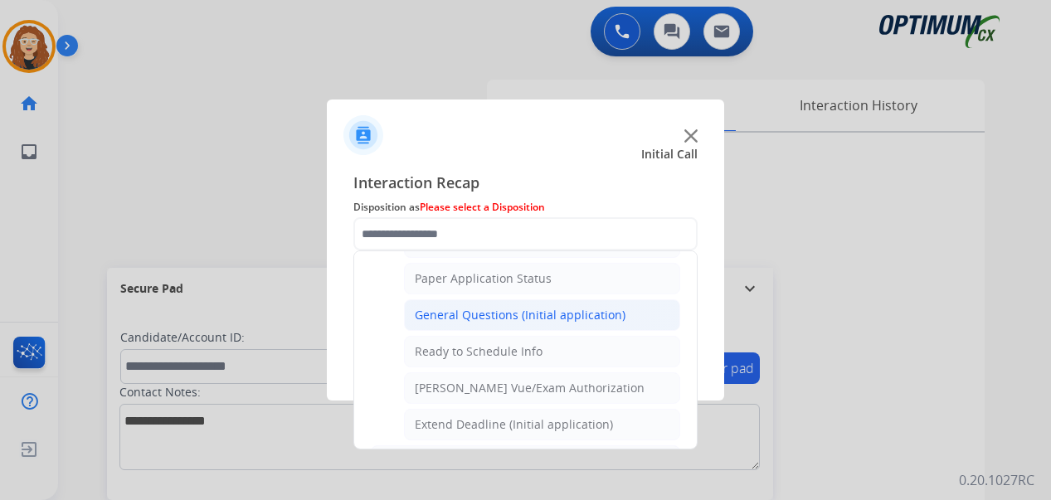
click at [587, 311] on div "General Questions (Initial application)" at bounding box center [520, 315] width 211 height 17
type input "**********"
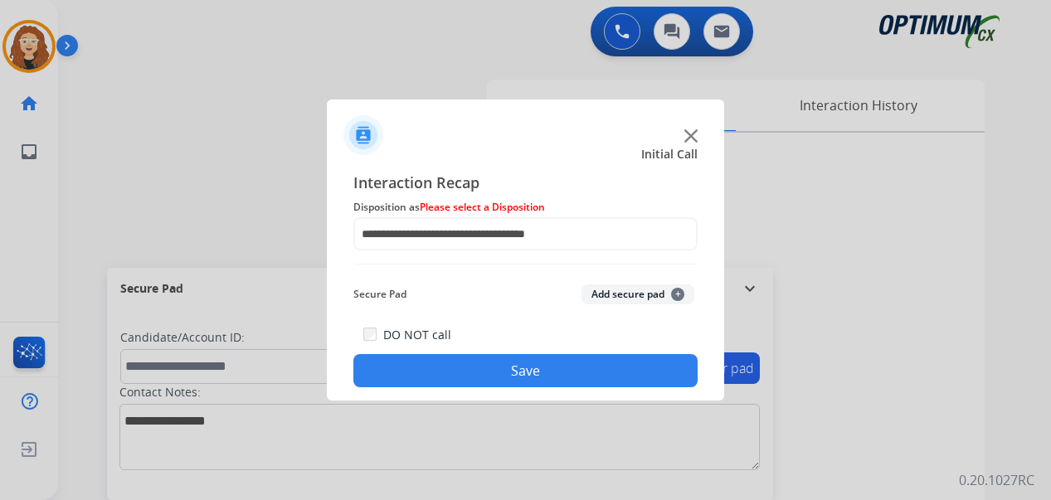
click at [555, 372] on button "Save" at bounding box center [525, 370] width 344 height 33
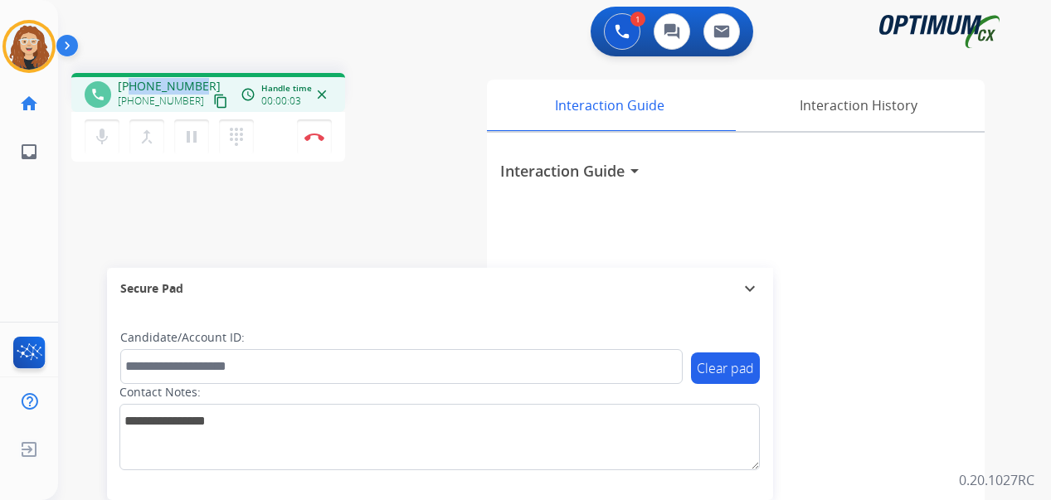
drag, startPoint x: 133, startPoint y: 84, endPoint x: 206, endPoint y: 66, distance: 75.0
click at [206, 66] on div "phone [PHONE_NUMBER] [PHONE_NUMBER] content_copy access_time Call metrics Queue…" at bounding box center [534, 406] width 953 height 692
click at [318, 139] on img at bounding box center [314, 137] width 20 height 8
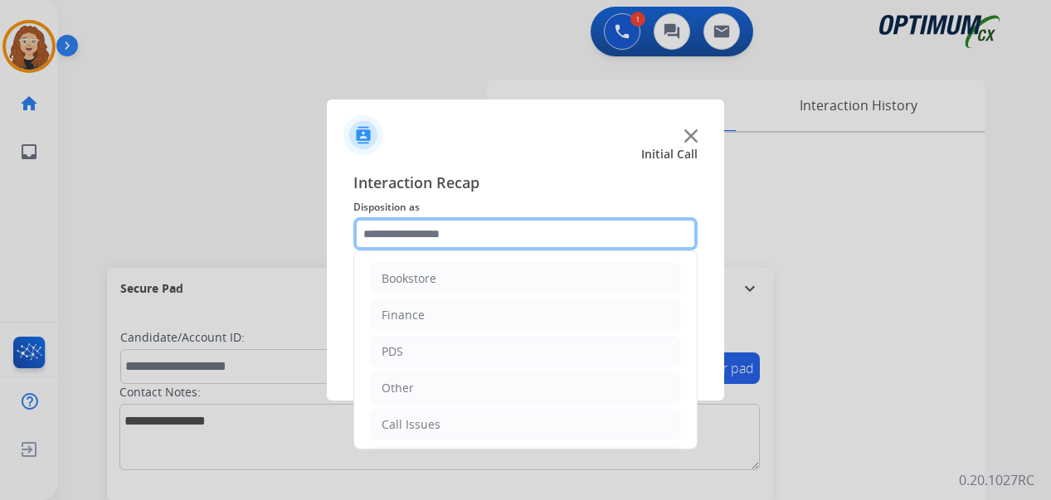
click at [424, 232] on input "text" at bounding box center [525, 233] width 344 height 33
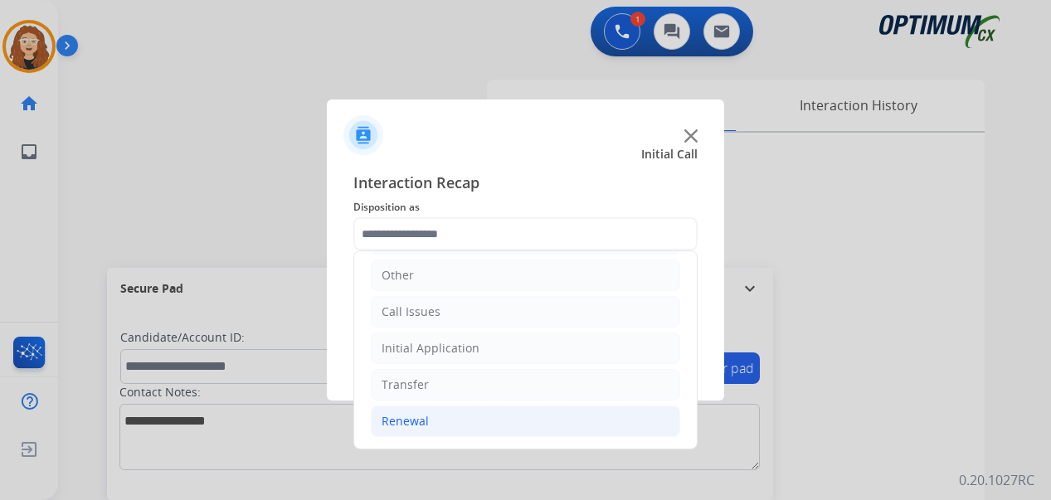
drag, startPoint x: 497, startPoint y: 420, endPoint x: 619, endPoint y: 422, distance: 121.1
click at [498, 420] on li "Renewal" at bounding box center [525, 421] width 309 height 32
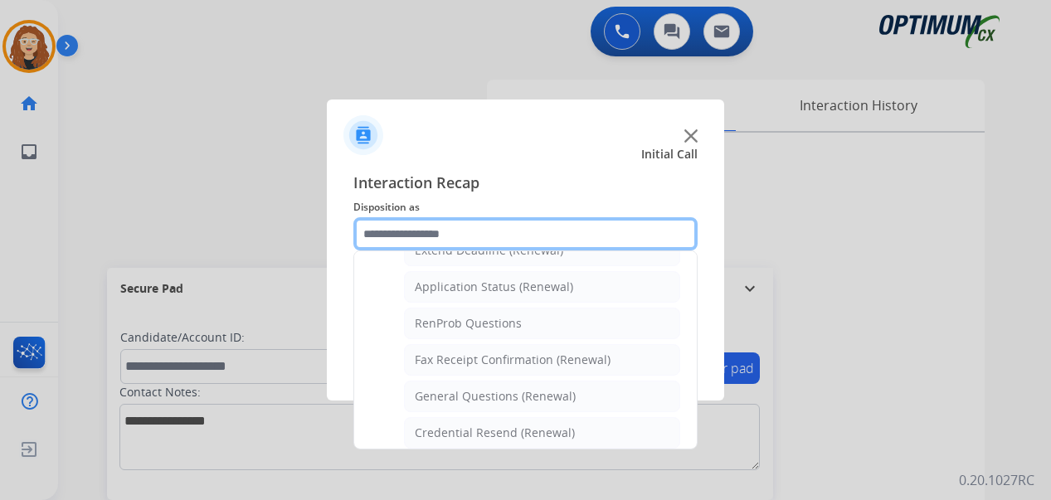
scroll to position [387, 0]
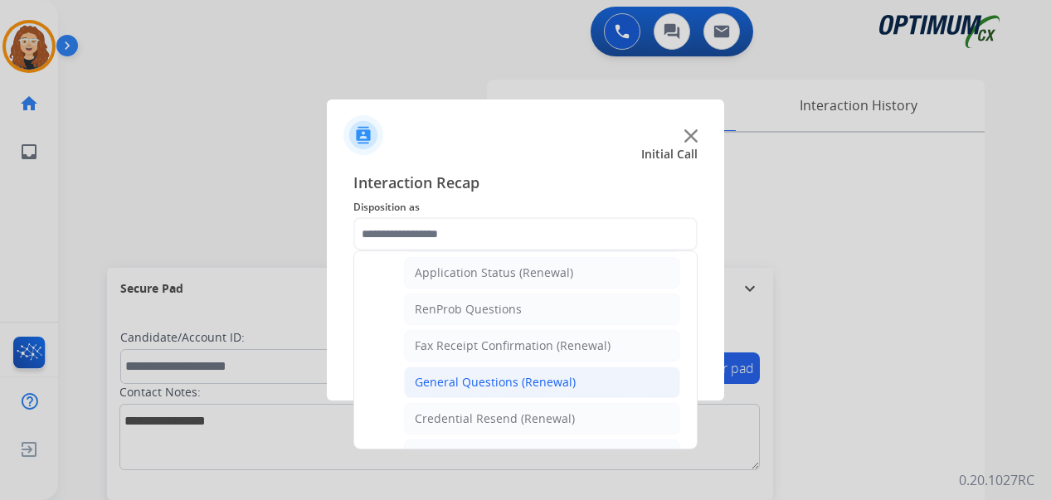
click at [577, 381] on li "General Questions (Renewal)" at bounding box center [542, 382] width 276 height 32
type input "**********"
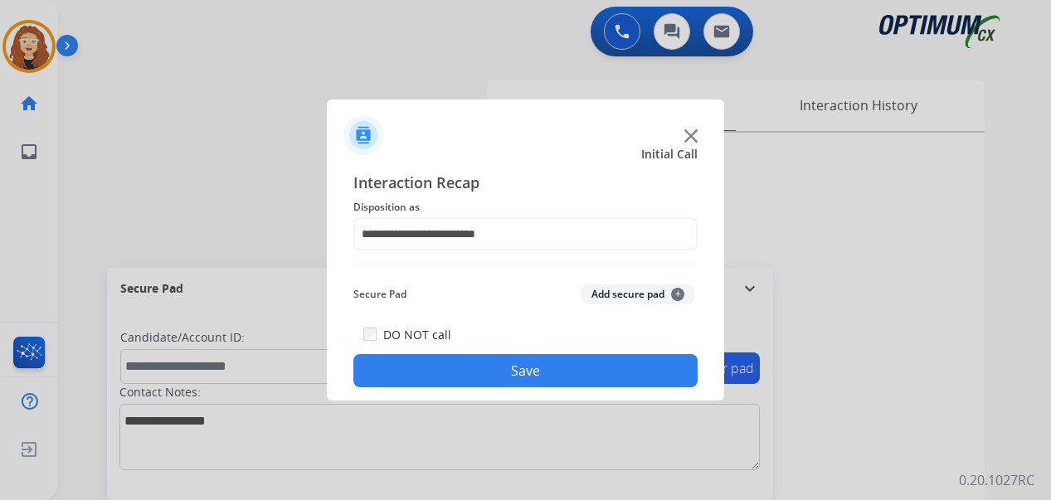
click at [545, 376] on button "Save" at bounding box center [525, 370] width 344 height 33
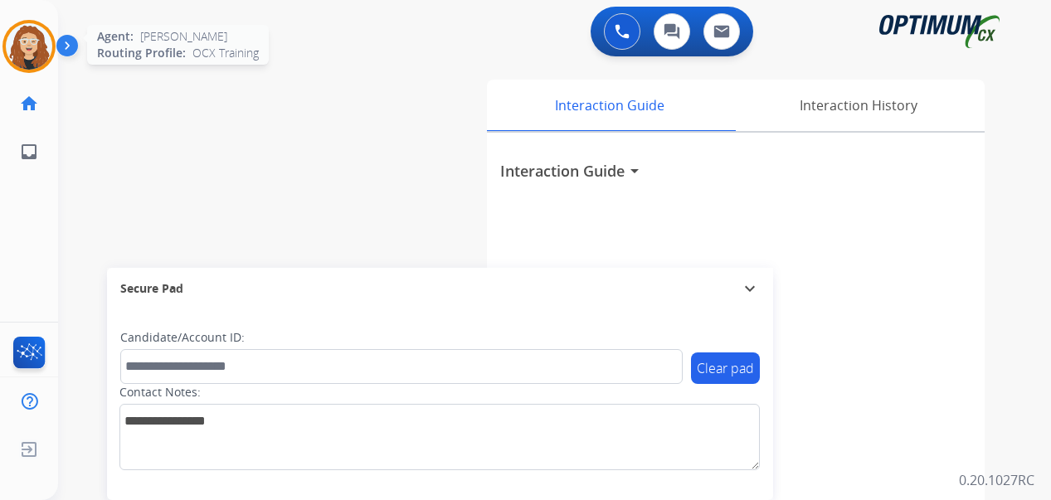
click at [29, 57] on img at bounding box center [29, 46] width 46 height 46
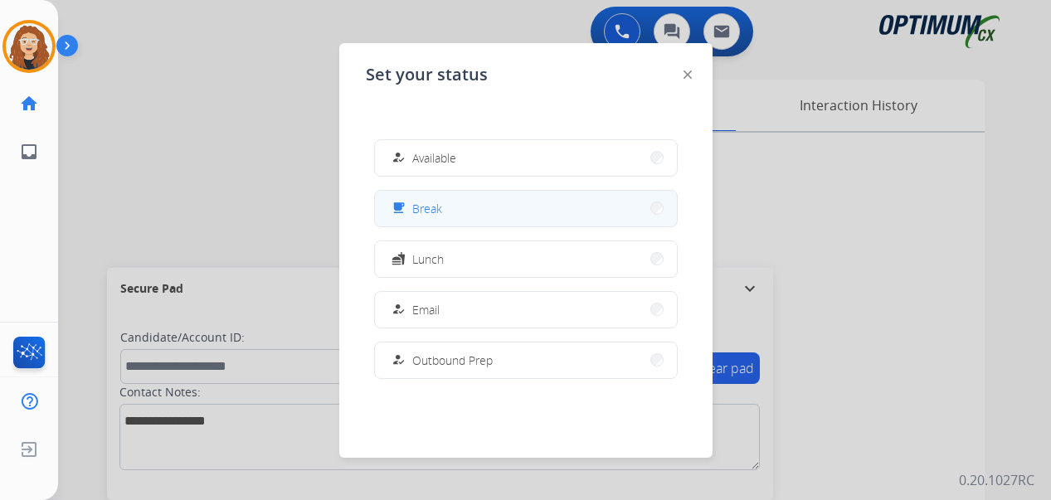
click at [535, 213] on button "free_breakfast Break" at bounding box center [526, 209] width 302 height 36
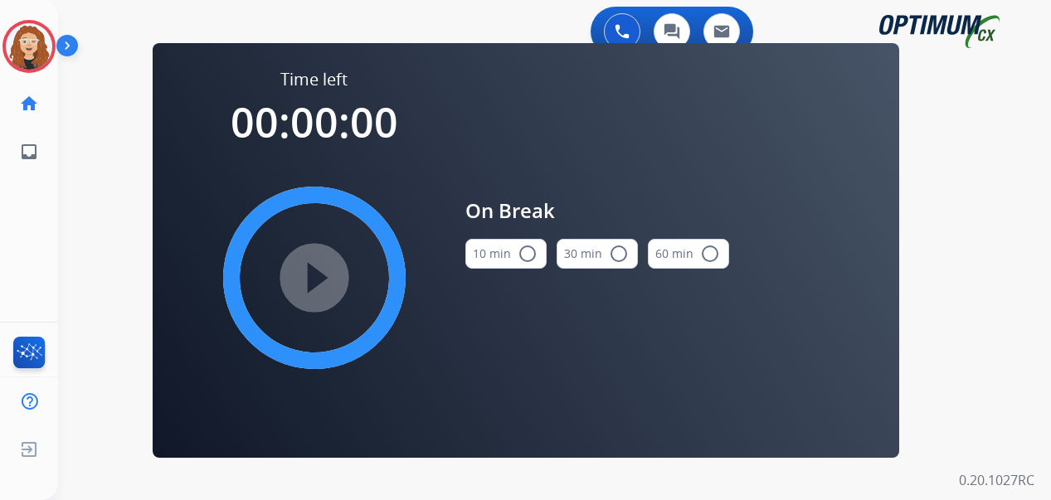
click at [533, 256] on mat-icon "radio_button_unchecked" at bounding box center [527, 254] width 20 height 20
click at [323, 279] on mat-icon "play_circle_filled" at bounding box center [314, 278] width 20 height 20
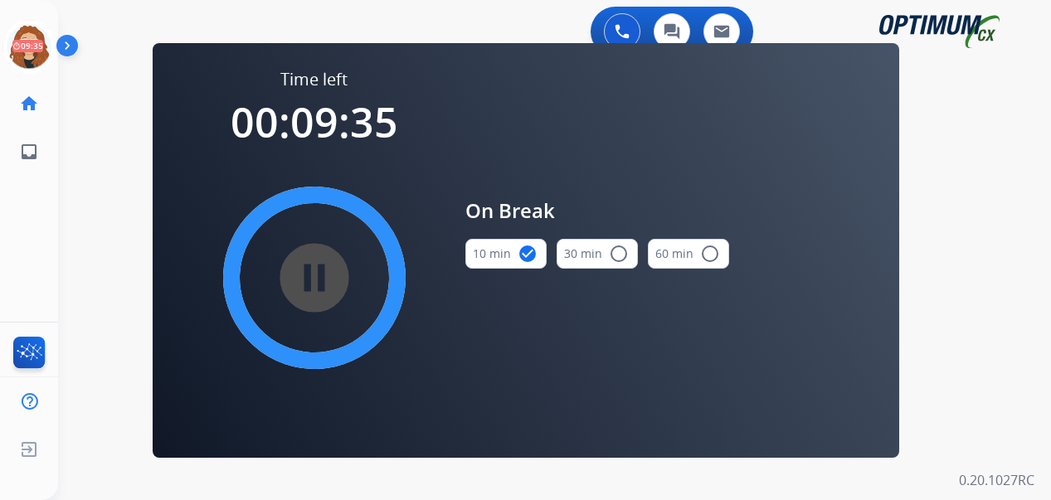
click at [967, 254] on div "0 Voice Interactions 0 Chat Interactions 0 Email Interactions swap_horiz Break …" at bounding box center [554, 250] width 992 height 500
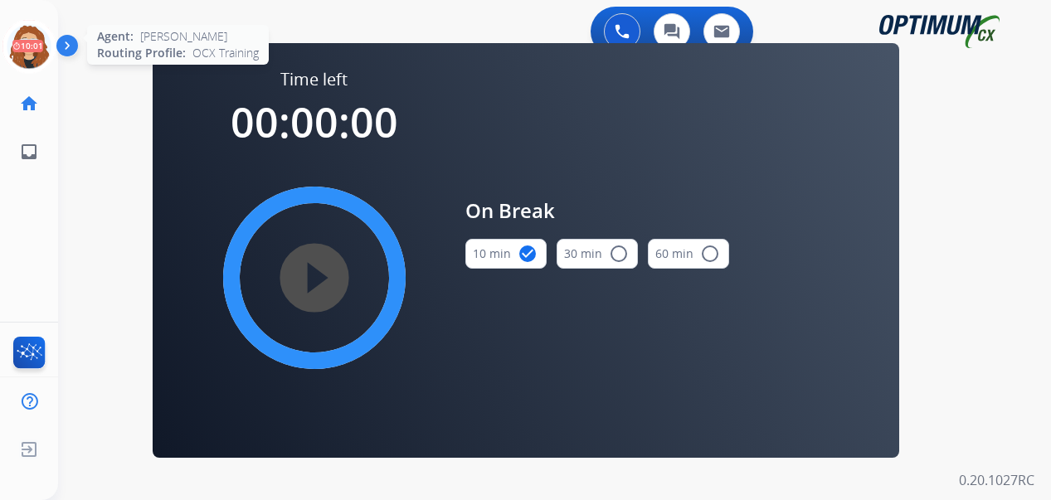
click at [42, 44] on icon at bounding box center [29, 47] width 54 height 54
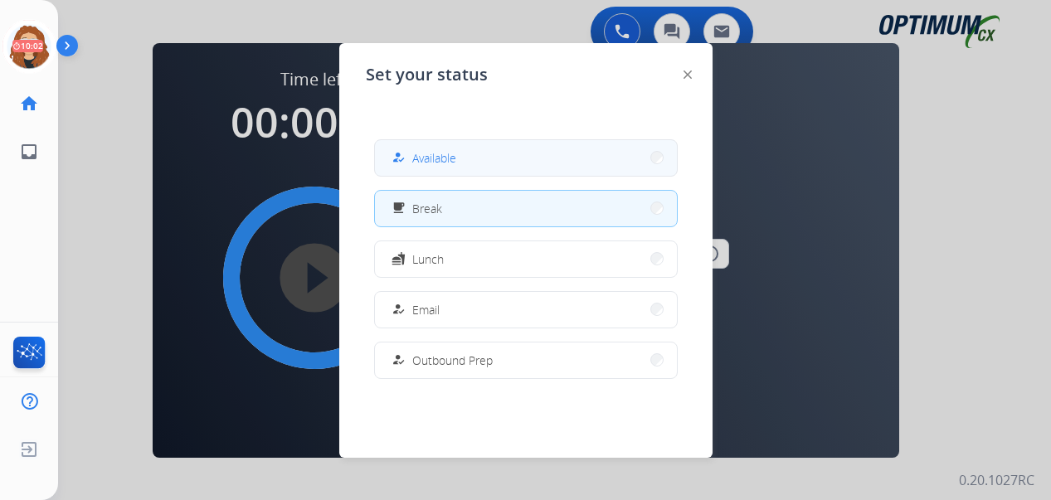
click at [435, 158] on span "Available" at bounding box center [434, 157] width 44 height 17
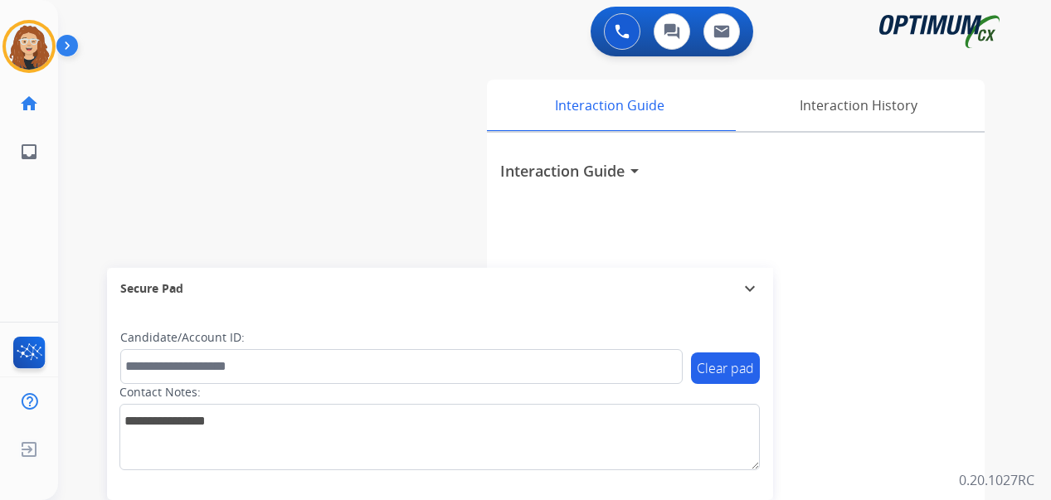
click at [66, 253] on div "swap_horiz Break voice bridge close_fullscreen Connect 3-Way Call merge_type Se…" at bounding box center [534, 406] width 953 height 692
click at [86, 301] on div "swap_horiz Break voice bridge close_fullscreen Connect 3-Way Call merge_type Se…" at bounding box center [534, 406] width 953 height 692
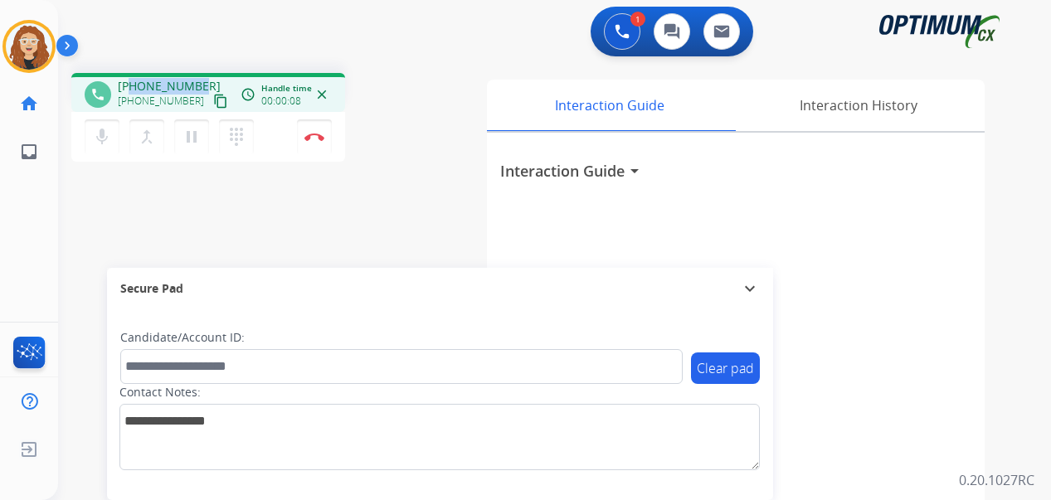
drag, startPoint x: 133, startPoint y: 82, endPoint x: 201, endPoint y: 78, distance: 68.9
click at [201, 78] on div "[PHONE_NUMBER] [PHONE_NUMBER] content_copy" at bounding box center [174, 94] width 113 height 33
click at [318, 134] on img at bounding box center [314, 137] width 20 height 8
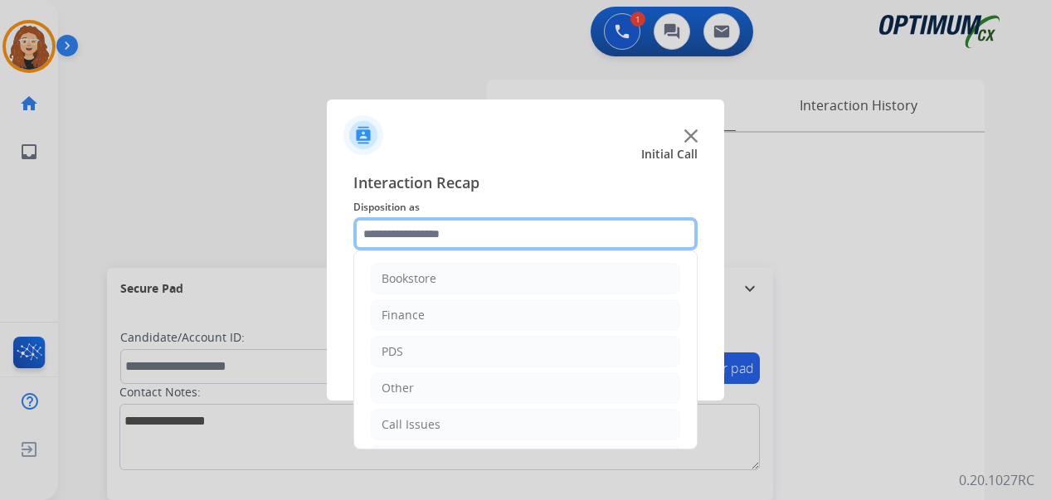
click at [463, 233] on input "text" at bounding box center [525, 233] width 344 height 33
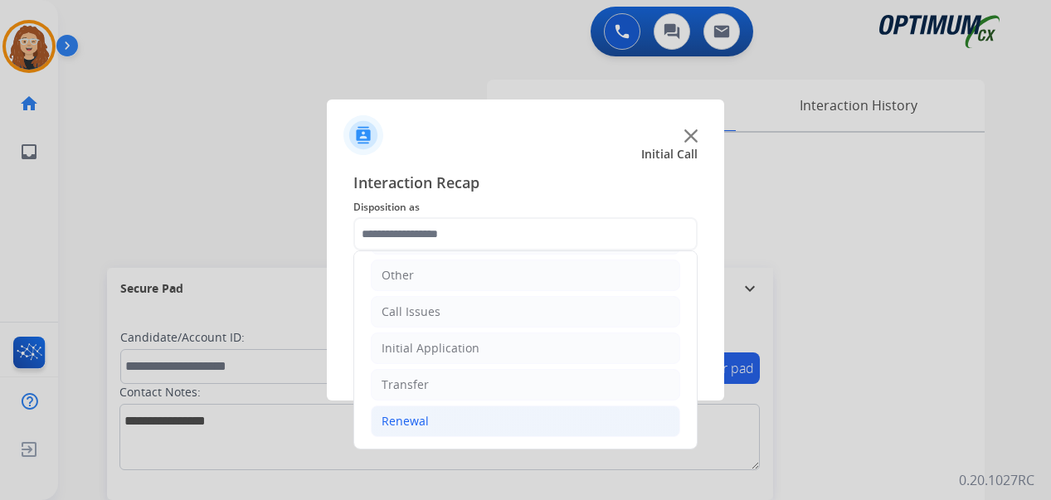
drag, startPoint x: 512, startPoint y: 420, endPoint x: 524, endPoint y: 425, distance: 13.0
click at [512, 421] on li "Renewal" at bounding box center [525, 421] width 309 height 32
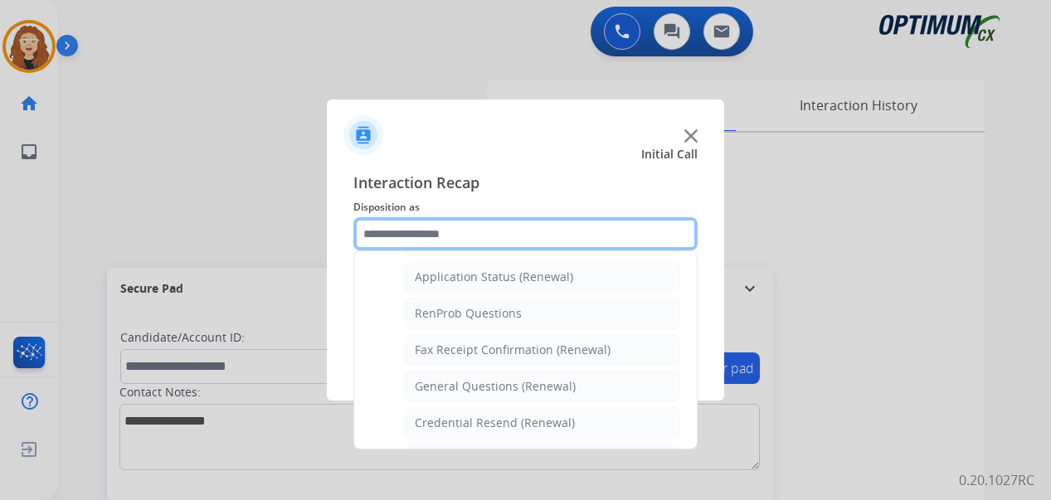
scroll to position [394, 0]
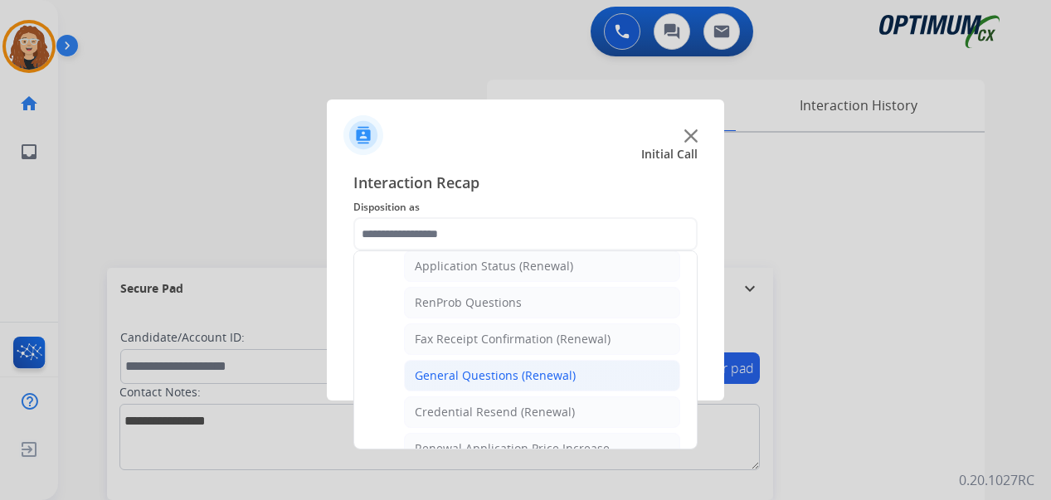
click at [587, 376] on li "General Questions (Renewal)" at bounding box center [542, 376] width 276 height 32
type input "**********"
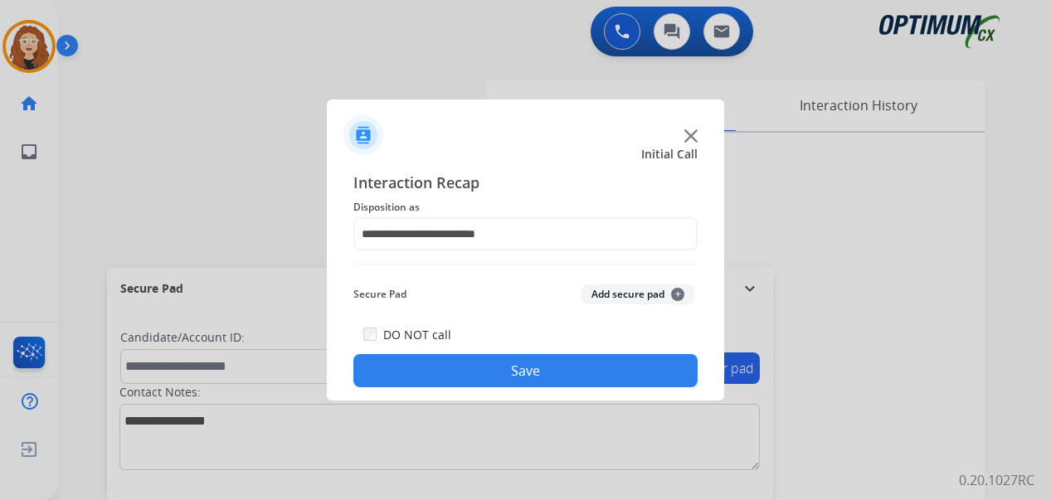
click at [575, 377] on button "Save" at bounding box center [525, 370] width 344 height 33
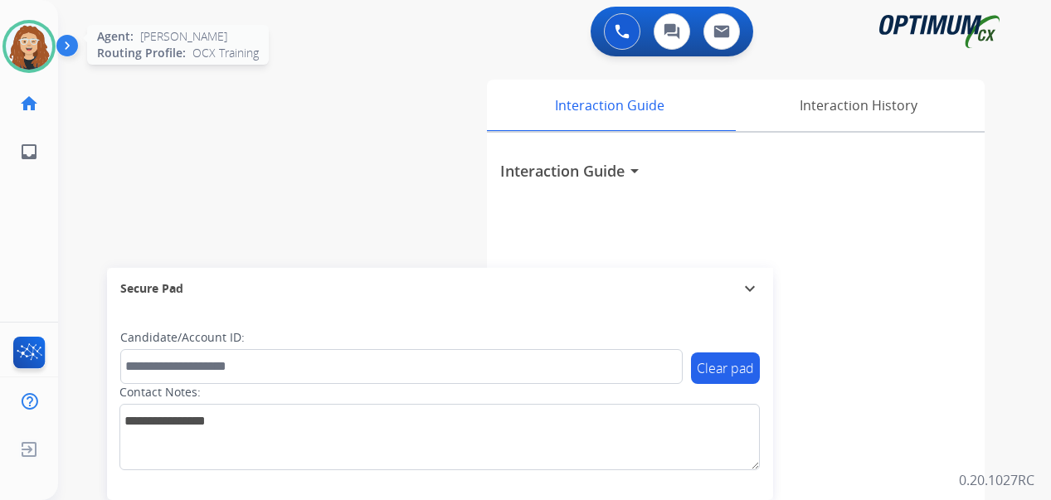
click at [32, 45] on img at bounding box center [29, 46] width 46 height 46
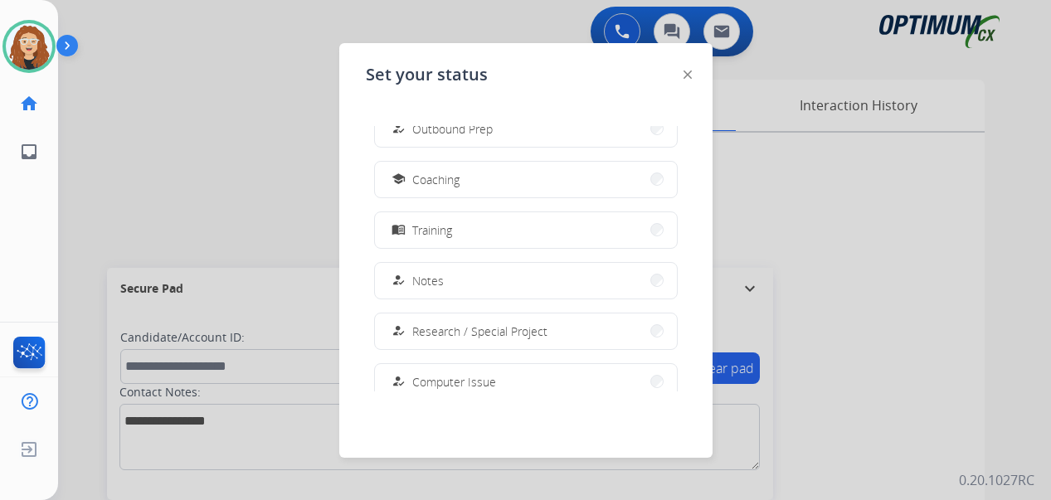
scroll to position [235, 0]
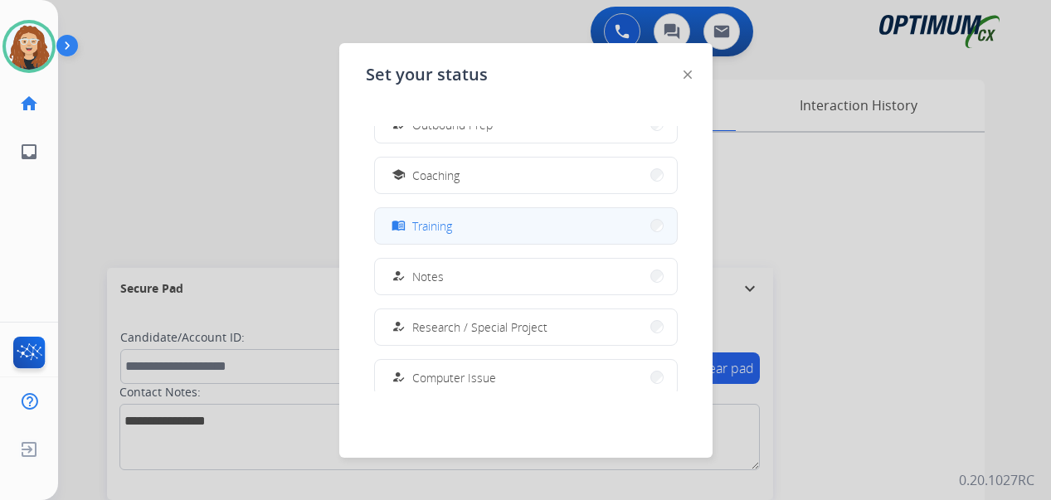
click at [508, 230] on button "menu_book Training" at bounding box center [526, 226] width 302 height 36
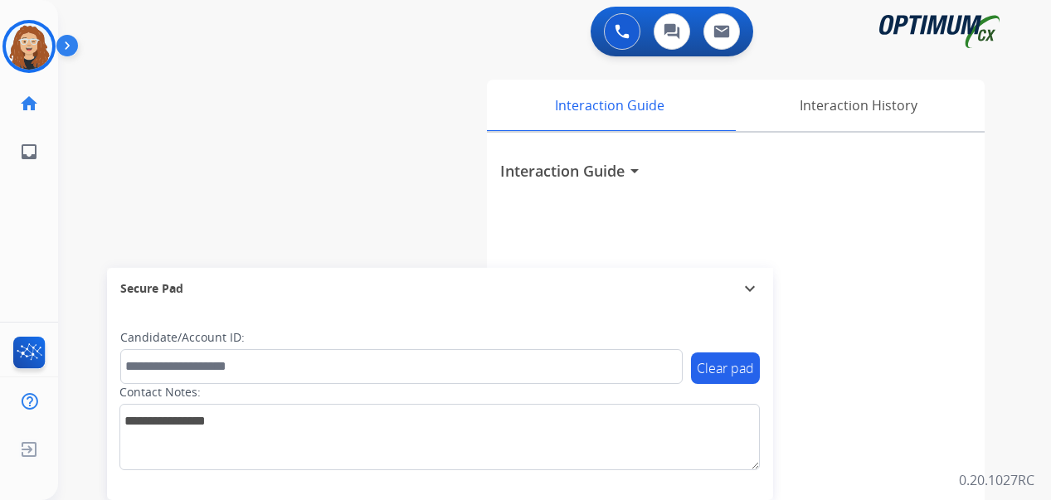
click at [1019, 341] on div "0 Voice Interactions 0 Chat Interactions 0 Email Interactions swap_horiz Break …" at bounding box center [554, 250] width 992 height 500
click at [33, 46] on img at bounding box center [29, 46] width 46 height 46
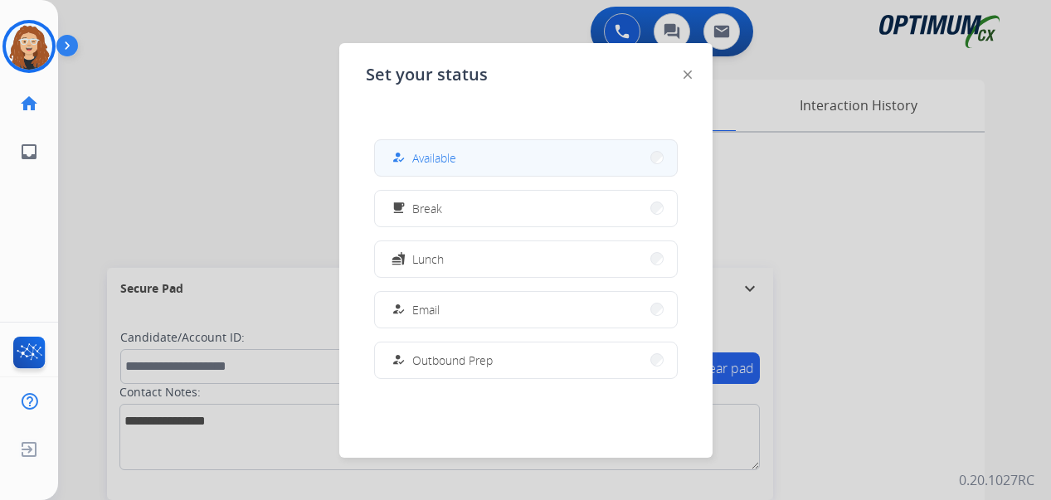
click at [472, 158] on button "how_to_reg Available" at bounding box center [526, 158] width 302 height 36
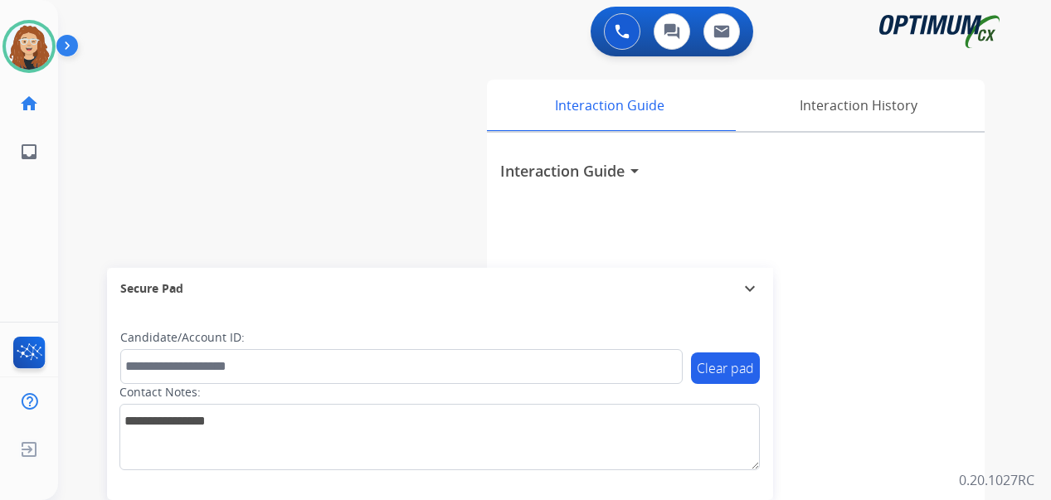
click at [80, 237] on div "swap_horiz Break voice bridge close_fullscreen Connect 3-Way Call merge_type Se…" at bounding box center [534, 406] width 953 height 692
click at [75, 219] on div "swap_horiz Break voice bridge close_fullscreen Connect 3-Way Call merge_type Se…" at bounding box center [534, 406] width 953 height 692
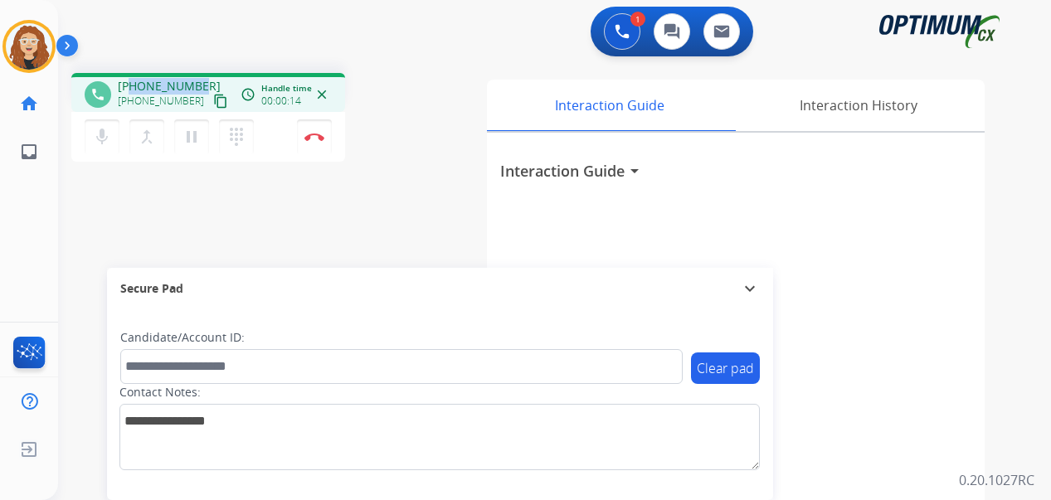
drag, startPoint x: 132, startPoint y: 85, endPoint x: 203, endPoint y: 83, distance: 71.4
click at [203, 83] on div "[PHONE_NUMBER] [PHONE_NUMBER] content_copy" at bounding box center [174, 94] width 113 height 33
click at [317, 142] on button "Disconnect" at bounding box center [314, 136] width 35 height 35
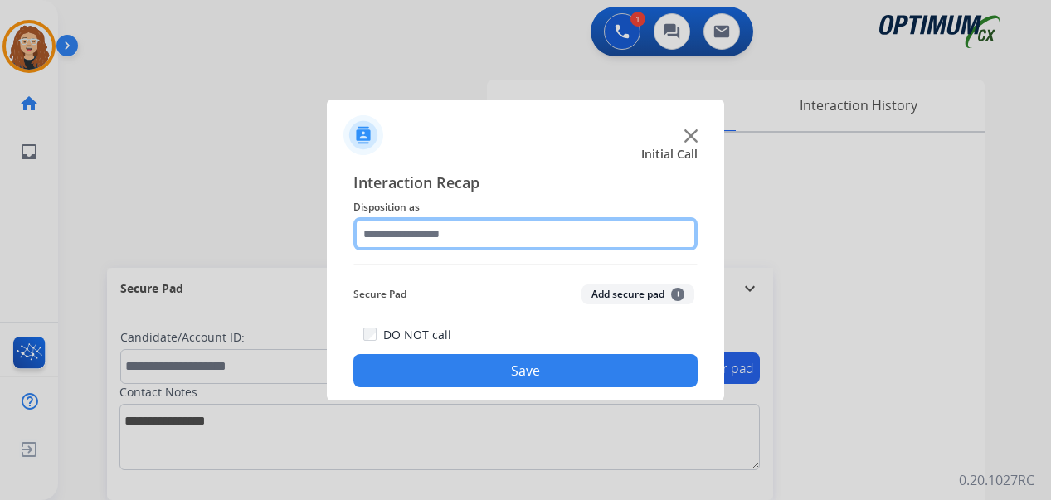
click at [410, 231] on input "text" at bounding box center [525, 233] width 344 height 33
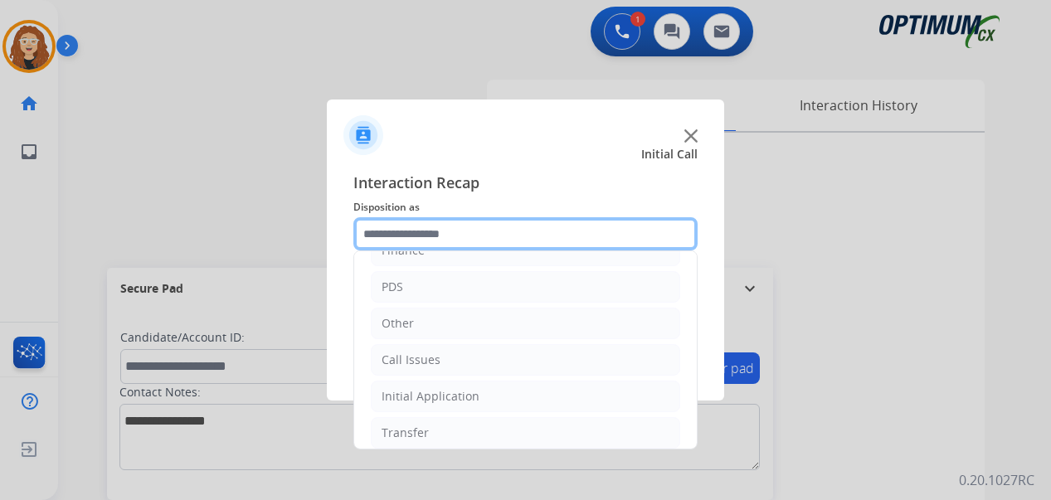
scroll to position [113, 0]
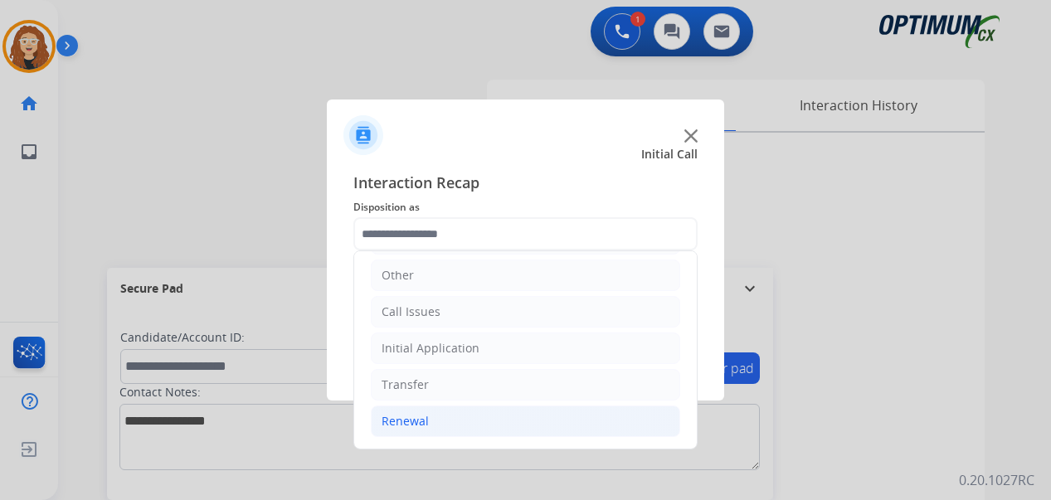
click at [519, 418] on li "Renewal" at bounding box center [525, 421] width 309 height 32
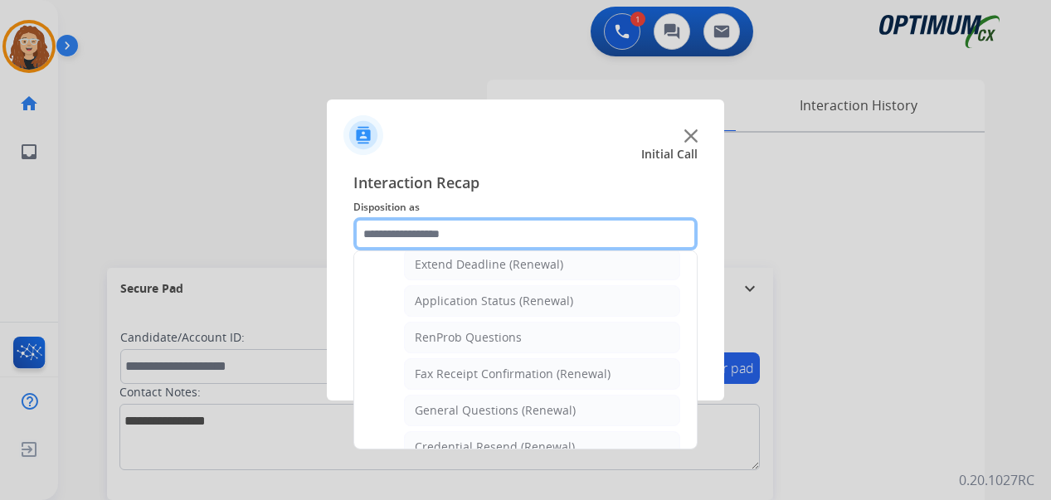
scroll to position [380, 0]
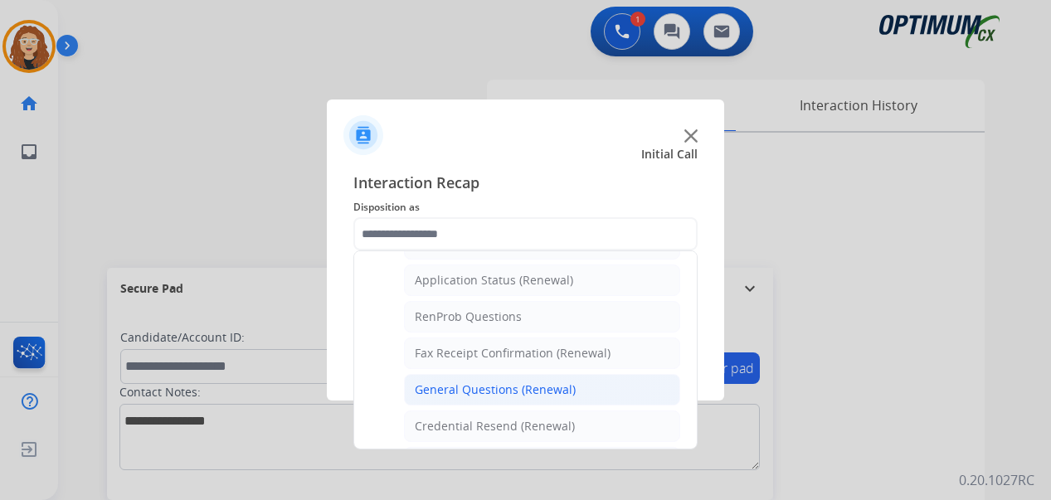
click at [532, 387] on div "General Questions (Renewal)" at bounding box center [495, 389] width 161 height 17
type input "**********"
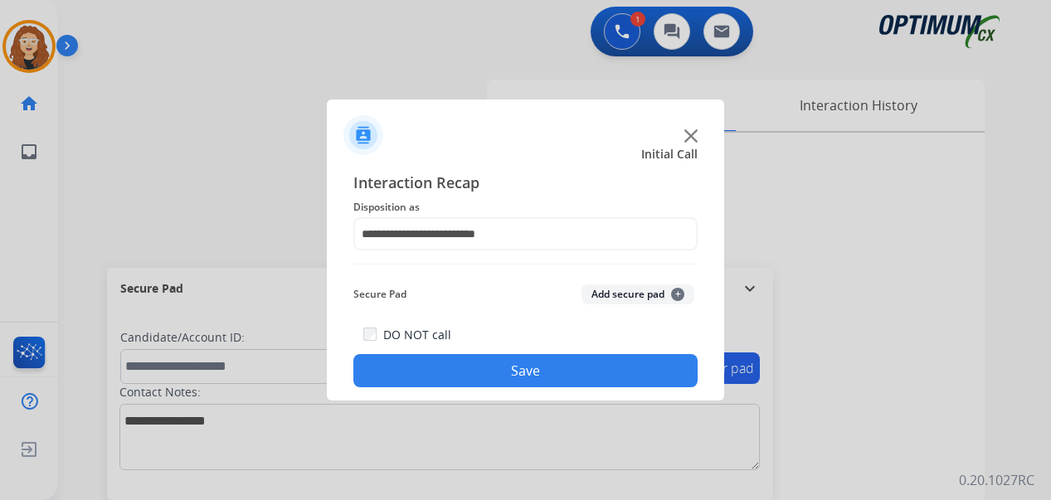
click at [518, 369] on button "Save" at bounding box center [525, 370] width 344 height 33
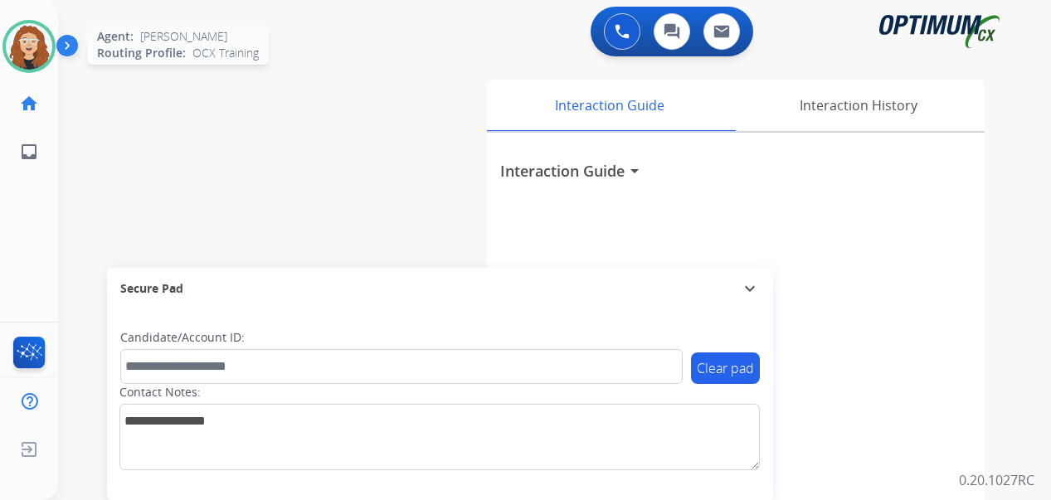
click at [32, 40] on img at bounding box center [29, 46] width 46 height 46
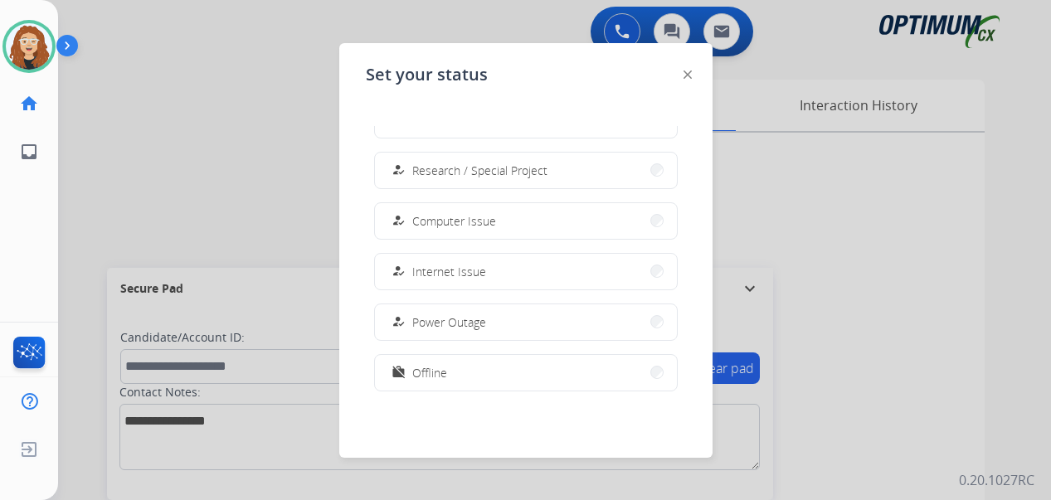
scroll to position [414, 0]
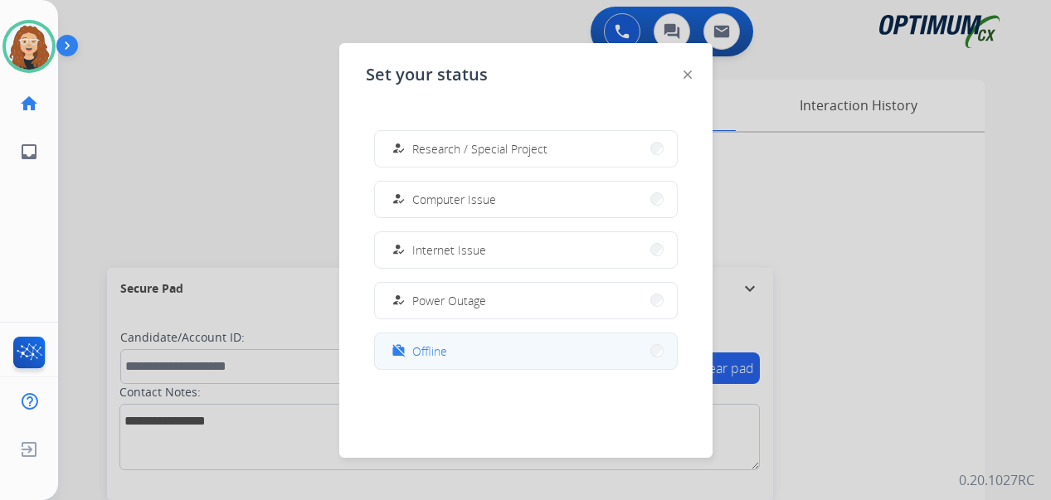
click at [429, 350] on span "Offline" at bounding box center [429, 350] width 35 height 17
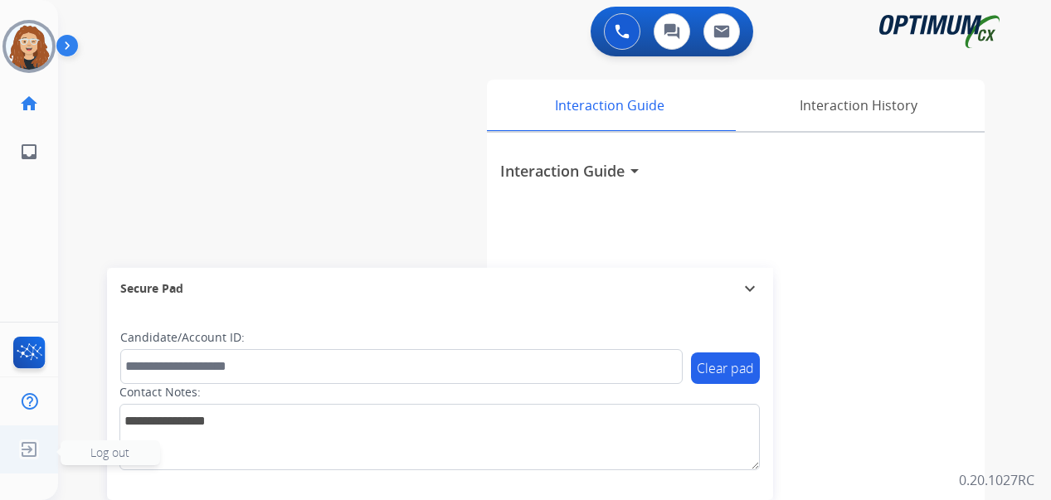
click at [25, 447] on img at bounding box center [29, 450] width 30 height 32
click at [75, 451] on span "Log out" at bounding box center [110, 452] width 99 height 25
